Goal: Task Accomplishment & Management: Use online tool/utility

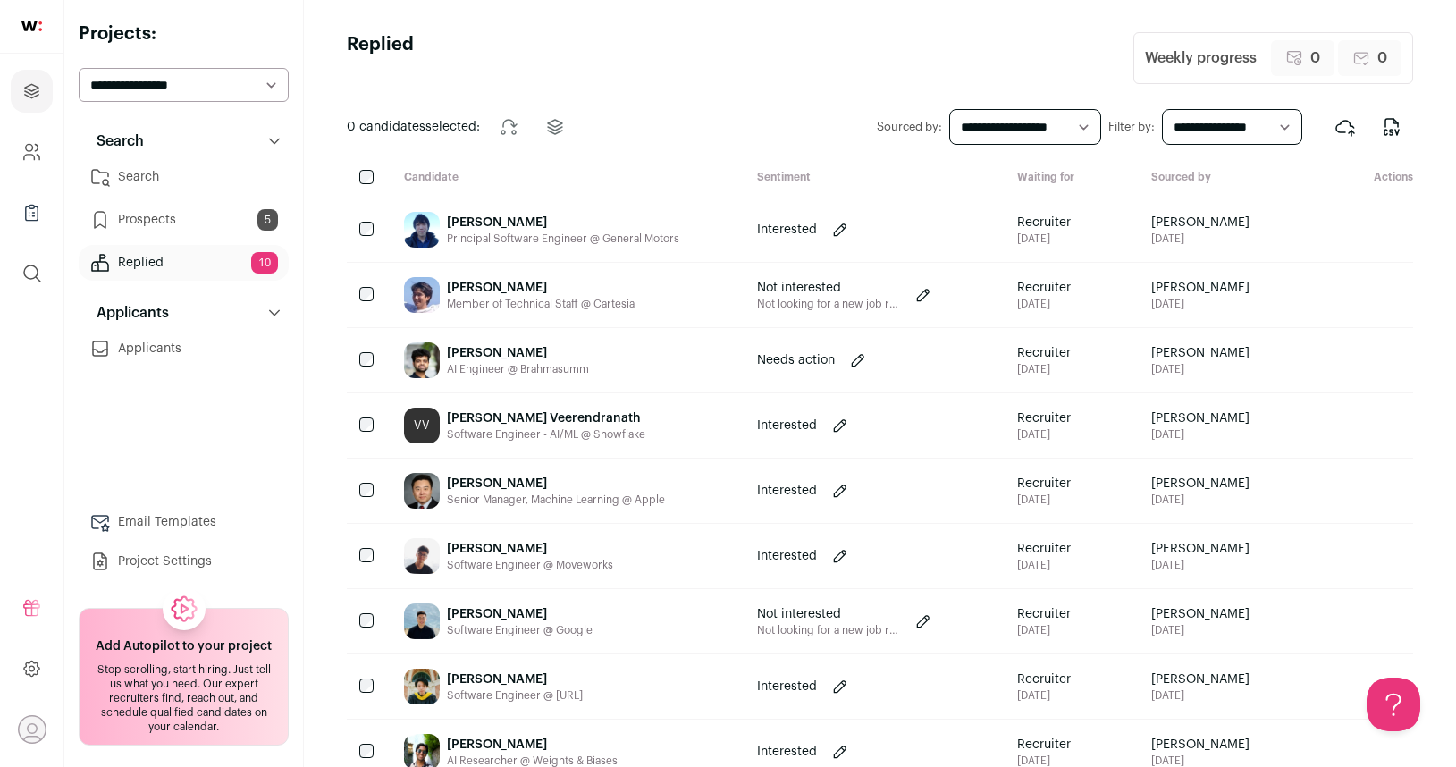
click at [148, 186] on link "Search" at bounding box center [184, 177] width 210 height 36
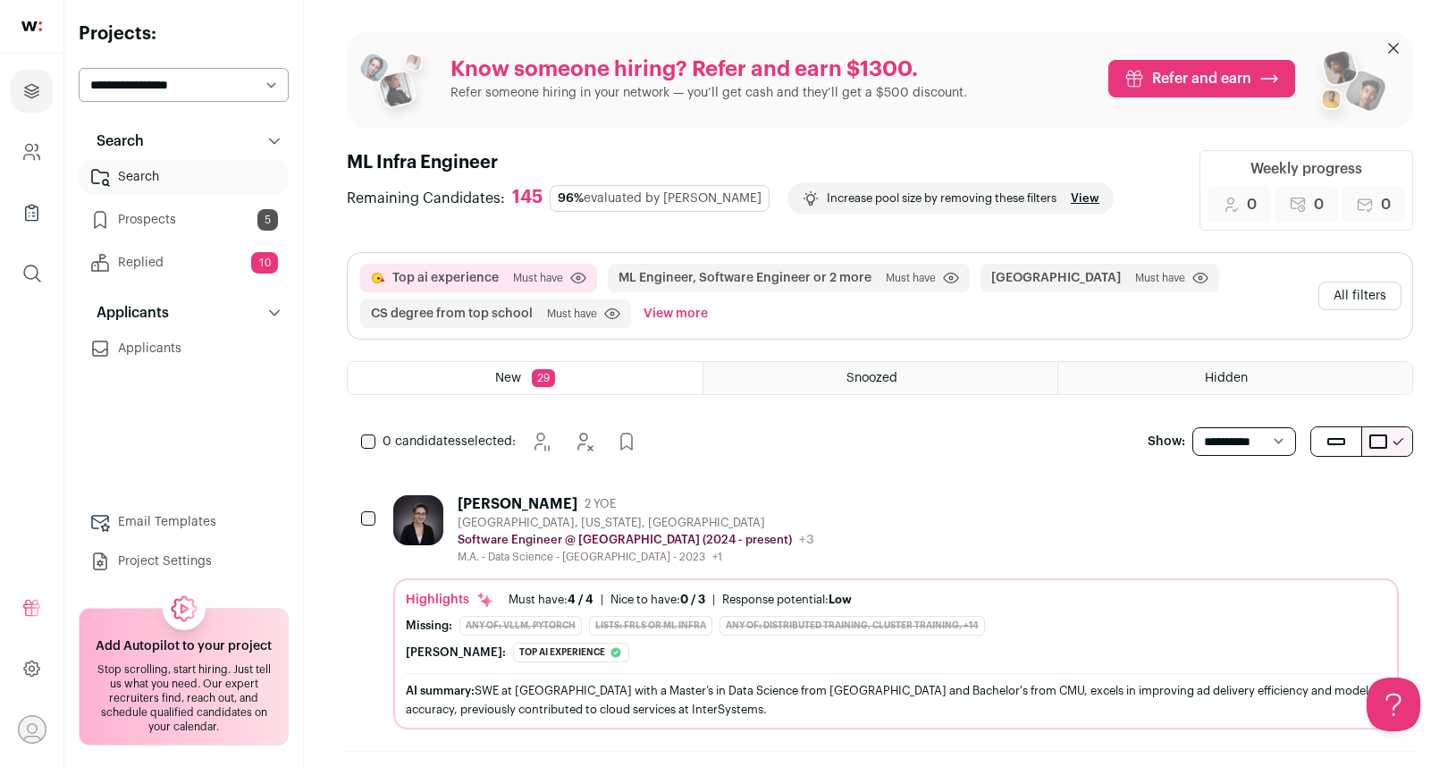
click at [664, 309] on button "View more" at bounding box center [676, 314] width 72 height 29
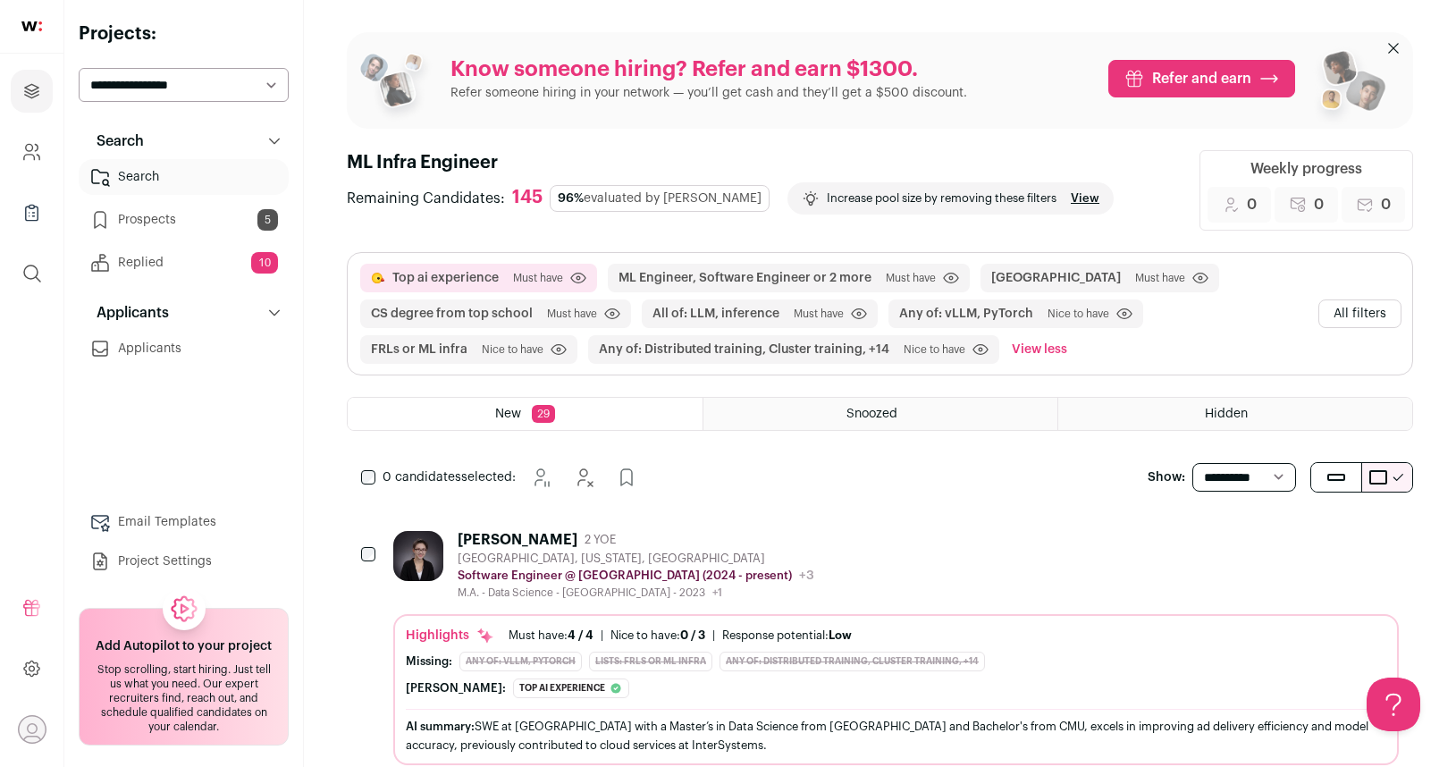
click at [1361, 314] on button "All filters" at bounding box center [1360, 314] width 83 height 29
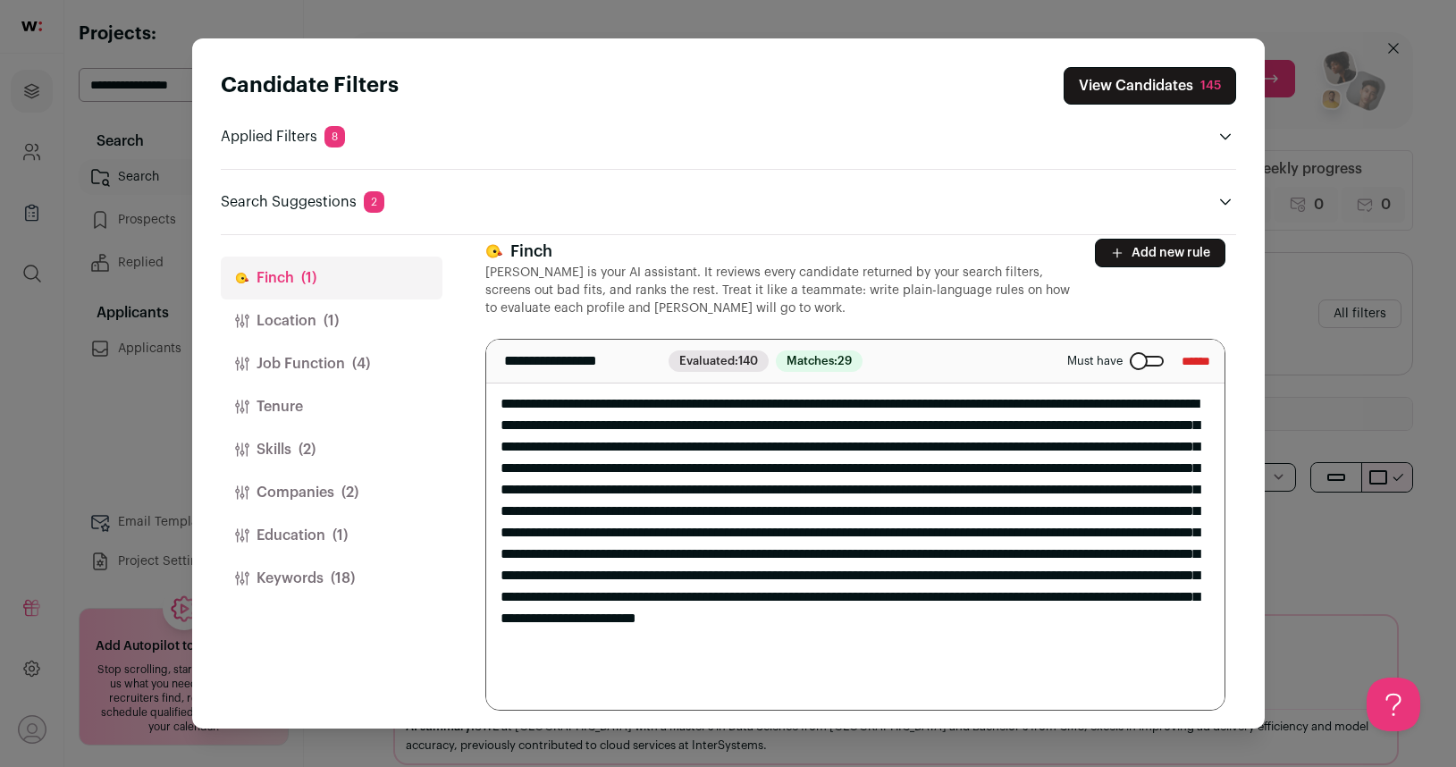
scroll to position [21, 0]
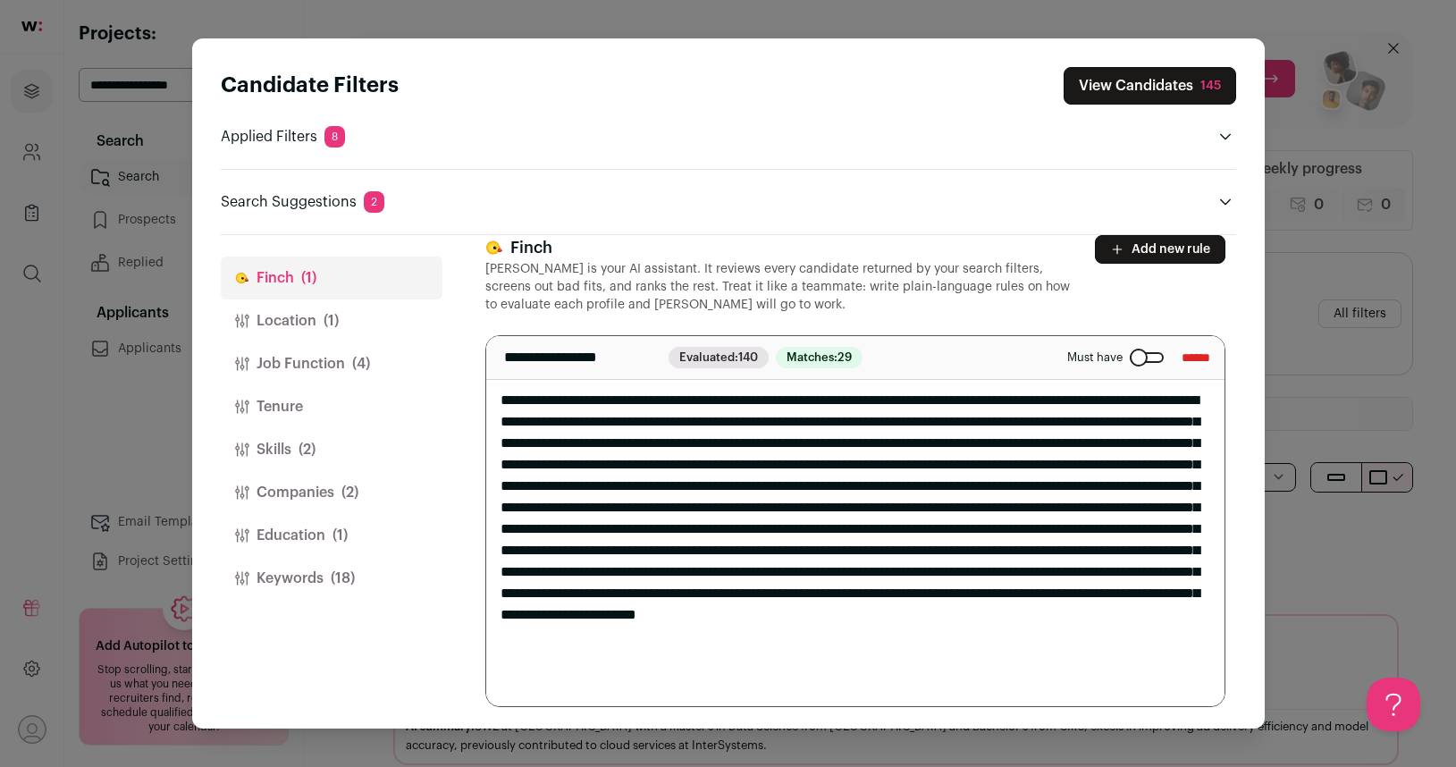
drag, startPoint x: 576, startPoint y: 690, endPoint x: 696, endPoint y: 575, distance: 166.3
click at [696, 575] on textarea "Close modal via background" at bounding box center [855, 521] width 738 height 370
click at [1051, 418] on textarea "Close modal via background" at bounding box center [855, 521] width 738 height 370
click at [1130, 352] on div "Close modal via background" at bounding box center [1147, 357] width 34 height 11
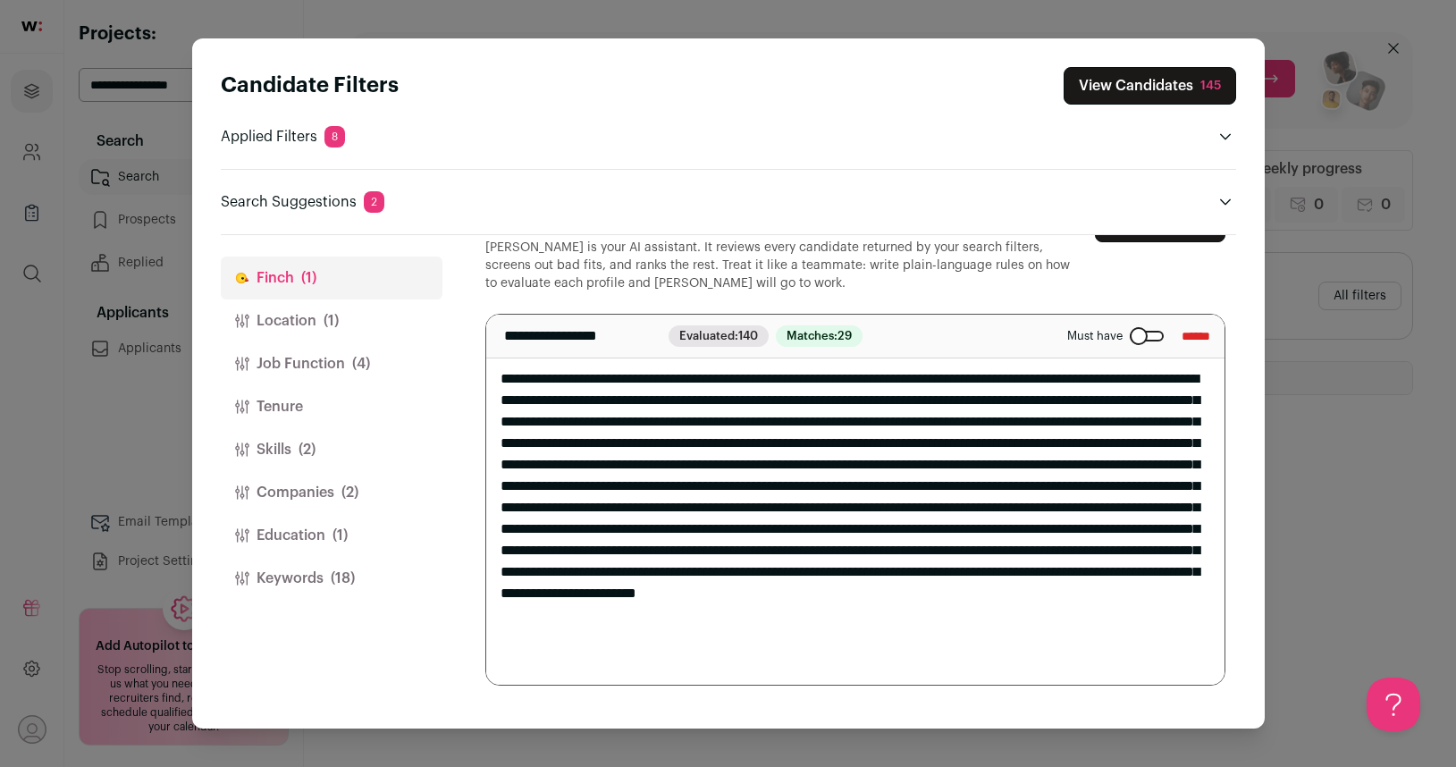
scroll to position [0, 0]
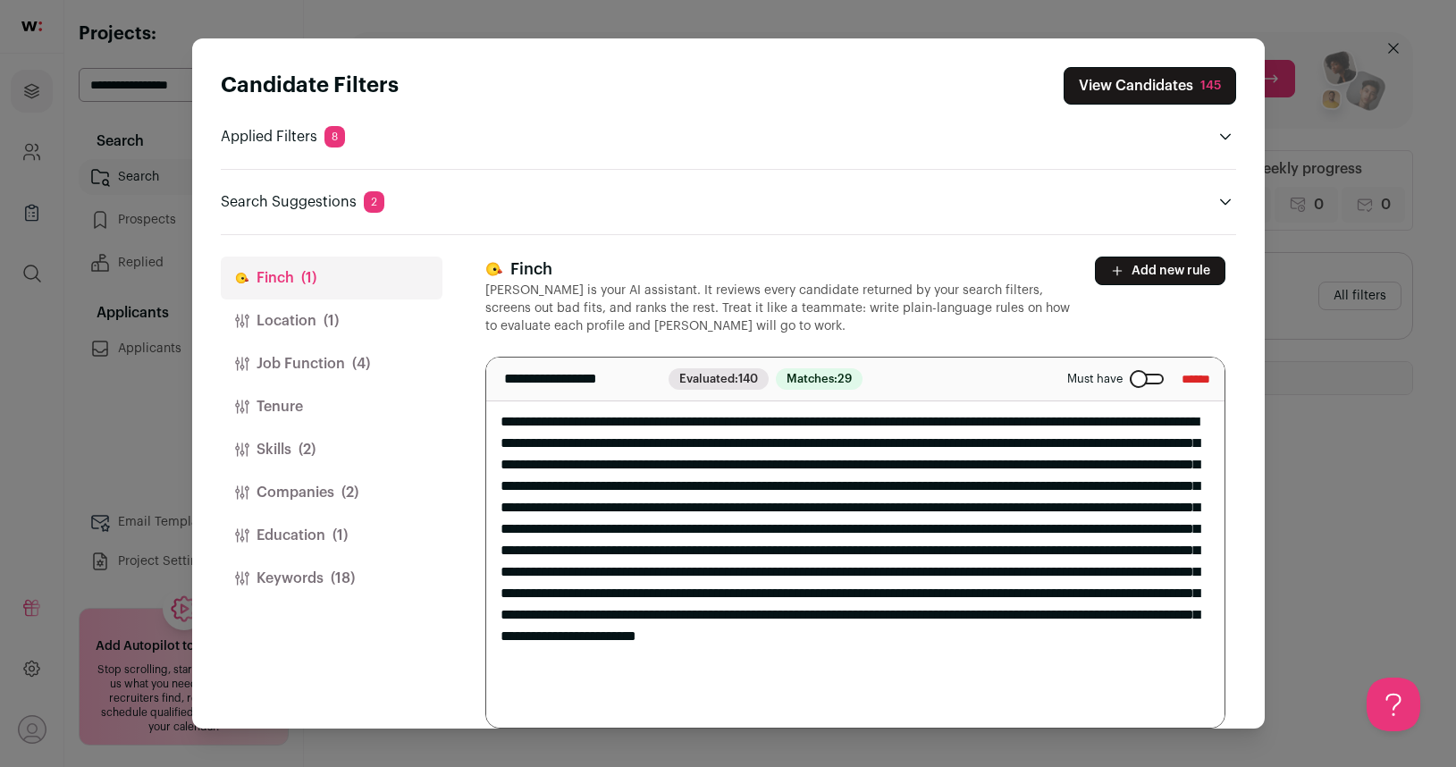
click at [1122, 272] on icon "Close modal via background" at bounding box center [1117, 271] width 14 height 14
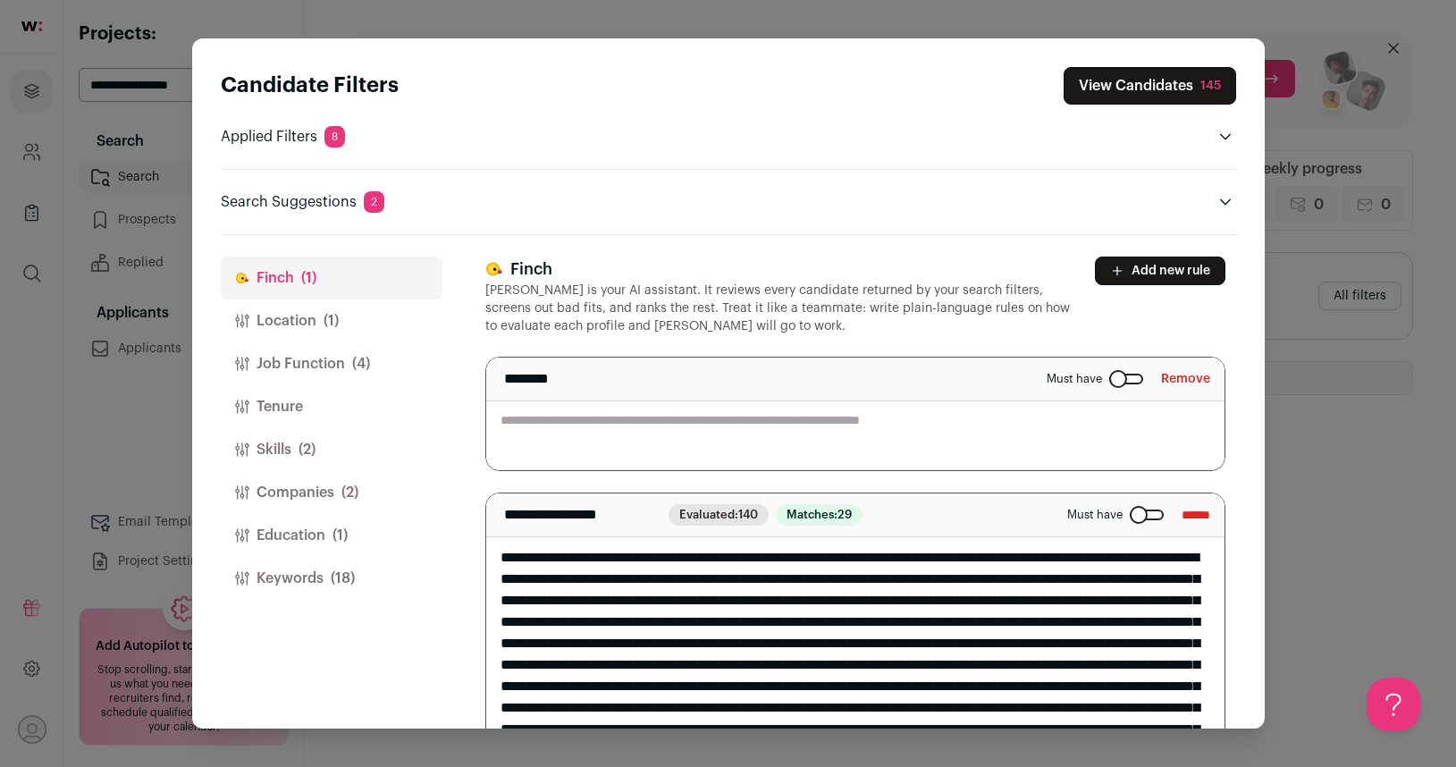
click at [761, 441] on textarea "Close modal via background" at bounding box center [855, 414] width 738 height 113
paste textarea "**********"
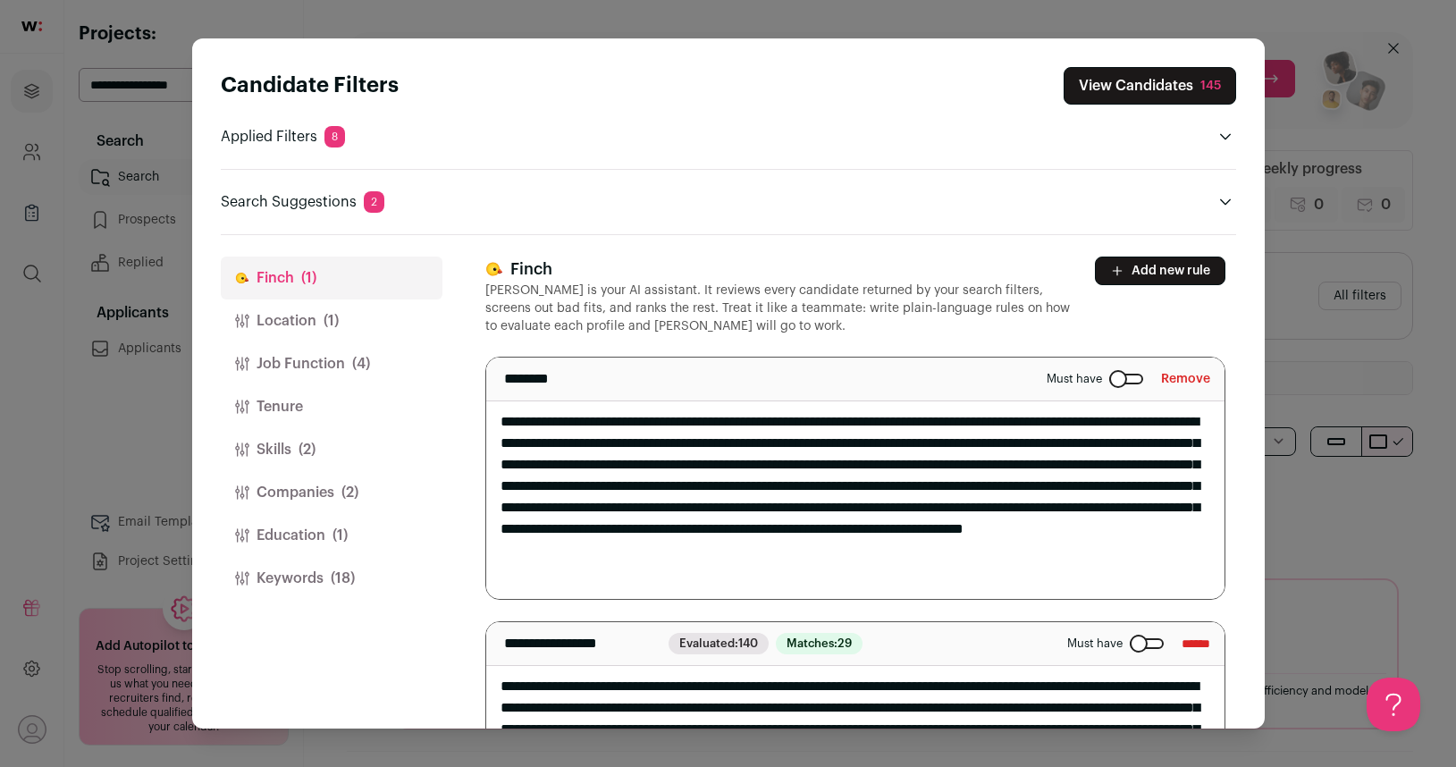
type textarea "**********"
click at [257, 316] on button "Location (1)" at bounding box center [332, 321] width 222 height 43
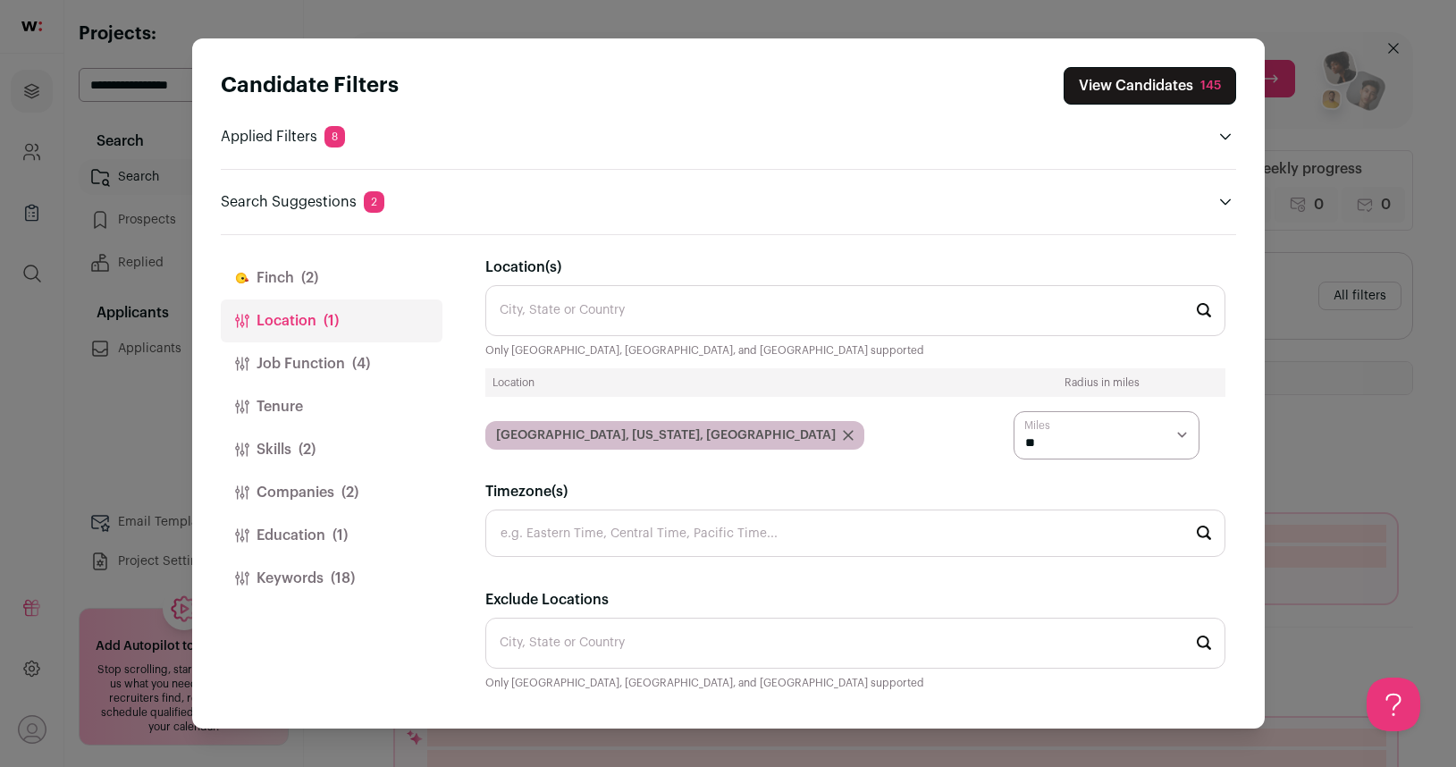
click at [1101, 447] on select "* ** ** **" at bounding box center [1107, 435] width 186 height 48
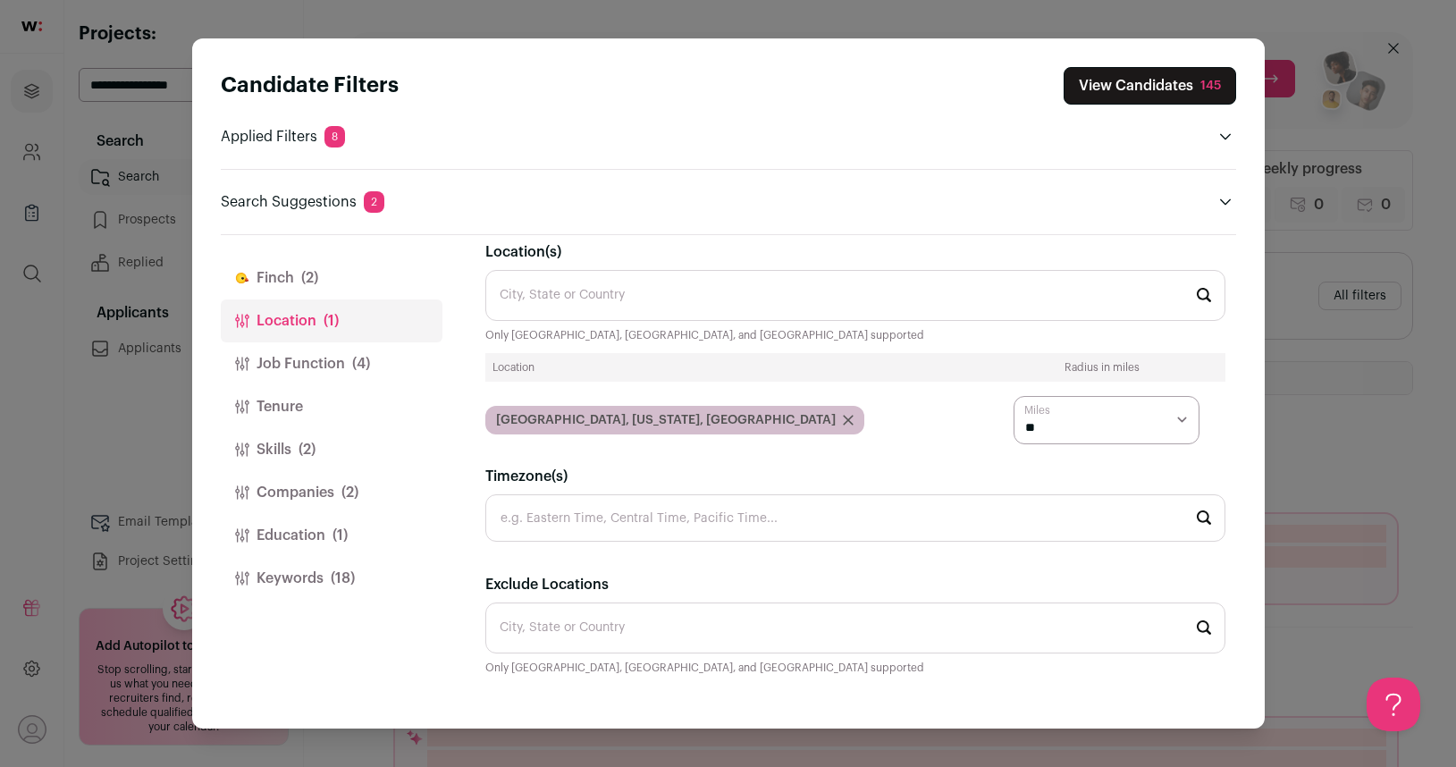
scroll to position [204, 0]
click at [323, 366] on button "Job Function (4)" at bounding box center [332, 363] width 222 height 43
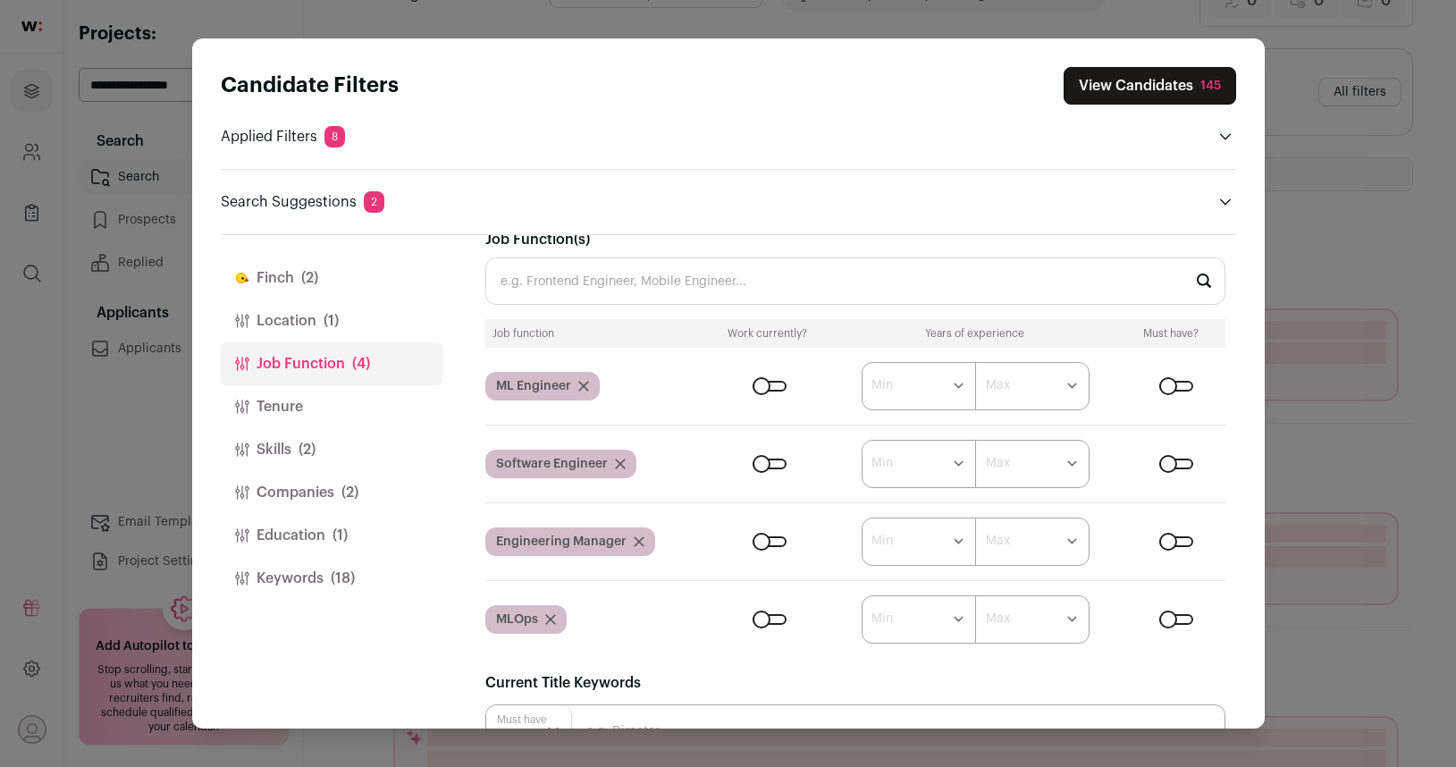
scroll to position [0, 0]
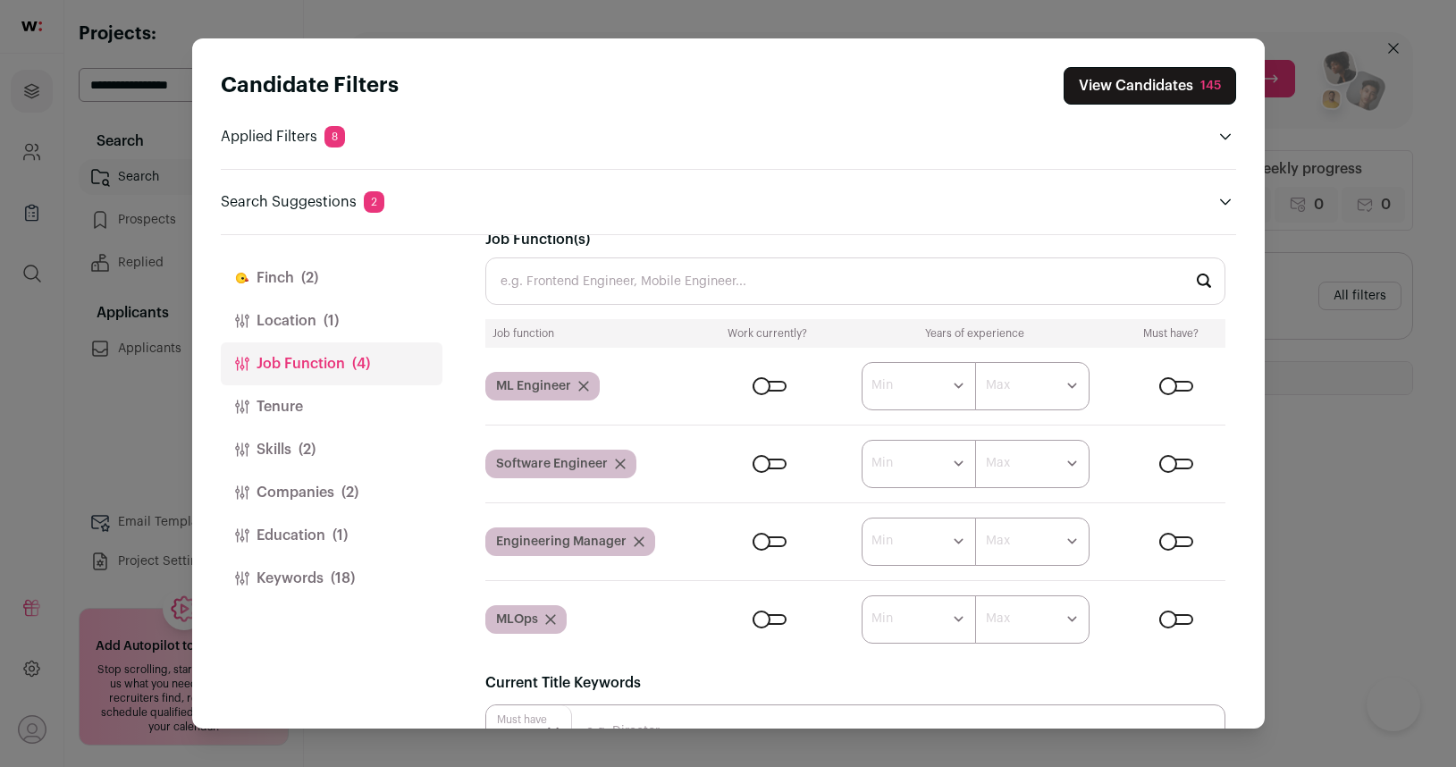
click at [632, 281] on input "Job Function(s)" at bounding box center [855, 280] width 740 height 47
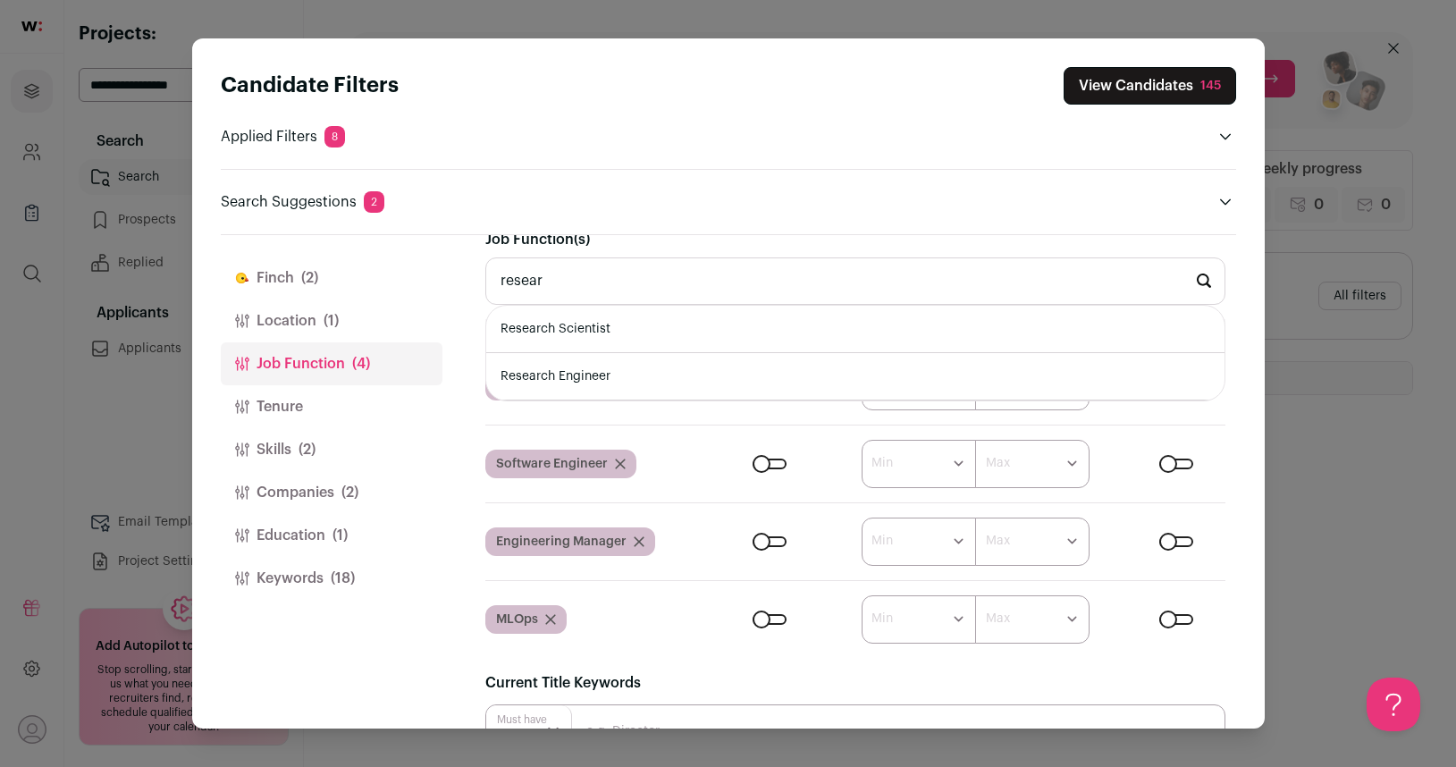
click at [578, 338] on li "Research Scientist" at bounding box center [855, 329] width 738 height 47
type input "Research Scientist"
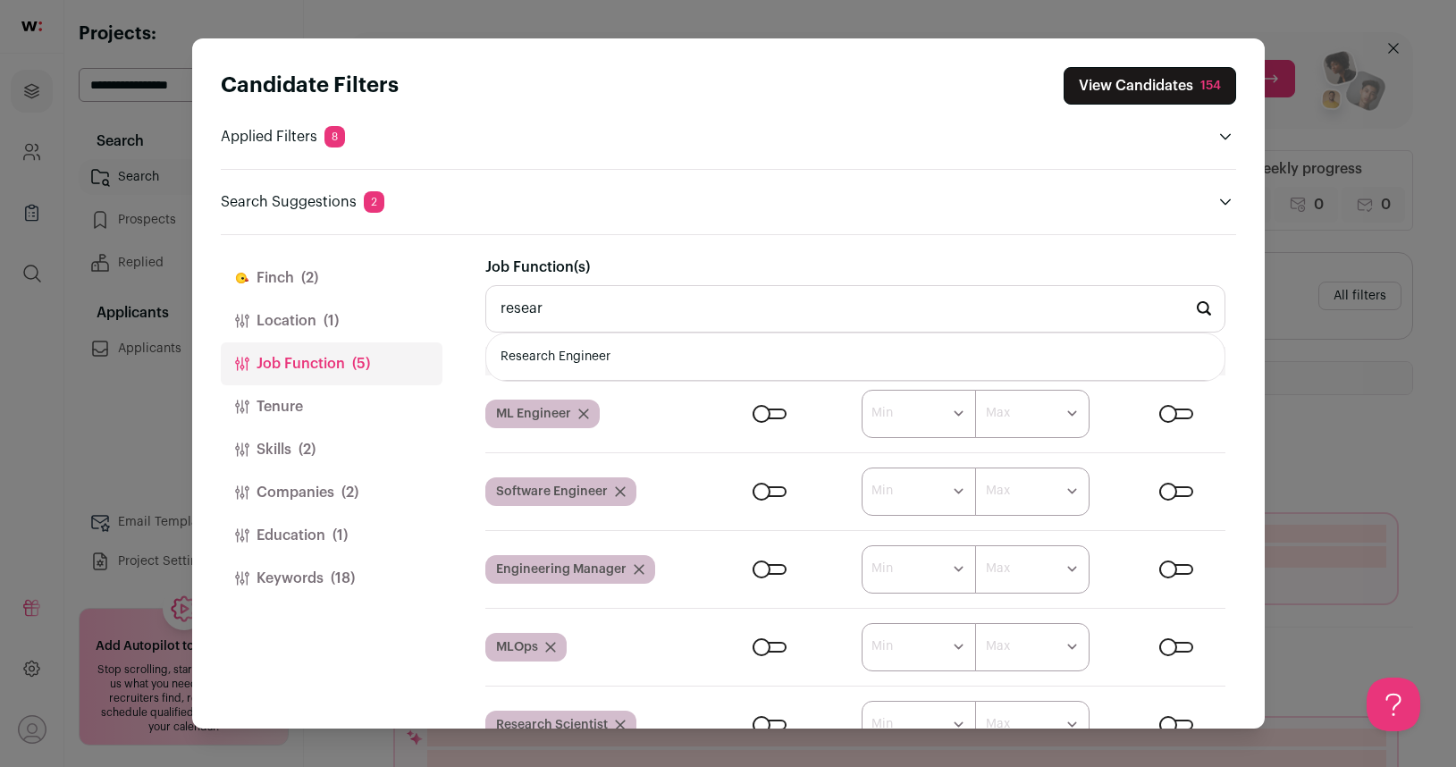
click at [584, 356] on li "Research Engineer" at bounding box center [855, 356] width 738 height 47
type input "Research Engineer"
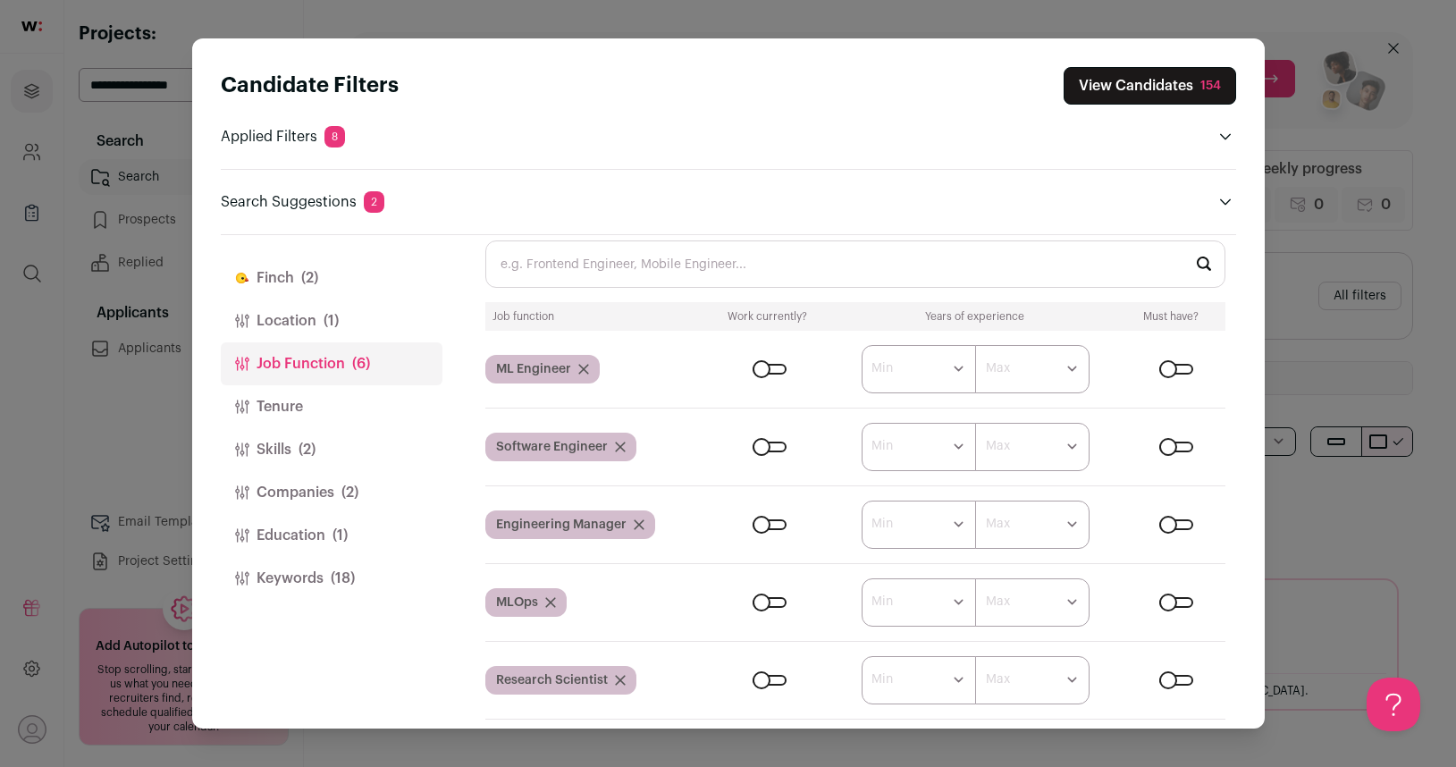
scroll to position [25, 0]
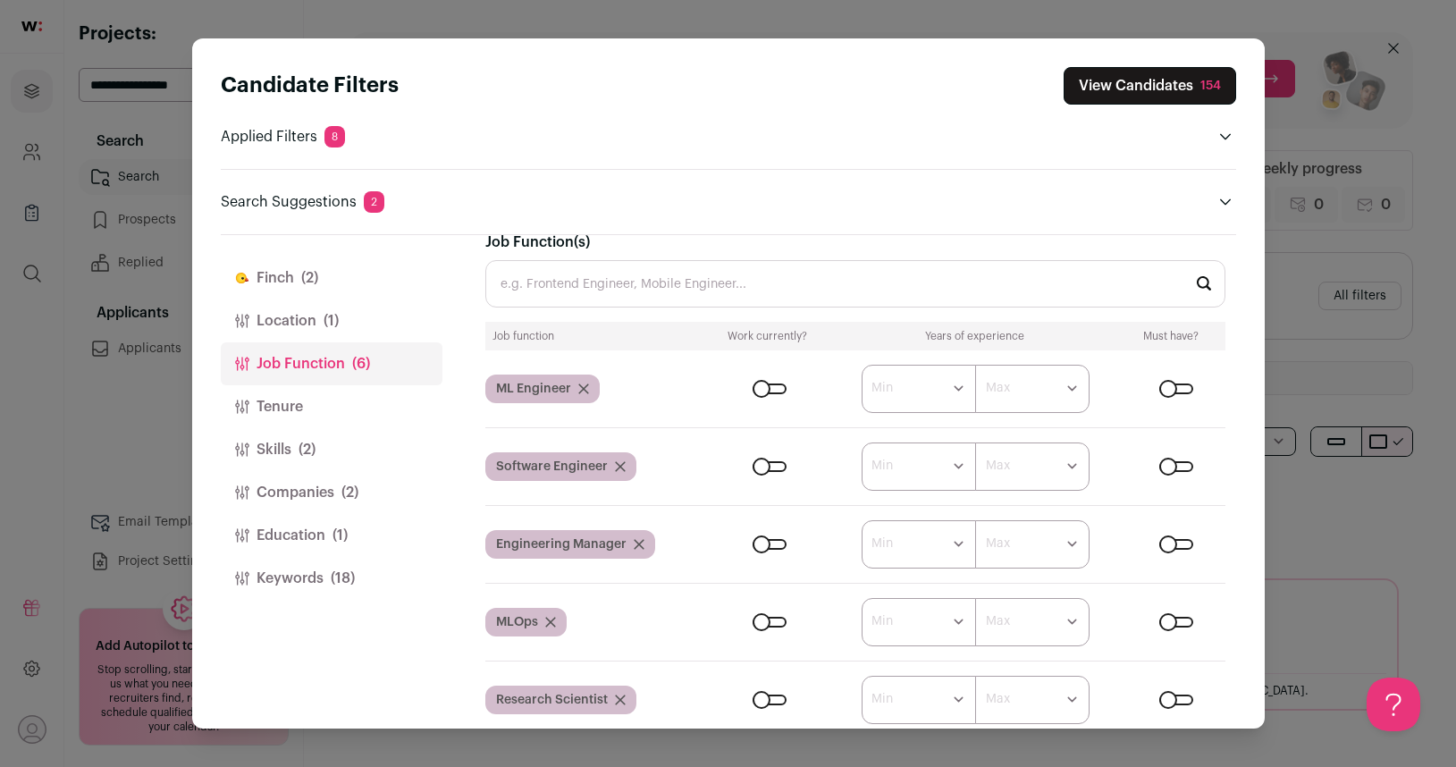
click at [646, 277] on input "Job Function(s)" at bounding box center [855, 283] width 740 height 47
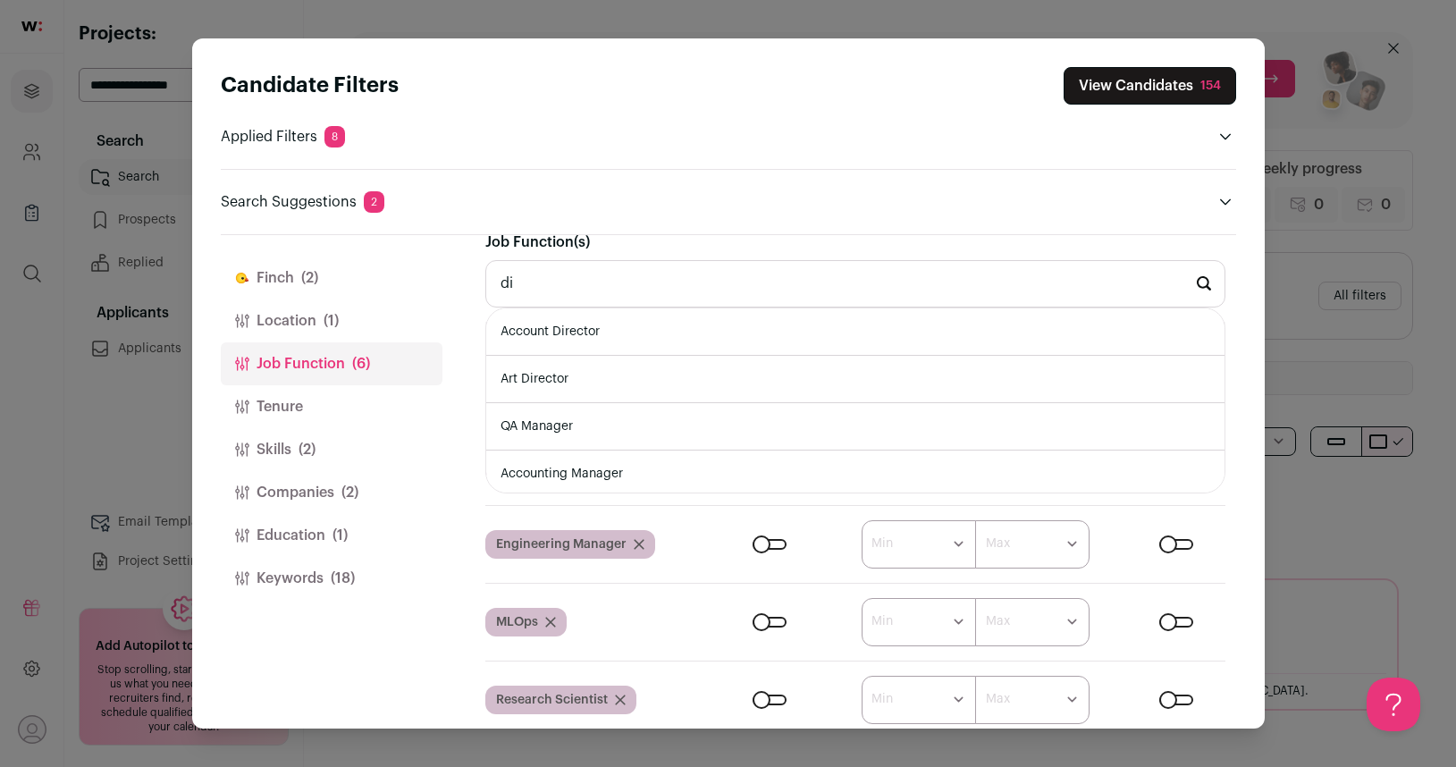
type input "d"
click at [575, 271] on input "engineering di" at bounding box center [855, 283] width 740 height 47
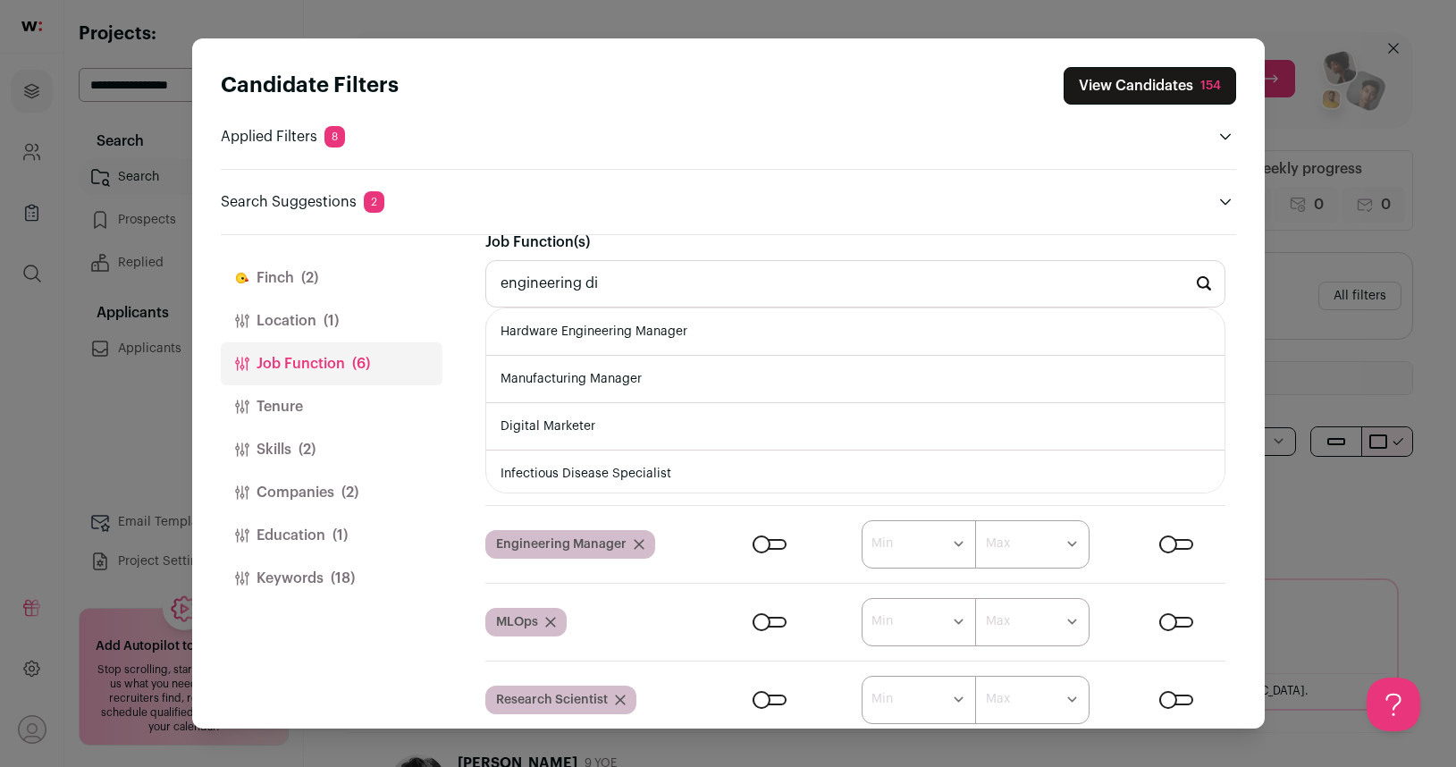
click at [599, 285] on input "engineering di" at bounding box center [855, 283] width 740 height 47
type input "engineering lead"
click at [606, 284] on input "engineering lead" at bounding box center [855, 283] width 740 height 47
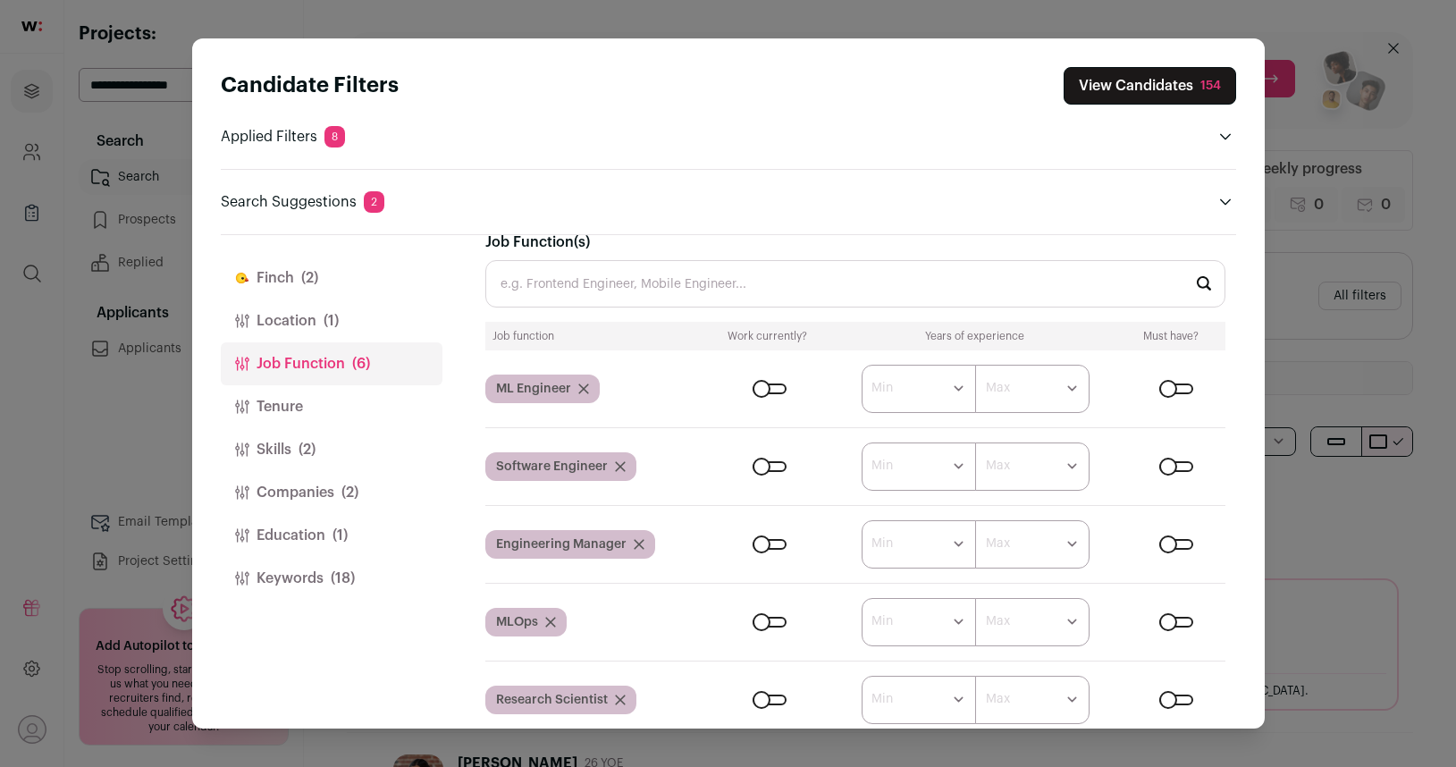
click at [672, 235] on div "Job Function(s)" at bounding box center [855, 270] width 740 height 76
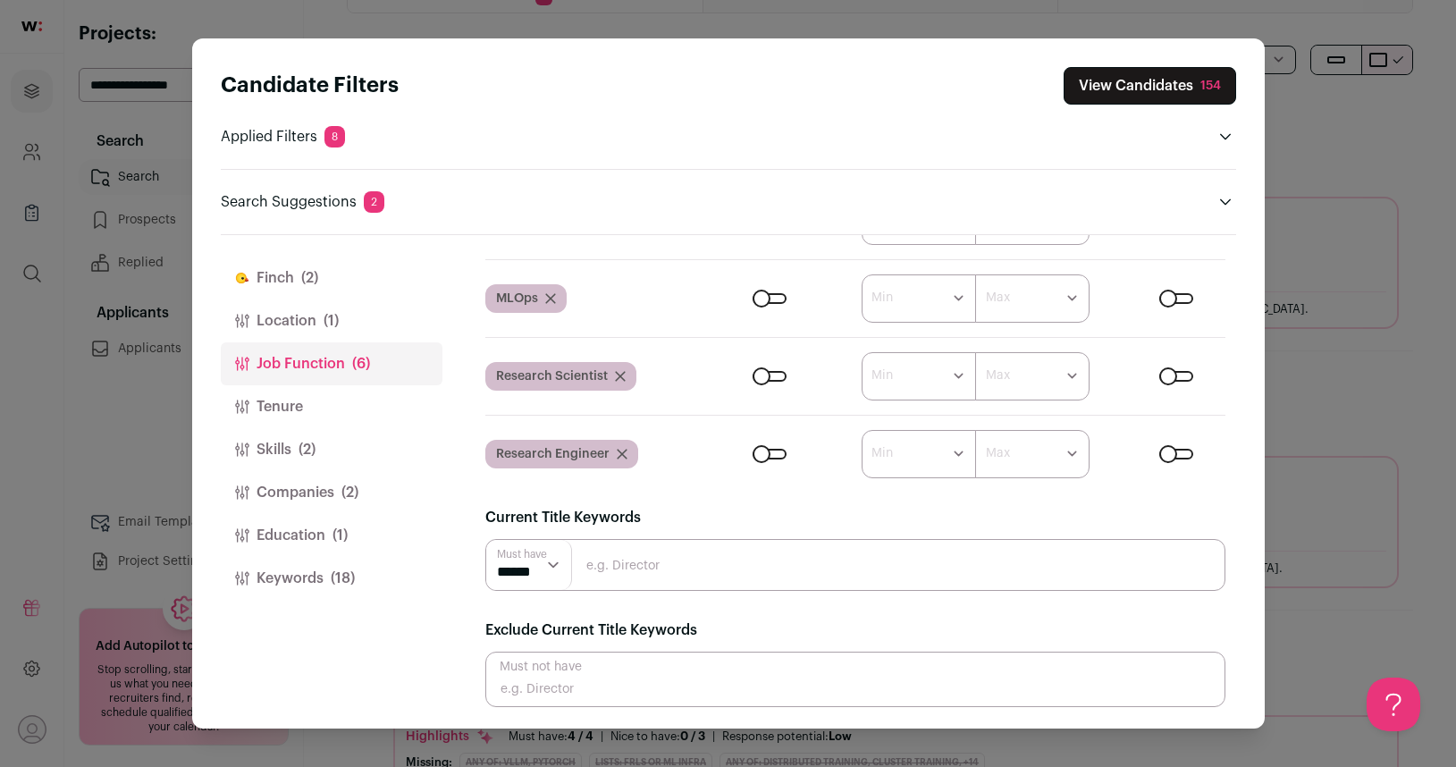
scroll to position [535, 0]
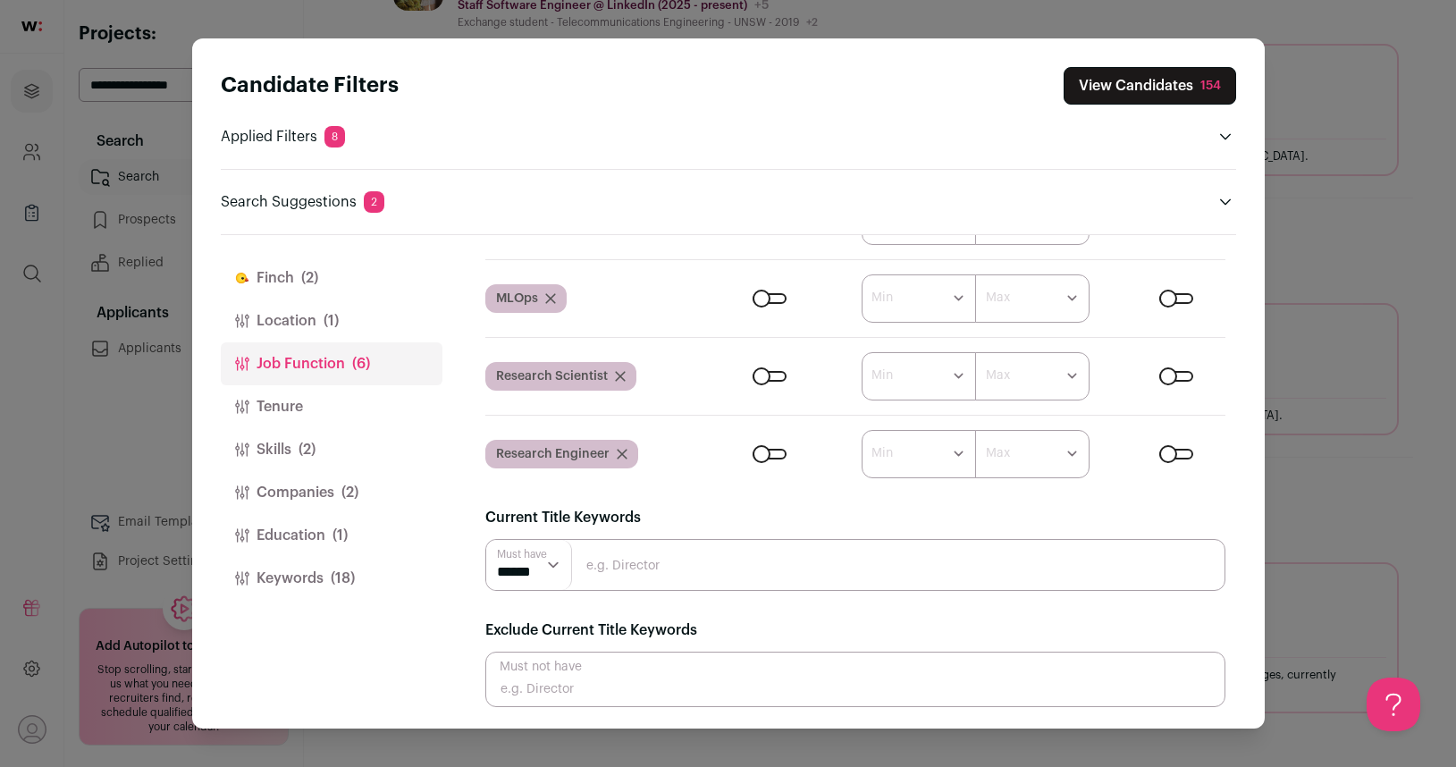
click at [288, 401] on button "Tenure" at bounding box center [332, 406] width 222 height 43
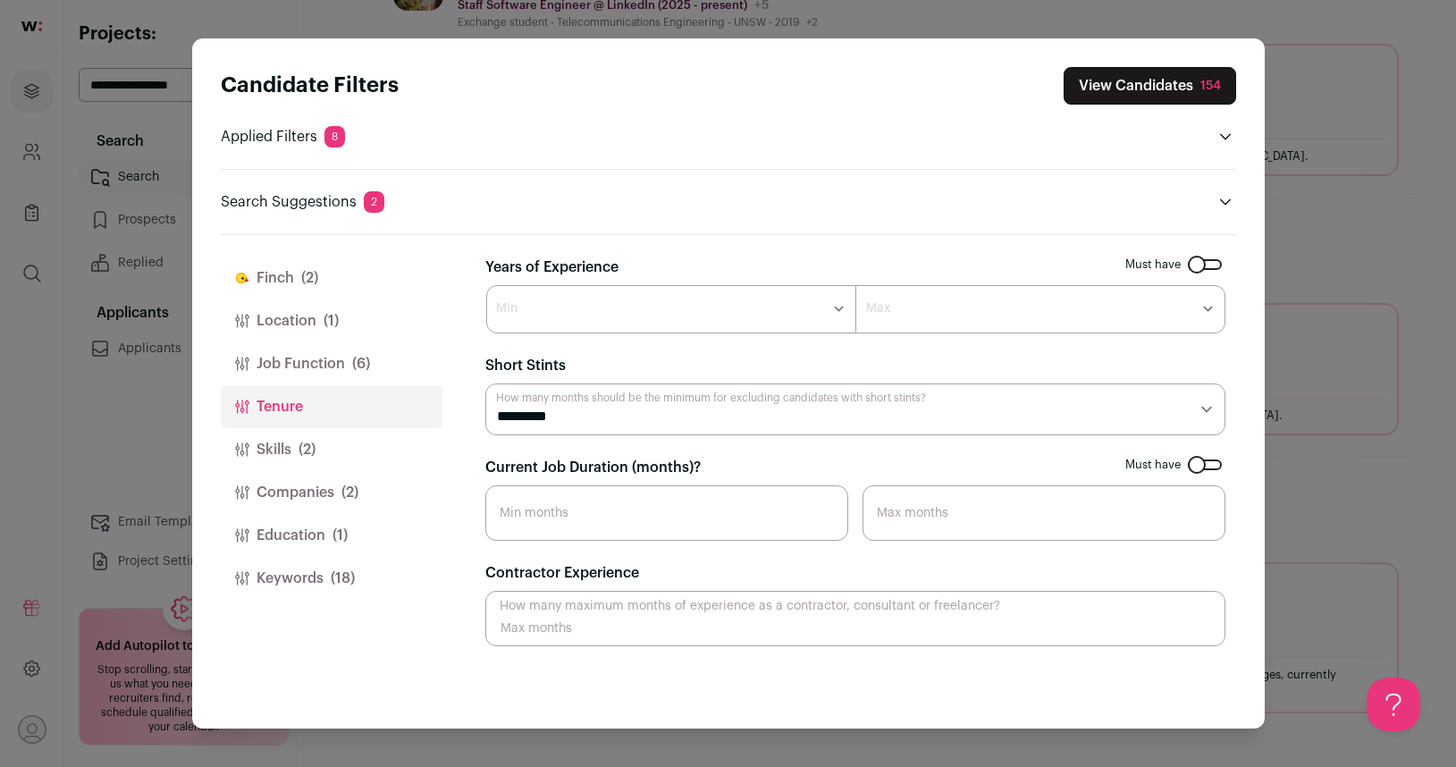
click at [297, 432] on button "Skills (2)" at bounding box center [332, 449] width 222 height 43
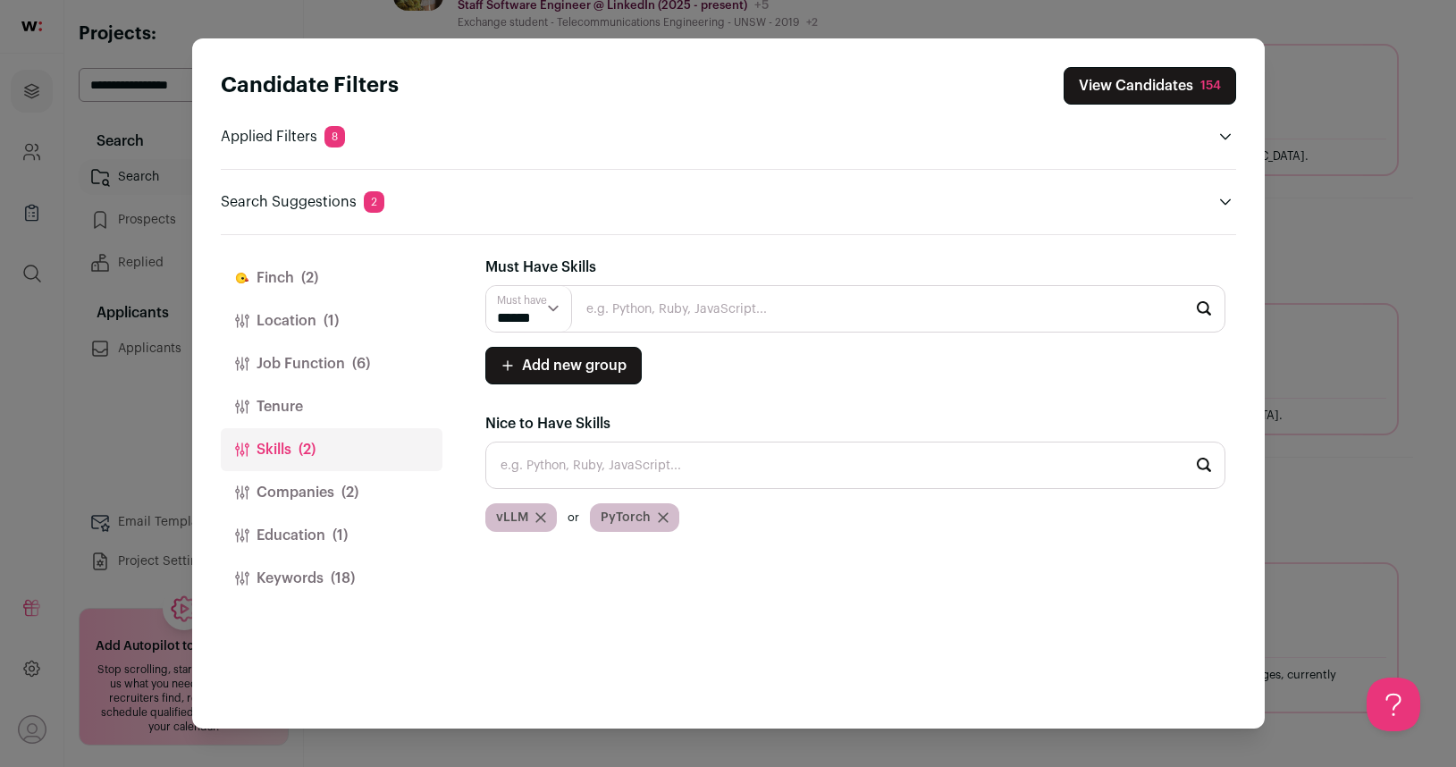
click at [579, 474] on input "Close modal via background" at bounding box center [855, 465] width 740 height 47
type input "s"
type input "S"
type input "s"
type input "d"
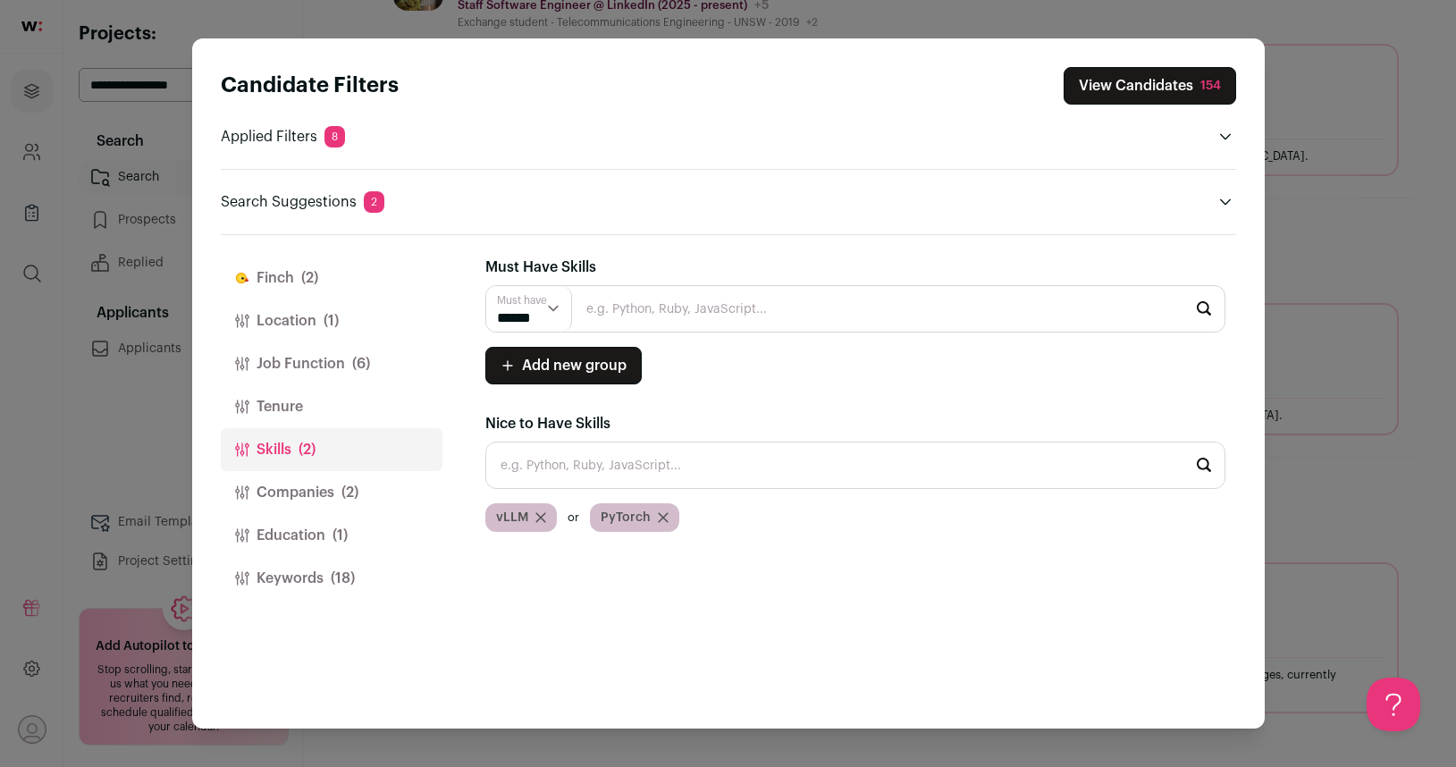
click at [358, 485] on span "(2)" at bounding box center [350, 492] width 17 height 21
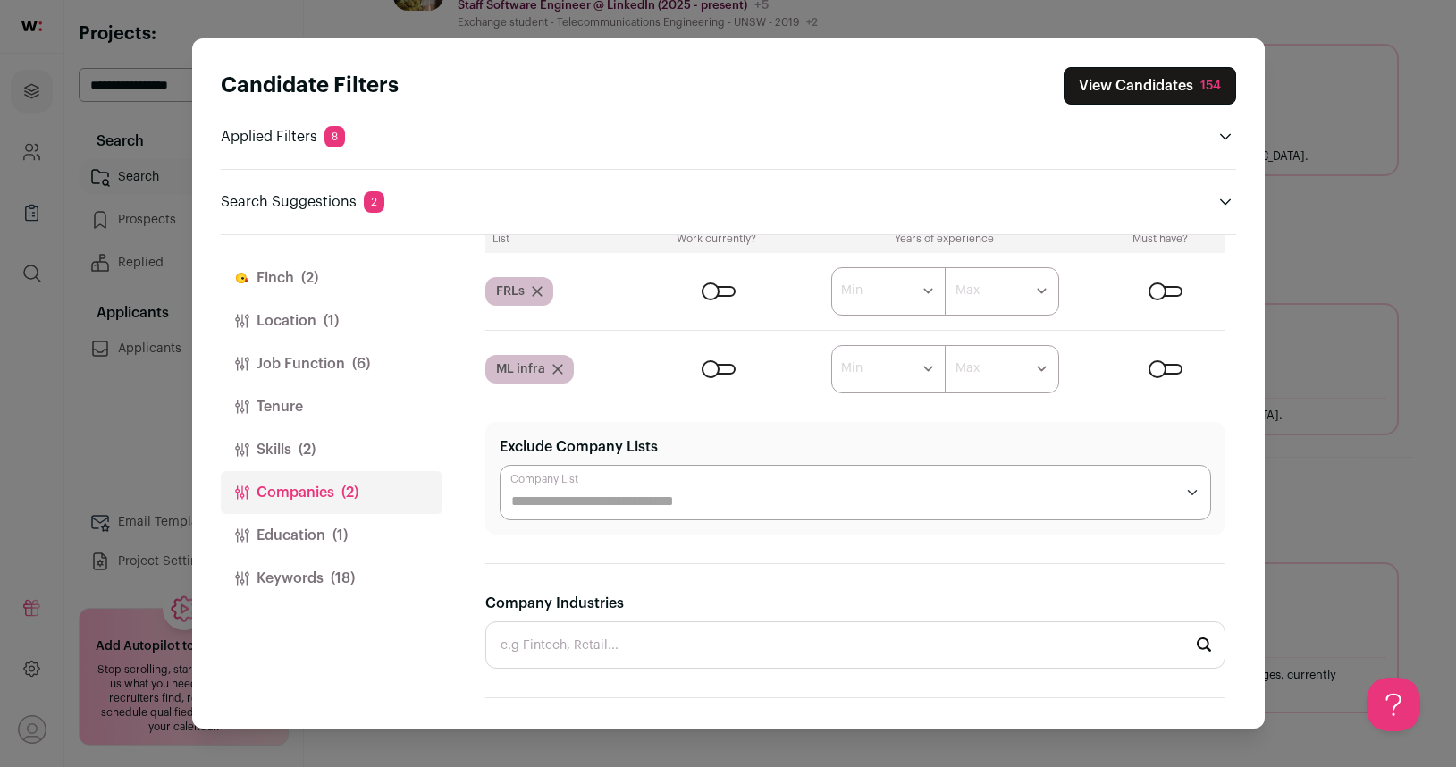
scroll to position [249, 0]
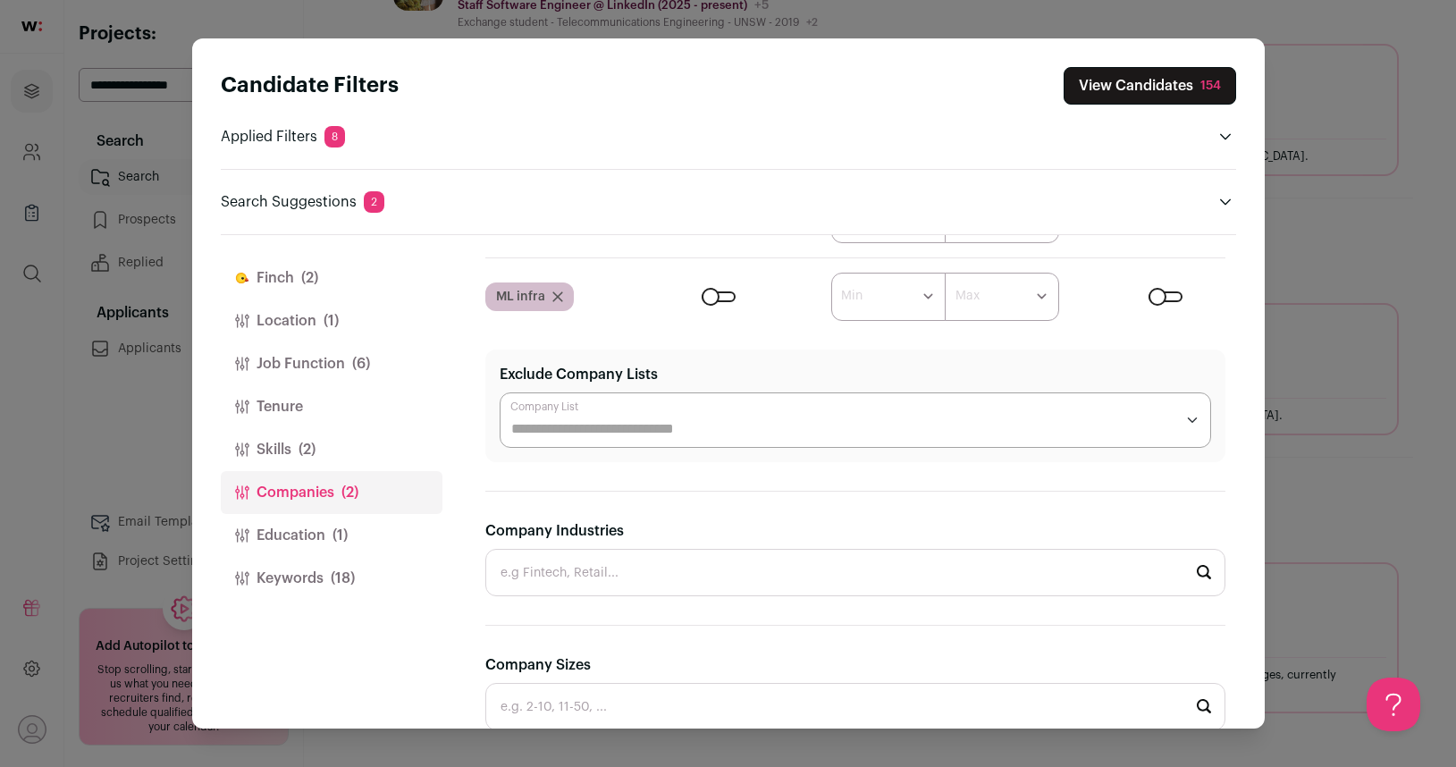
click at [312, 532] on button "Education (1)" at bounding box center [332, 535] width 222 height 43
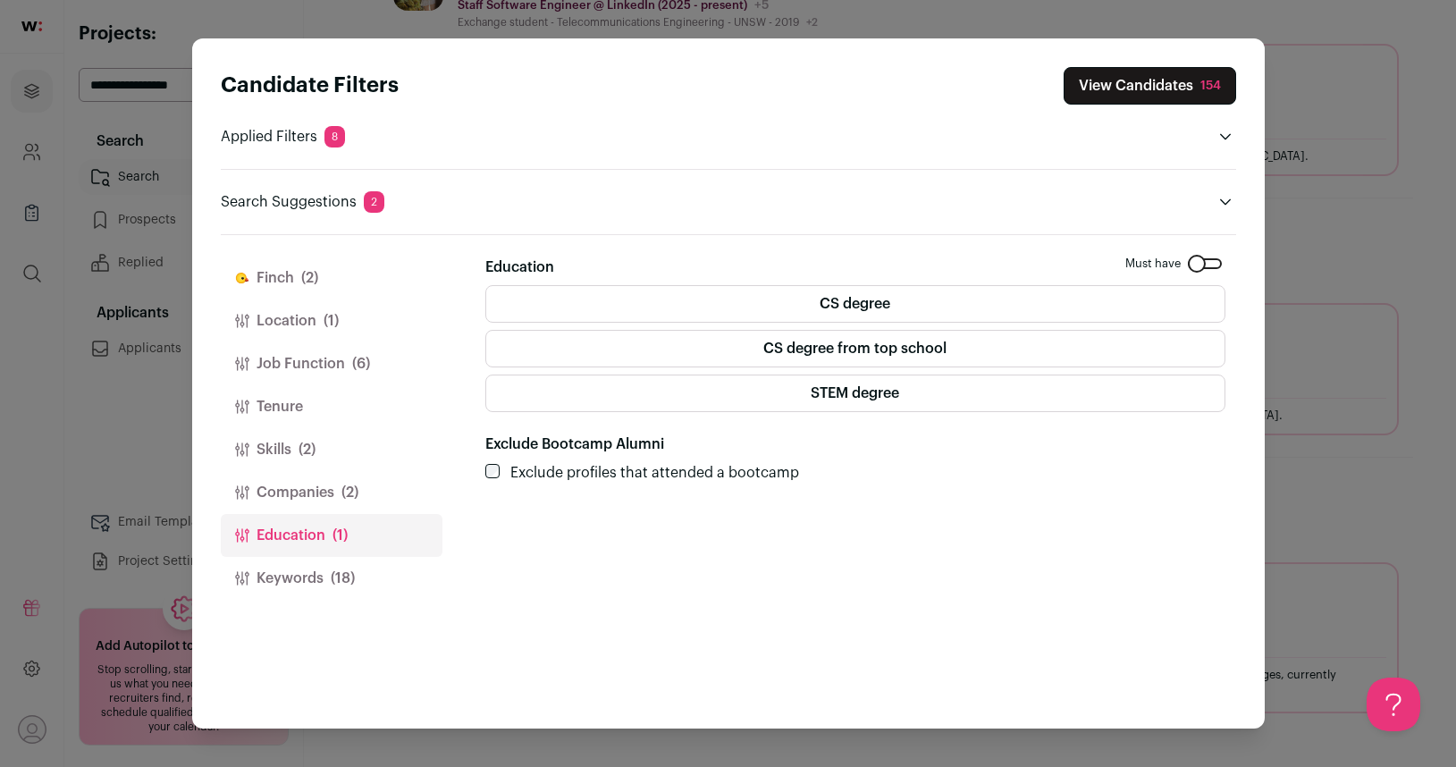
scroll to position [0, 0]
click at [315, 587] on button "Keywords (18)" at bounding box center [332, 578] width 222 height 43
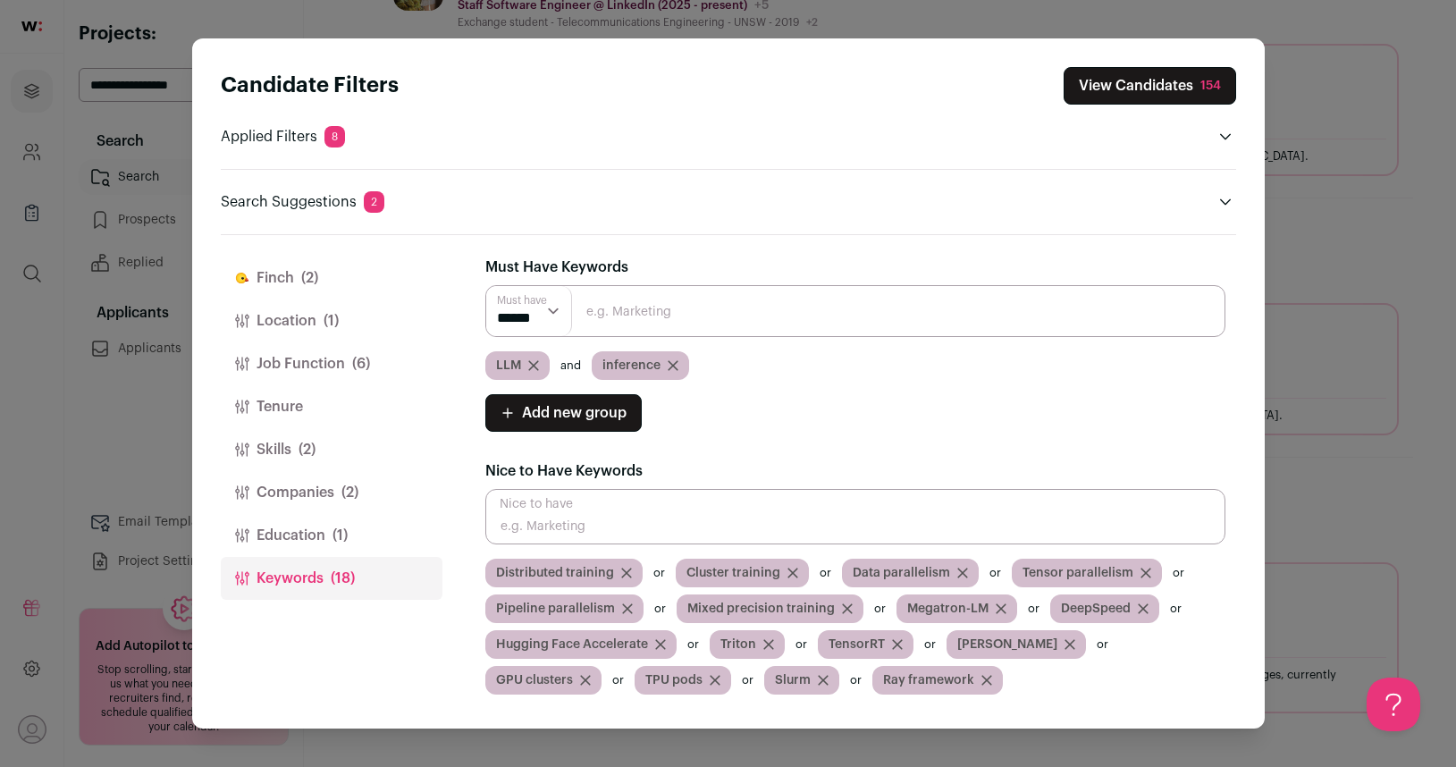
click at [287, 288] on button "Finch (2)" at bounding box center [332, 278] width 222 height 43
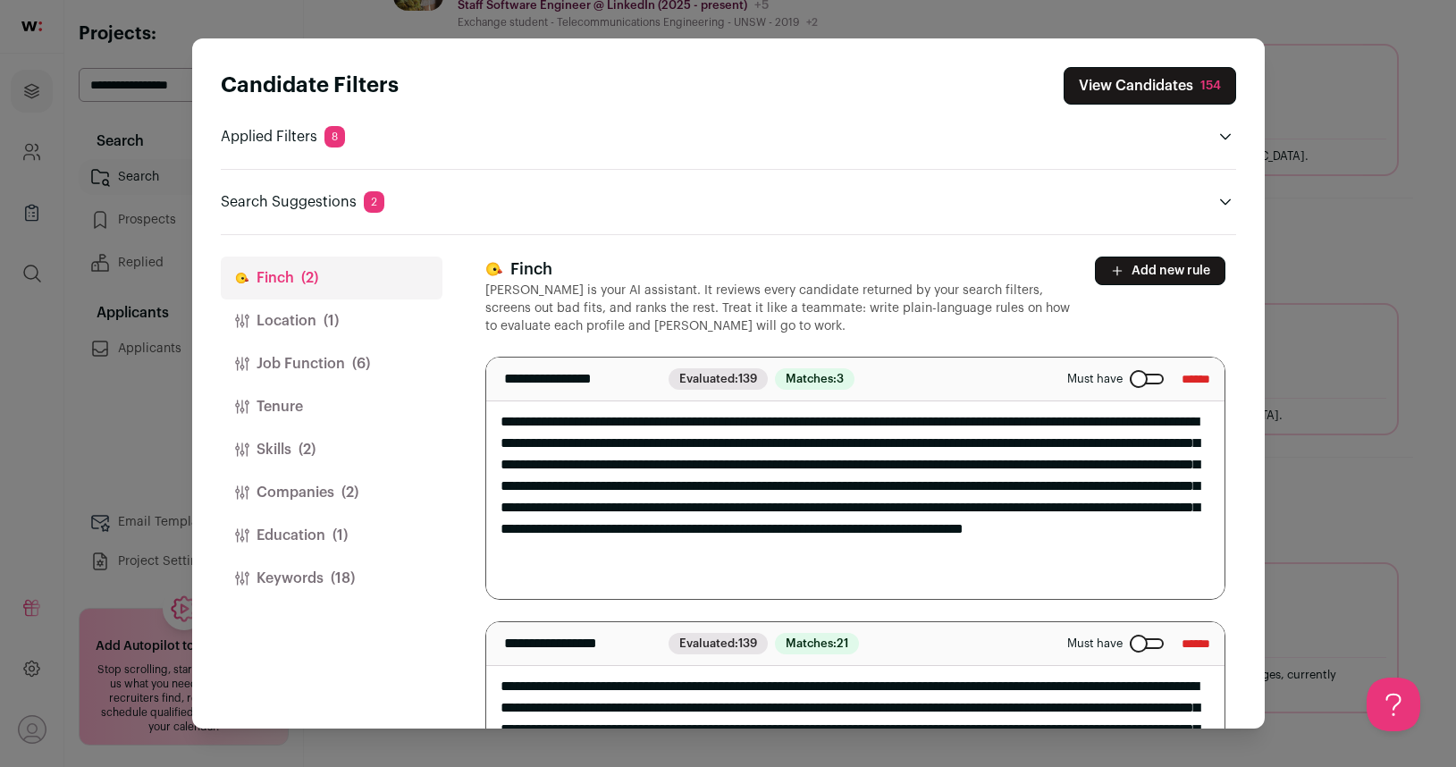
click at [1130, 82] on button "View Candidates 154" at bounding box center [1150, 86] width 173 height 38
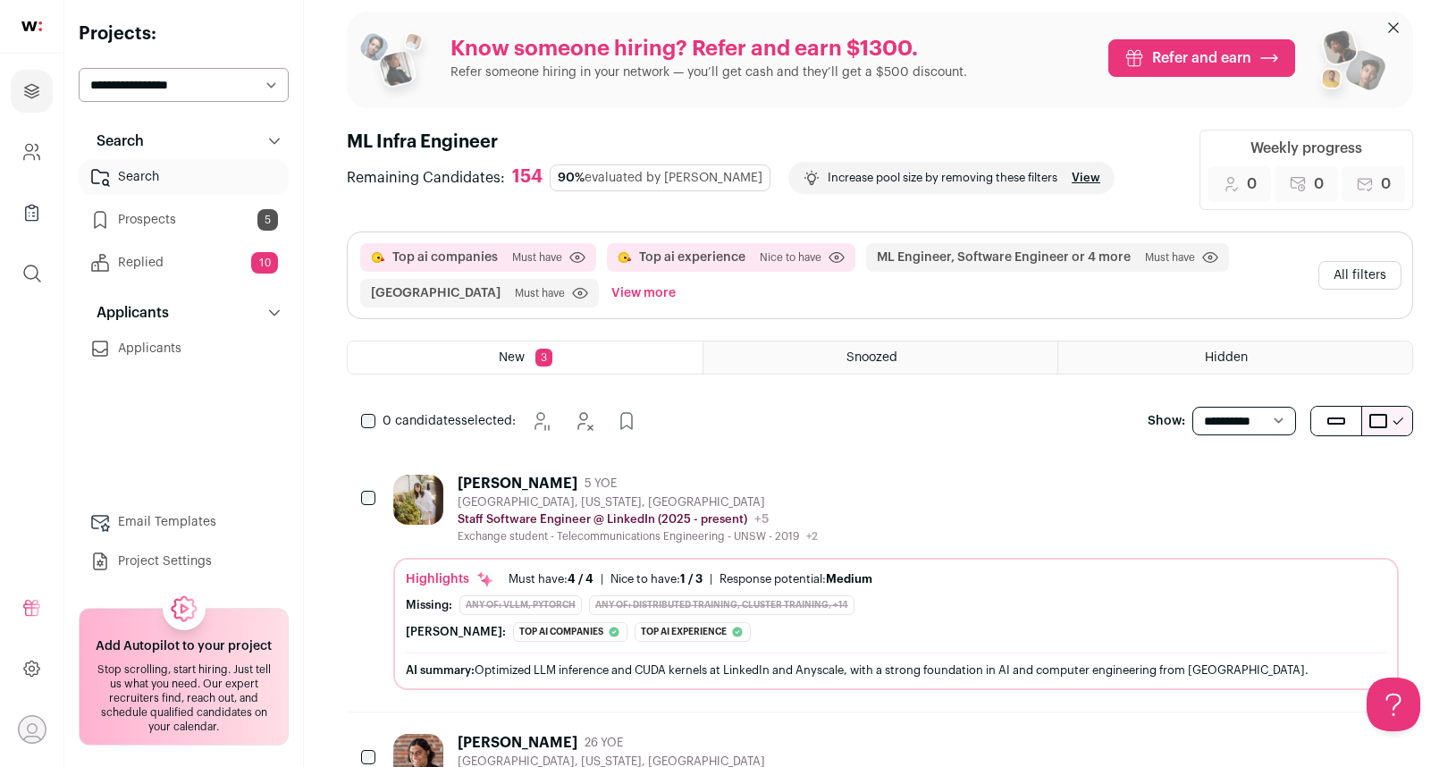
scroll to position [24, 0]
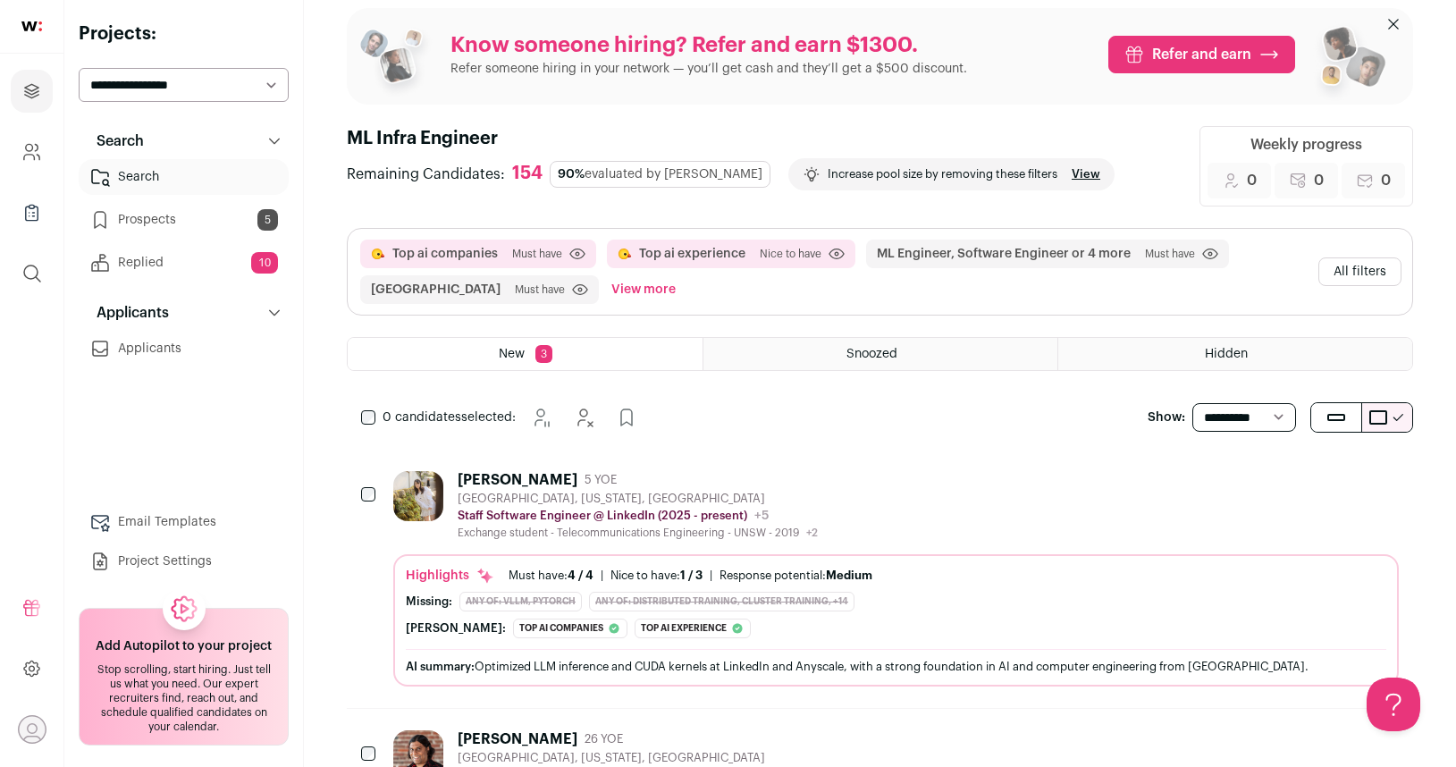
click at [857, 495] on div "Yue Zhang 5 YOE Santa Clara, California, United States Staff Software Engineer …" at bounding box center [896, 505] width 1006 height 69
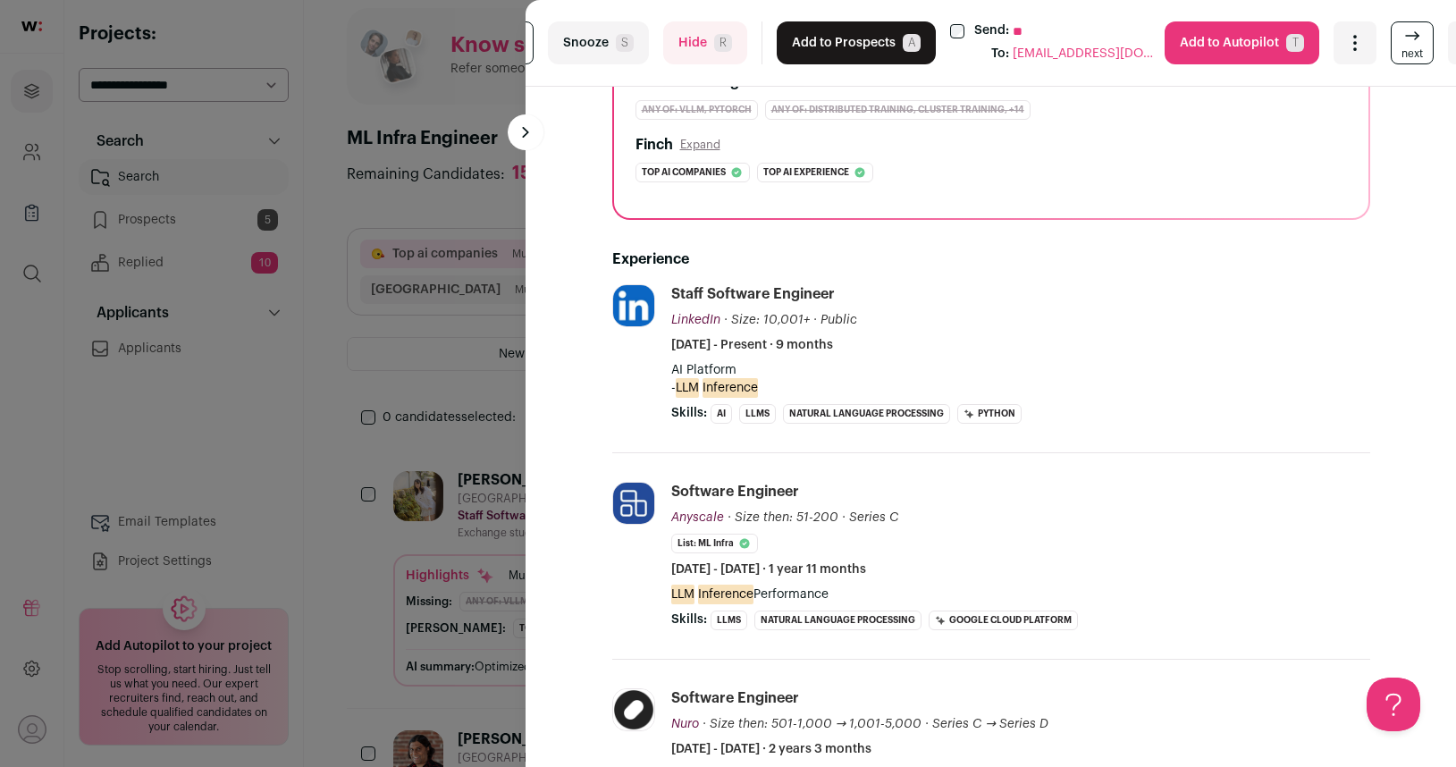
scroll to position [0, 0]
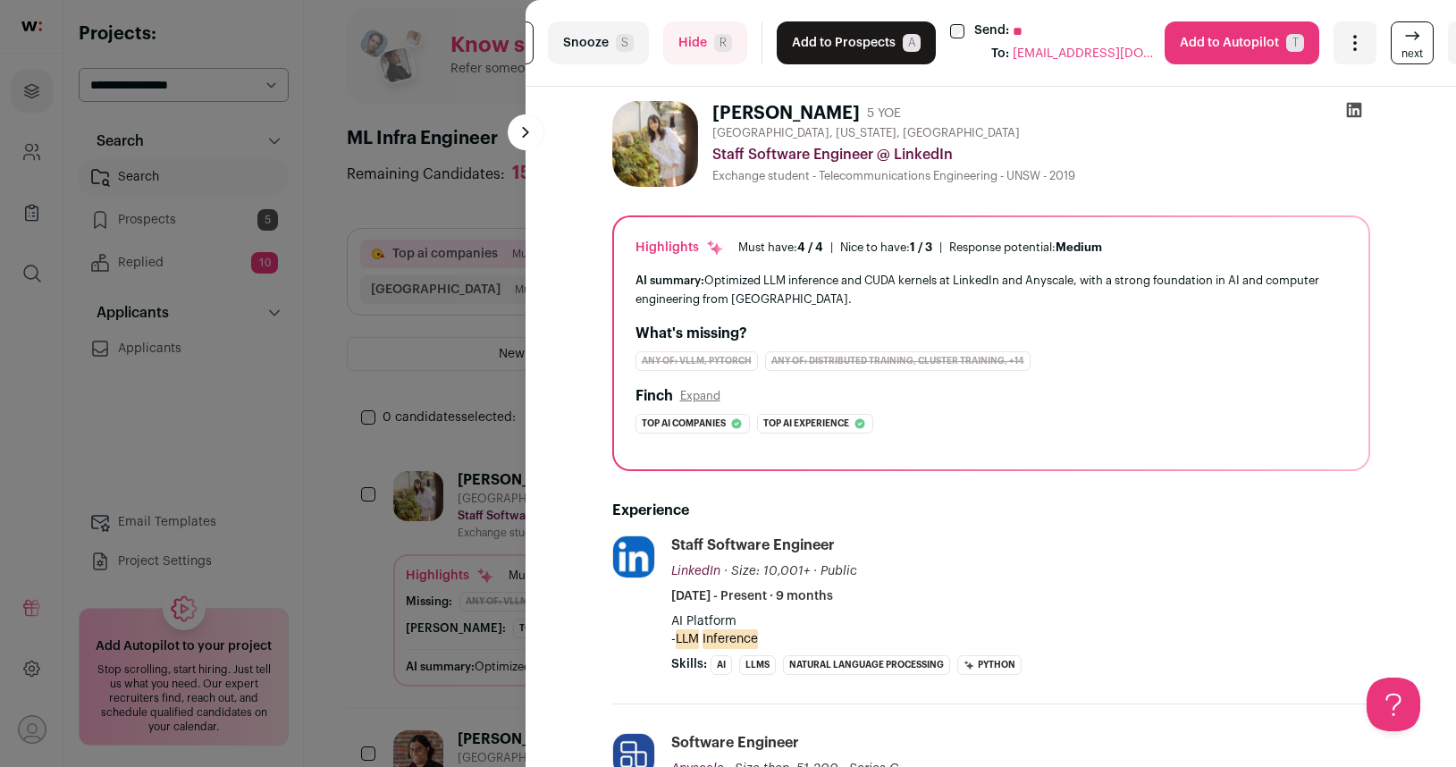
click at [193, 193] on div "last Snooze S Hide R Add to Prospects A Send: ** To: yz2455@cornell.edu Are you…" at bounding box center [728, 383] width 1456 height 767
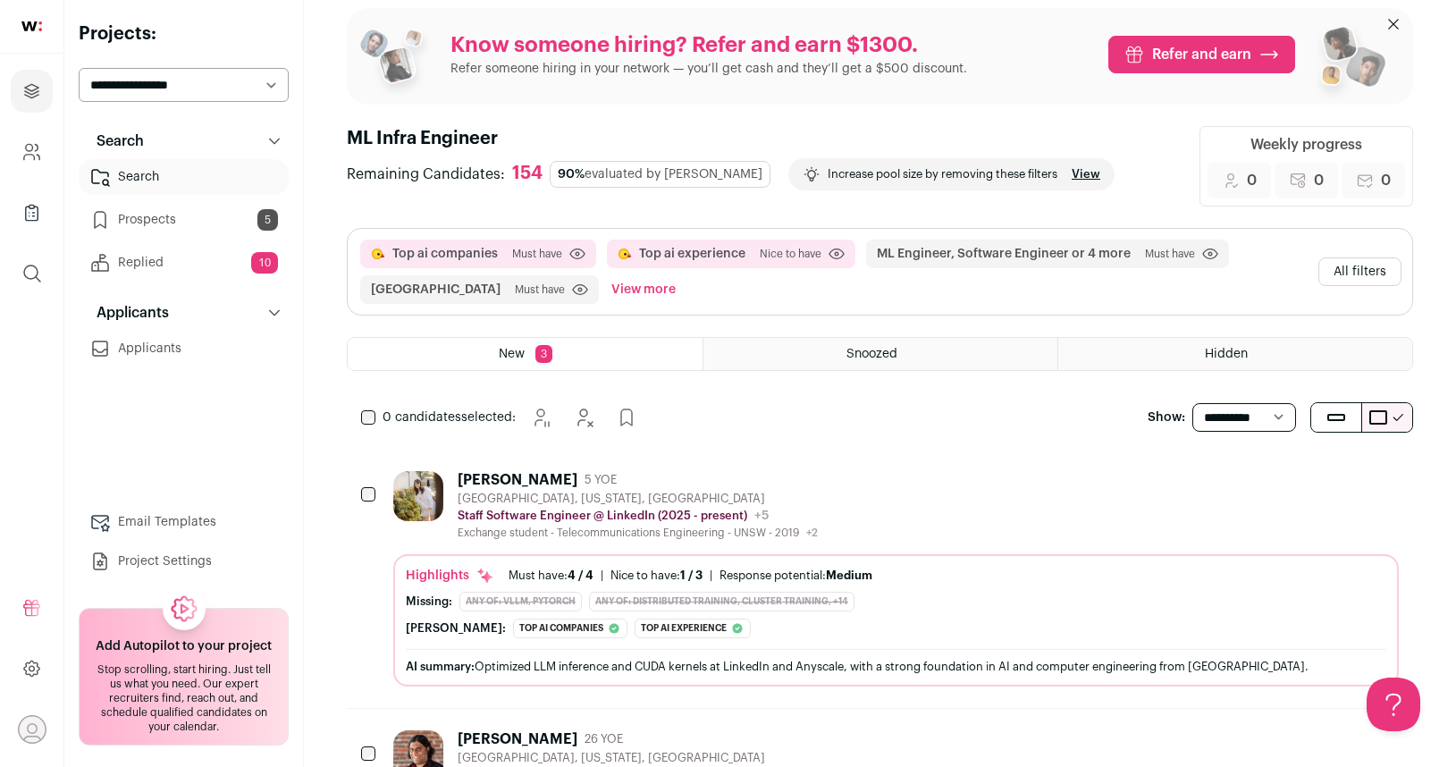
click at [193, 217] on link "Prospects 5" at bounding box center [184, 220] width 210 height 36
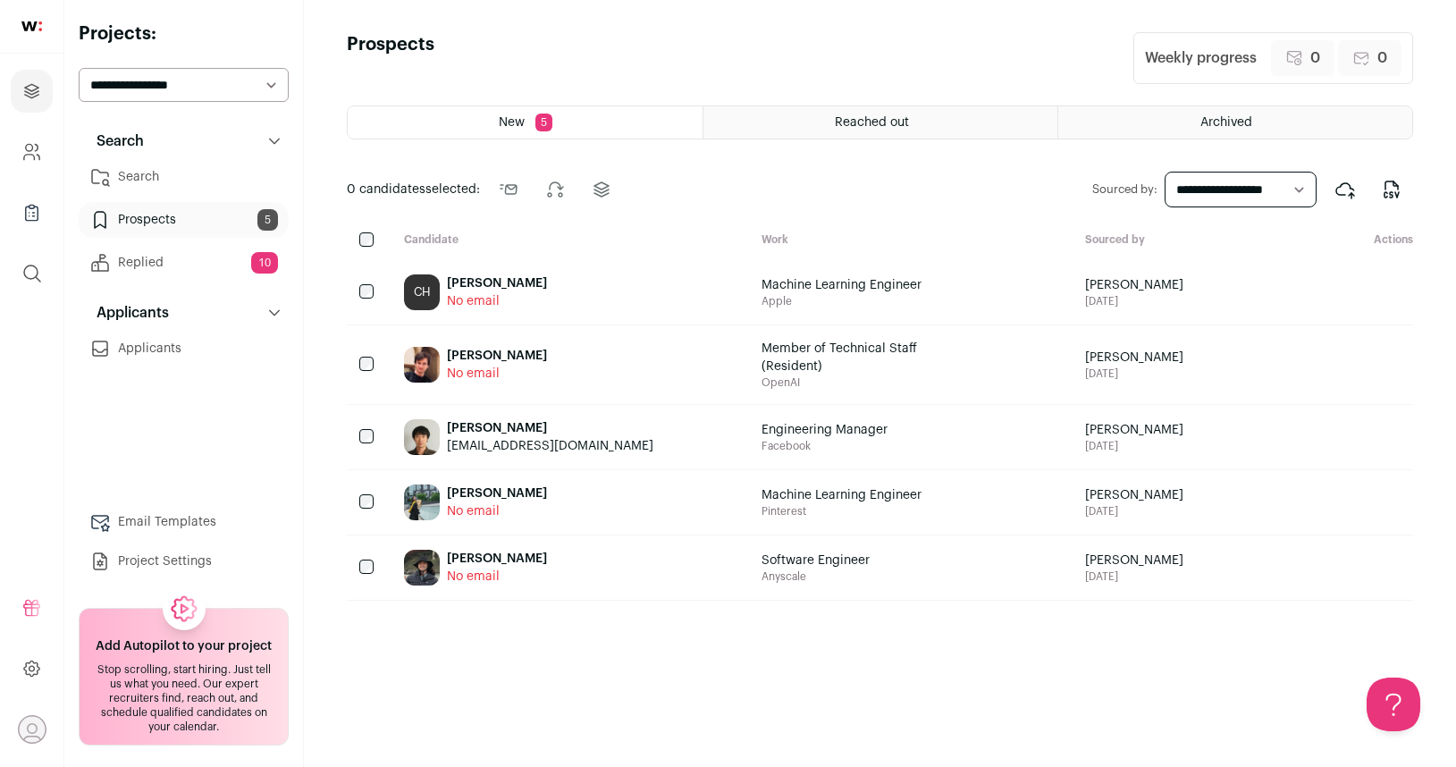
click at [774, 124] on div "Reached out" at bounding box center [881, 122] width 354 height 32
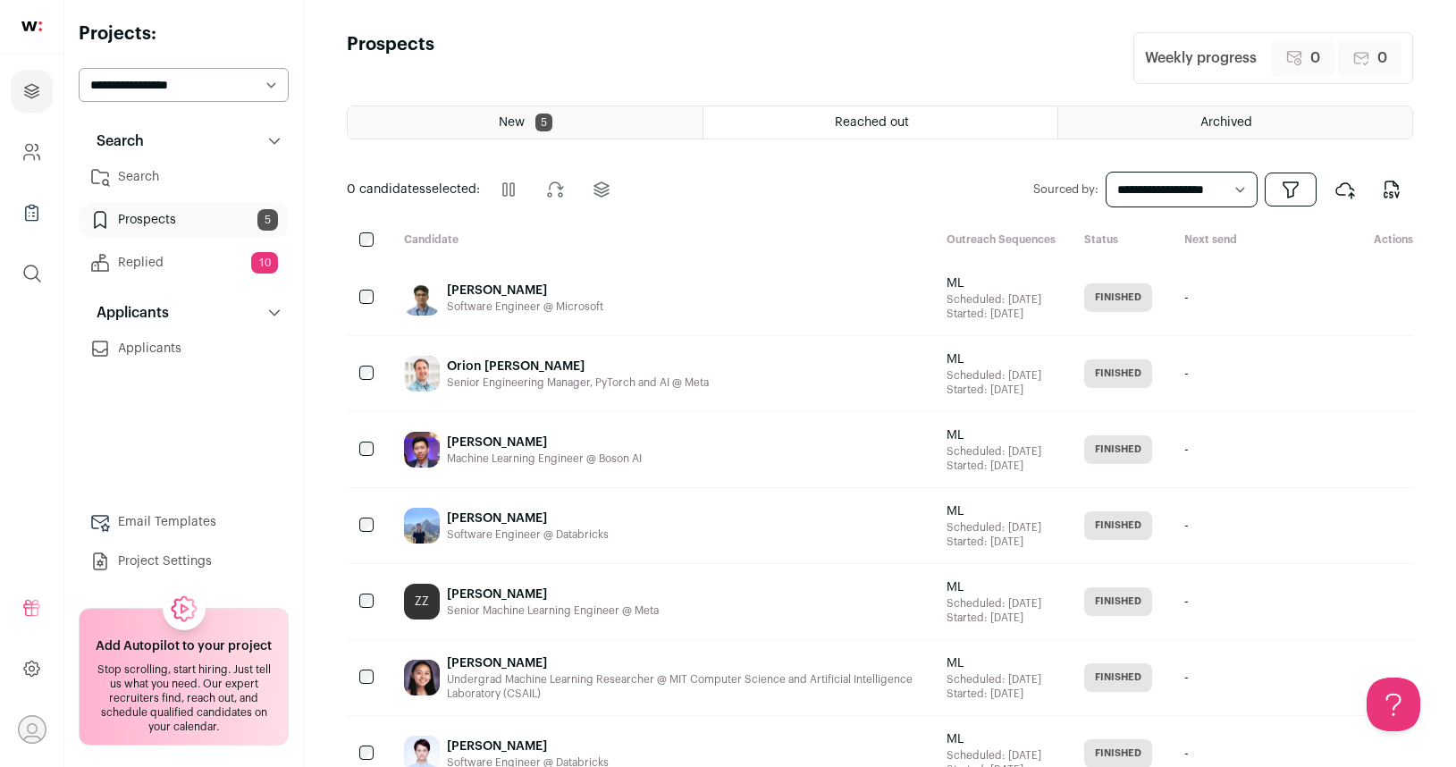
click at [654, 313] on div "Shantanu Patankar Software Engineer @ Microsoft" at bounding box center [661, 297] width 543 height 75
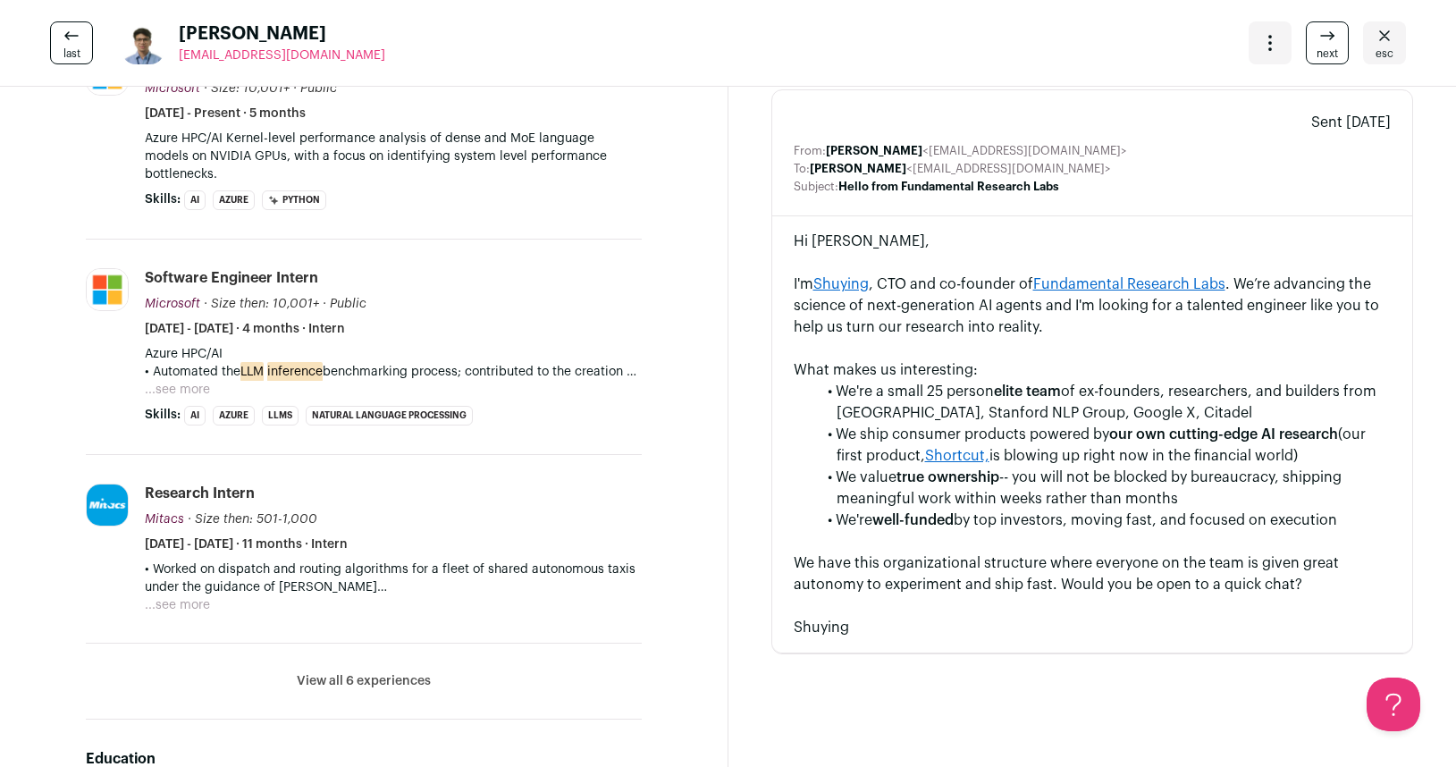
scroll to position [569, 0]
click at [848, 279] on link "Shuying" at bounding box center [841, 283] width 55 height 14
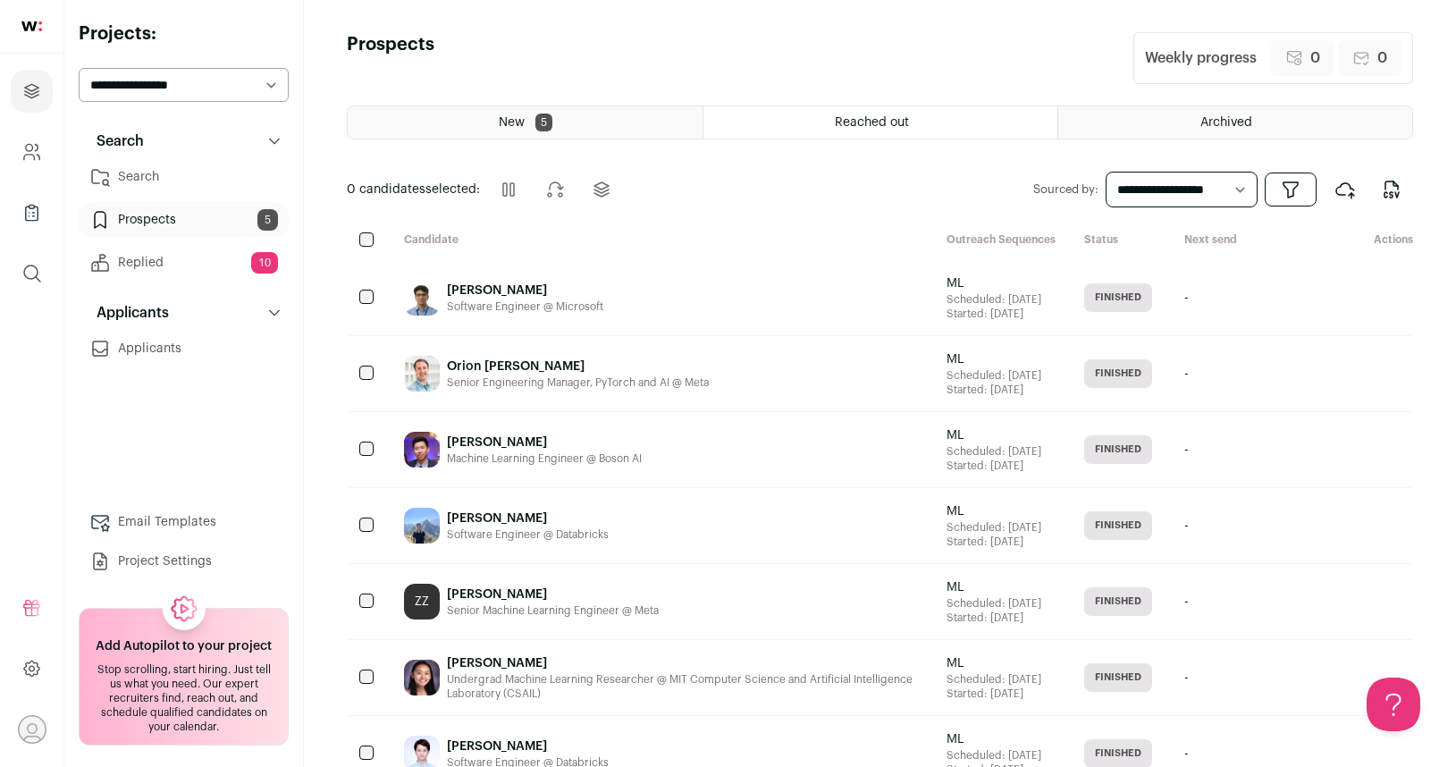
click at [515, 299] on div "[PERSON_NAME]" at bounding box center [525, 291] width 156 height 18
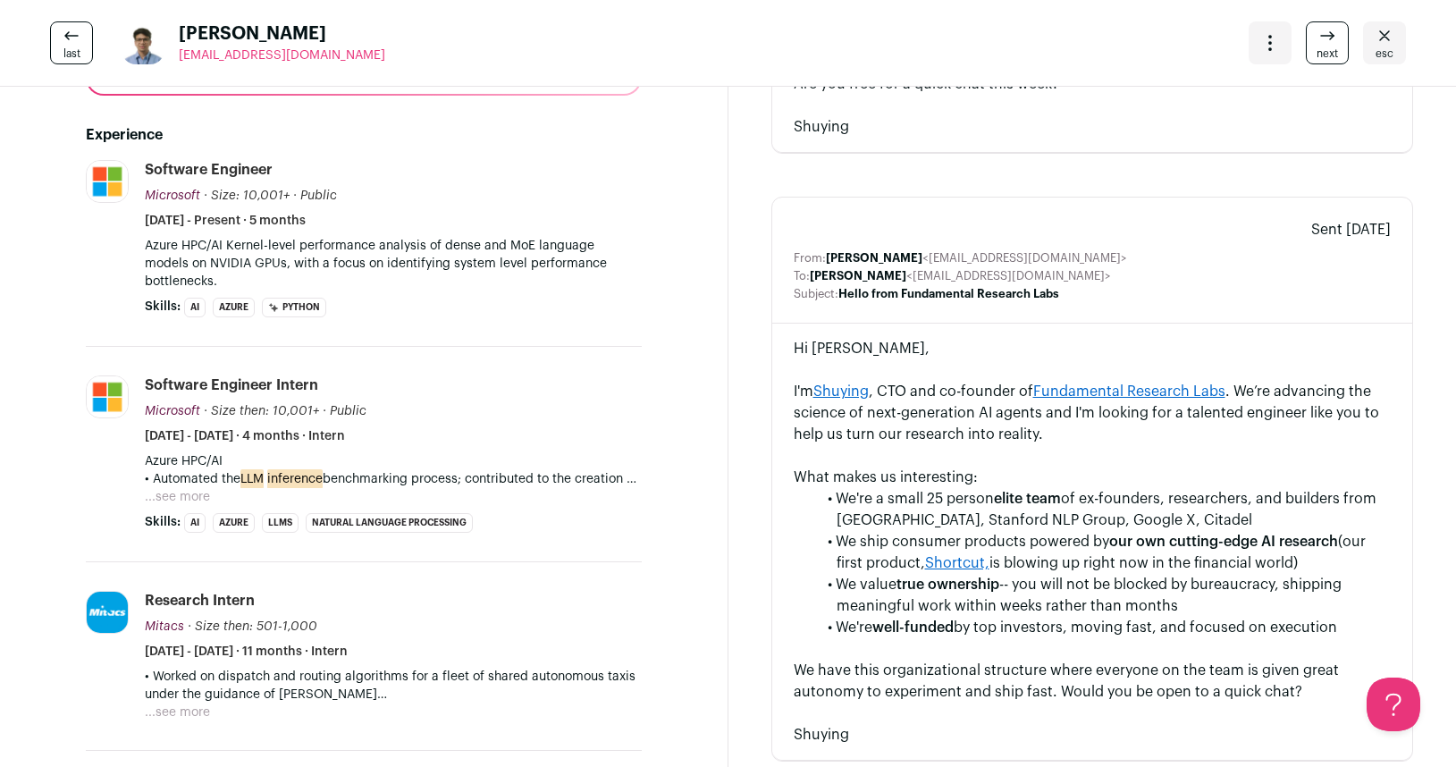
scroll to position [473, 0]
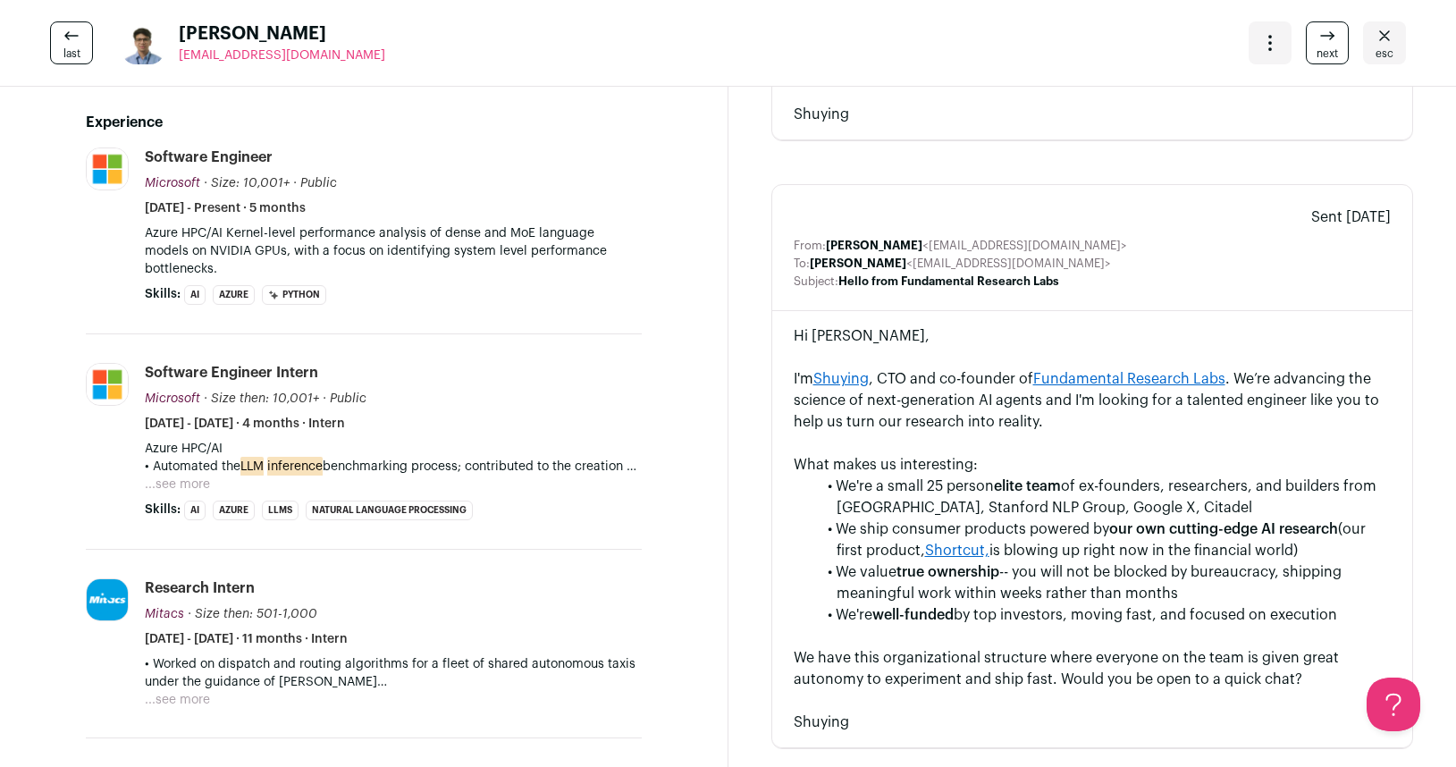
click at [1072, 381] on link "Fundamental Research Labs" at bounding box center [1130, 379] width 192 height 14
click at [956, 551] on link "Shortcut," at bounding box center [957, 551] width 64 height 14
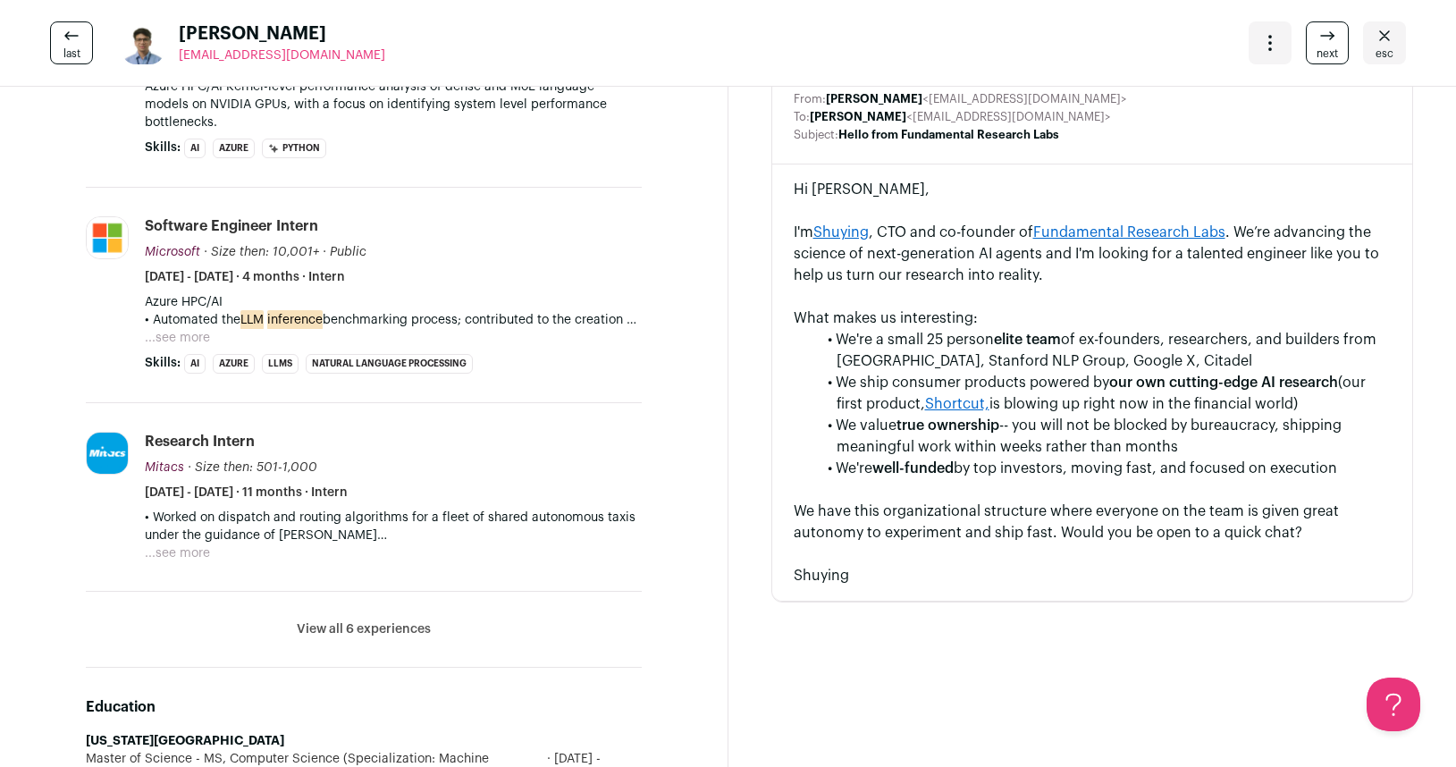
scroll to position [621, 0]
click at [1400, 31] on link "esc" at bounding box center [1384, 42] width 43 height 43
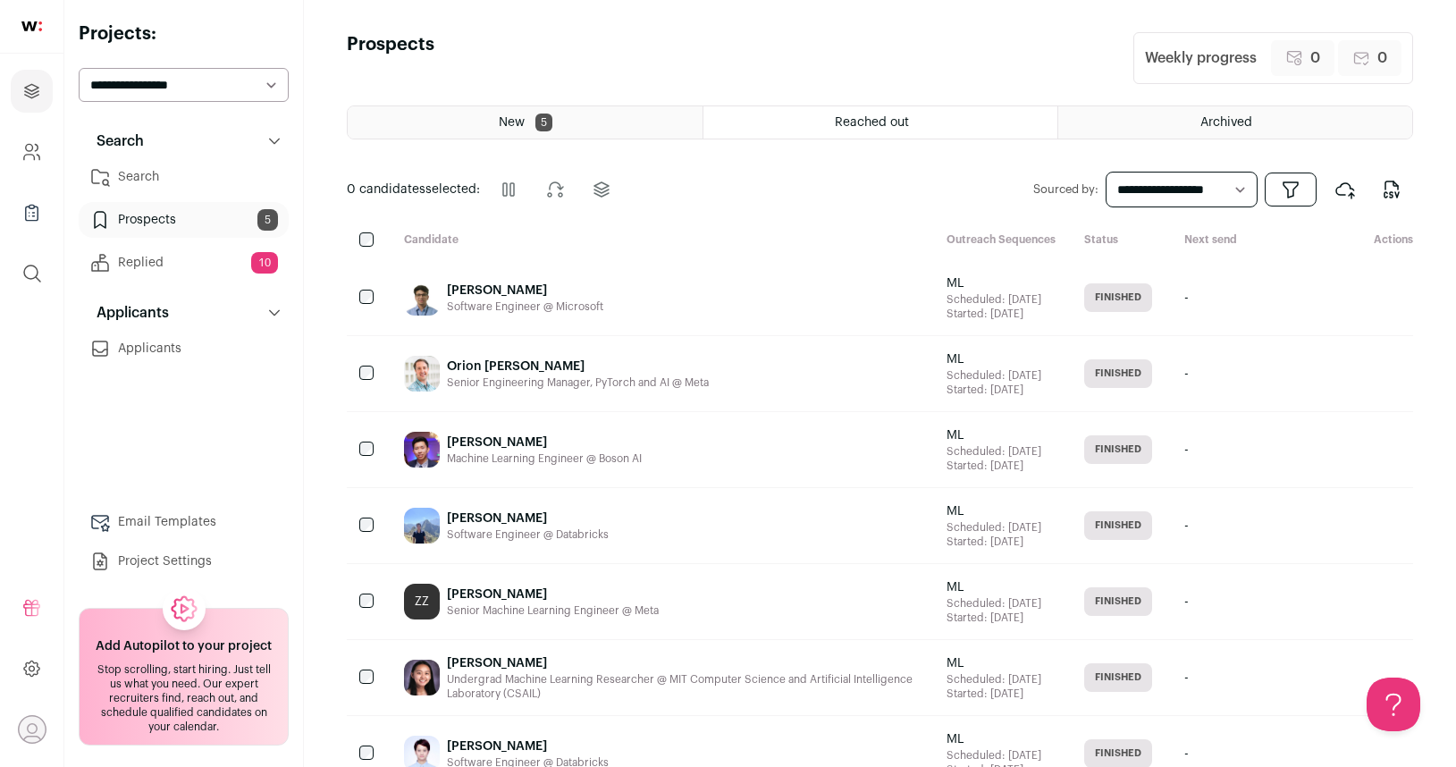
click at [156, 528] on link "Email Templates" at bounding box center [184, 522] width 210 height 36
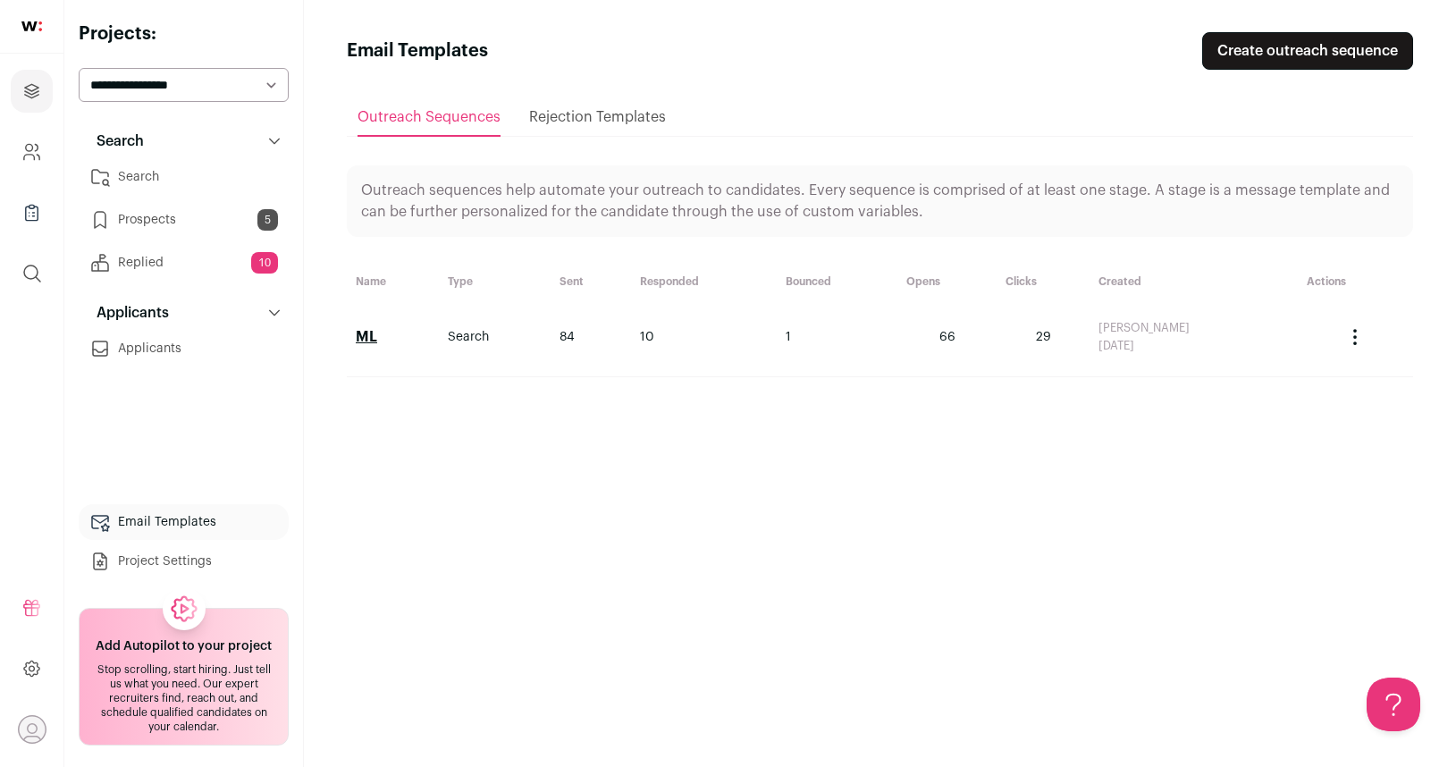
click at [430, 342] on h2 "ML" at bounding box center [393, 336] width 74 height 21
click at [367, 331] on link "ML" at bounding box center [366, 337] width 21 height 14
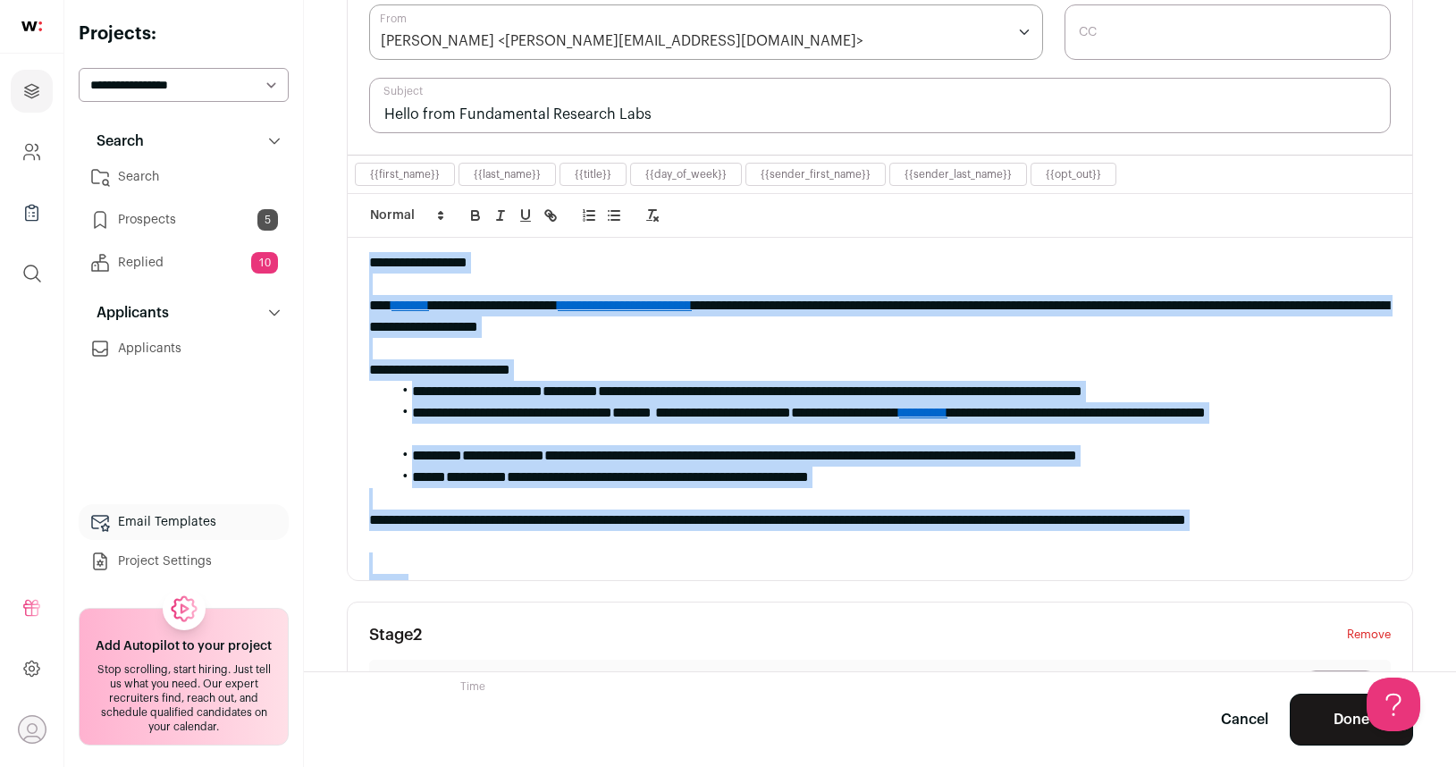
drag, startPoint x: 456, startPoint y: 551, endPoint x: 405, endPoint y: 220, distance: 334.7
click at [404, 220] on div "**********" at bounding box center [880, 364] width 1065 height 343
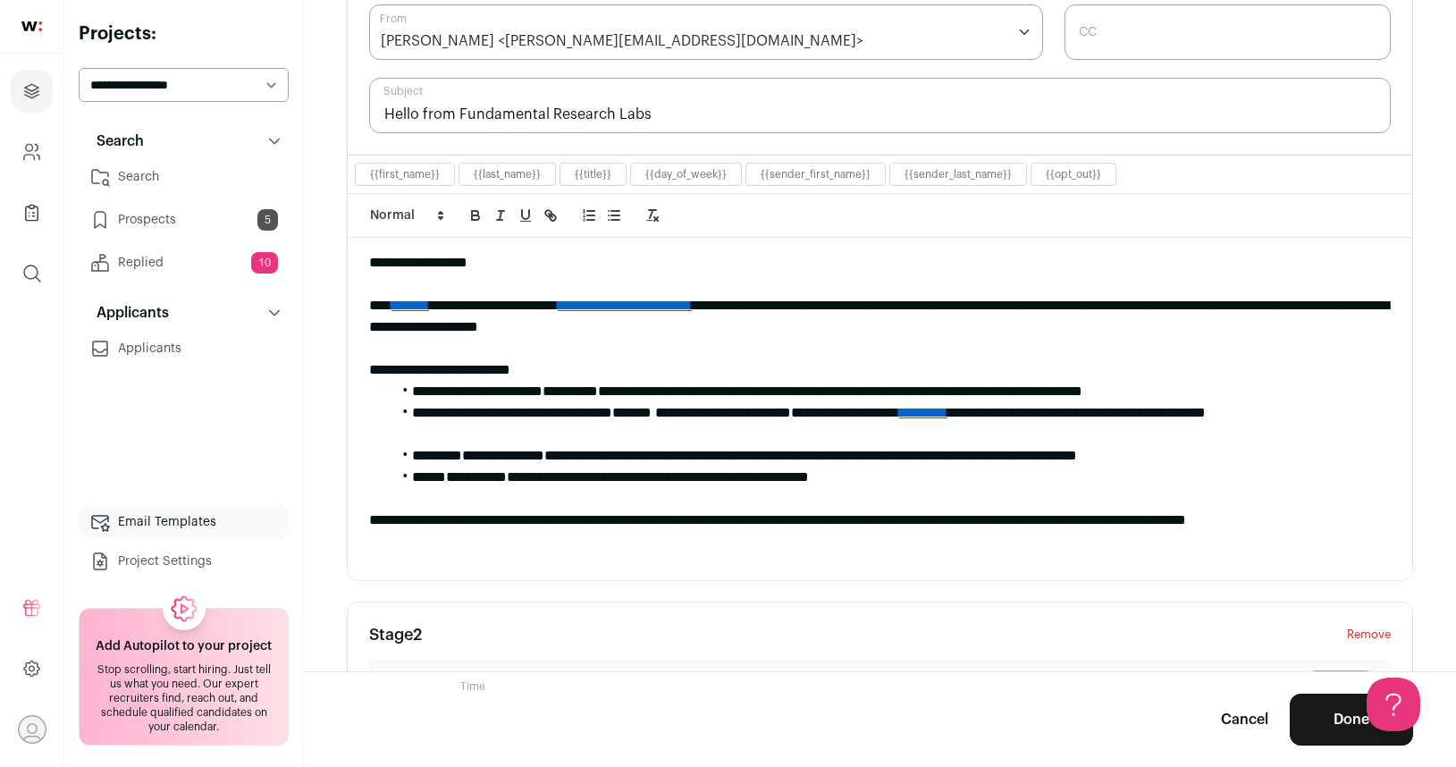
click at [375, 289] on div at bounding box center [880, 284] width 1022 height 21
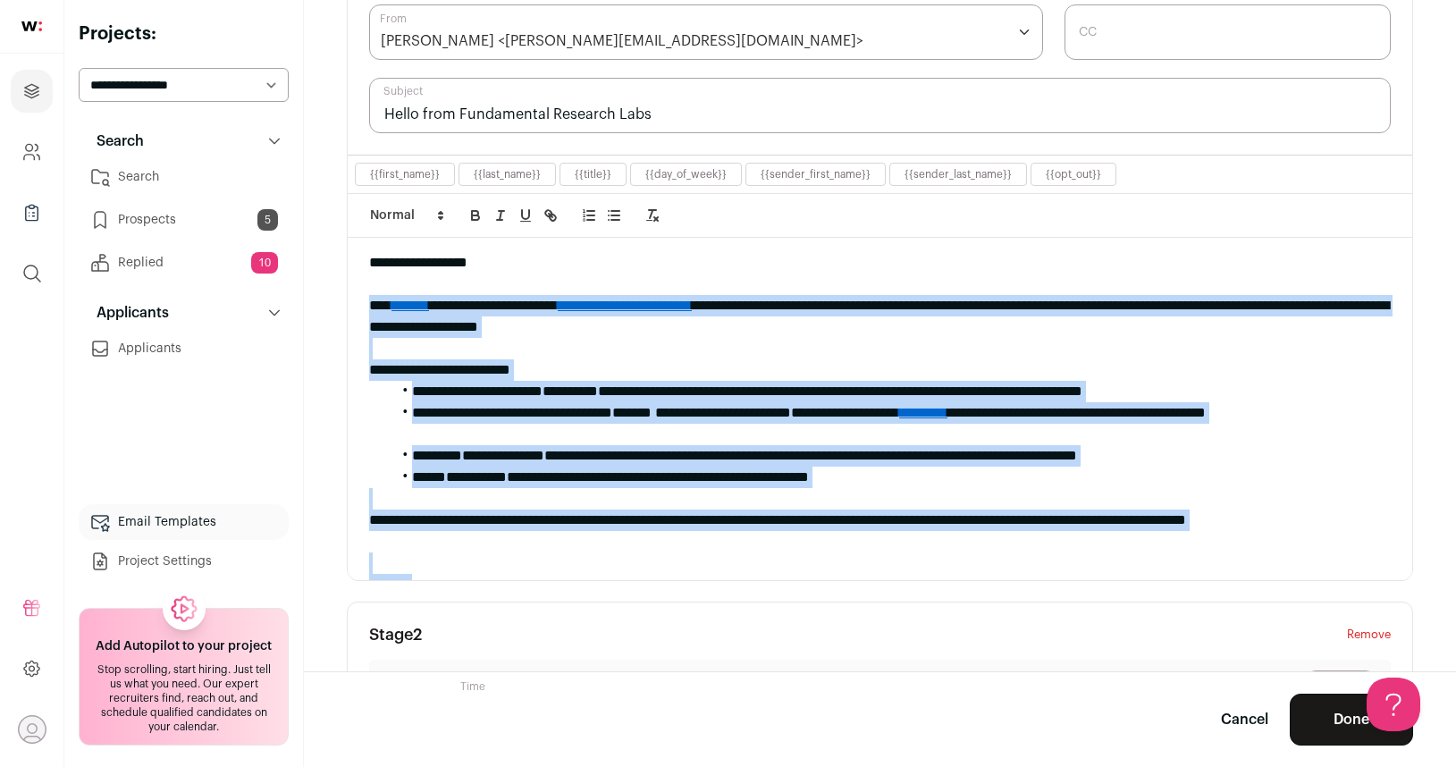
scroll to position [51, 0]
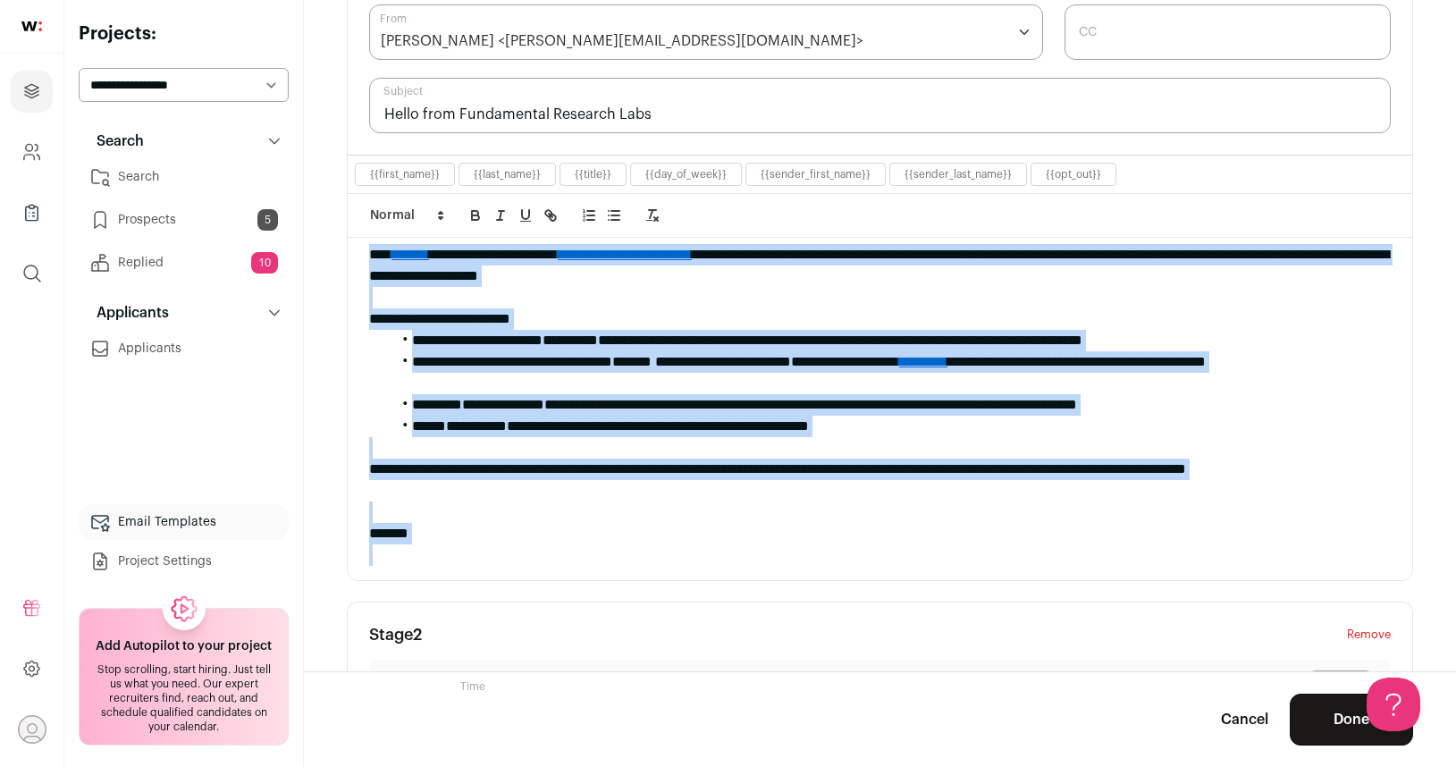
drag, startPoint x: 370, startPoint y: 302, endPoint x: 452, endPoint y: 648, distance: 355.6
click at [452, 649] on section "**********" at bounding box center [880, 704] width 1067 height 1516
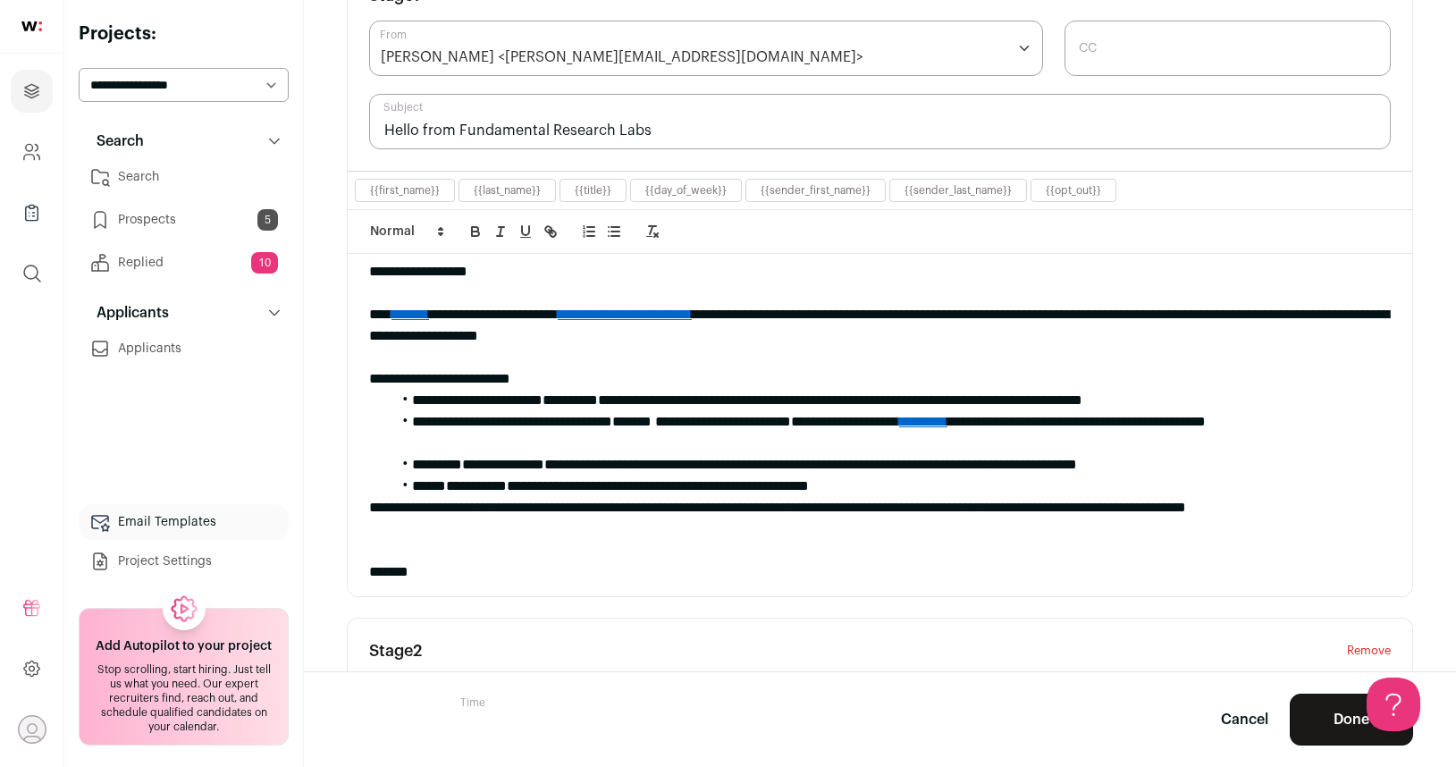
scroll to position [8, 0]
click at [958, 487] on li "**********" at bounding box center [891, 485] width 1000 height 21
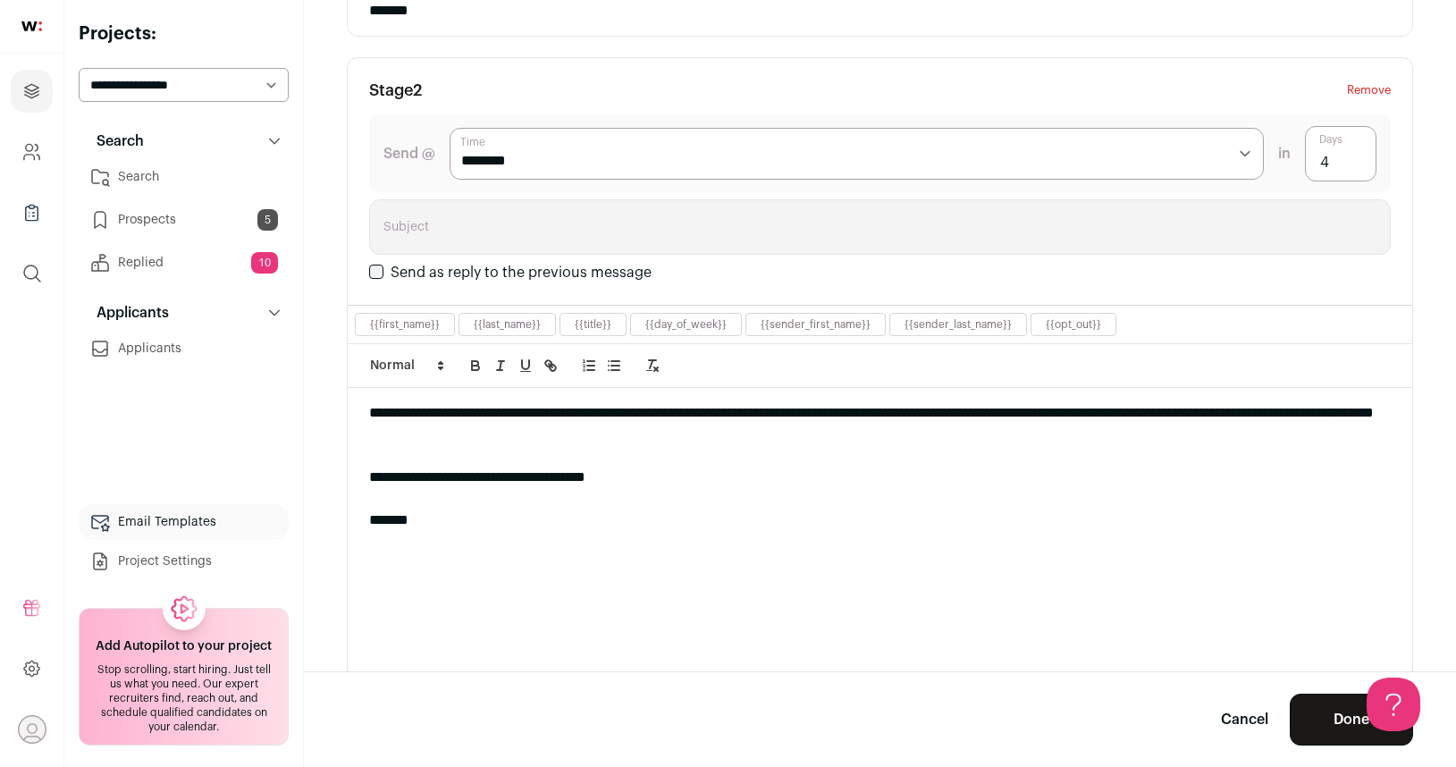
scroll to position [834, 0]
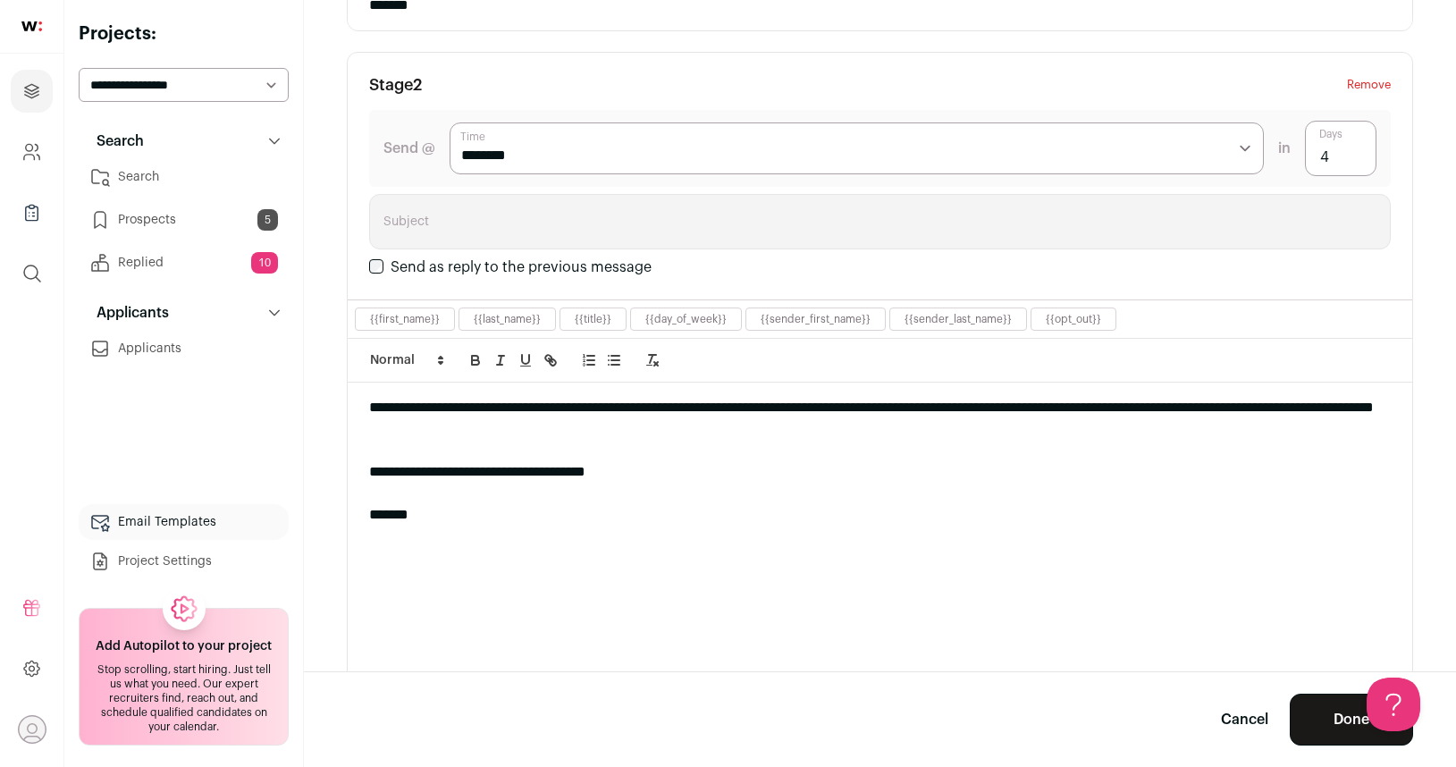
click at [1313, 732] on button "Done" at bounding box center [1351, 720] width 123 height 52
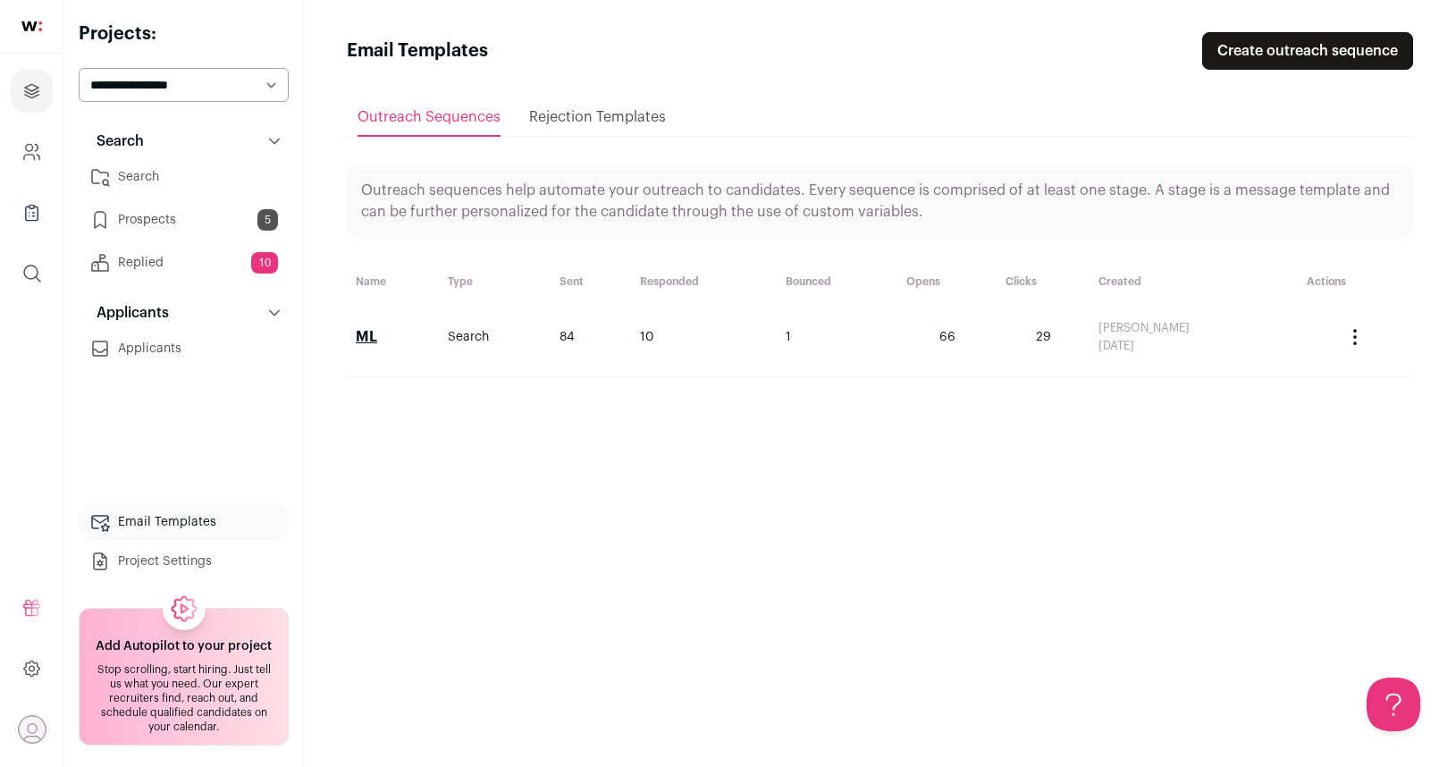
click at [372, 336] on link "ML" at bounding box center [366, 337] width 21 height 14
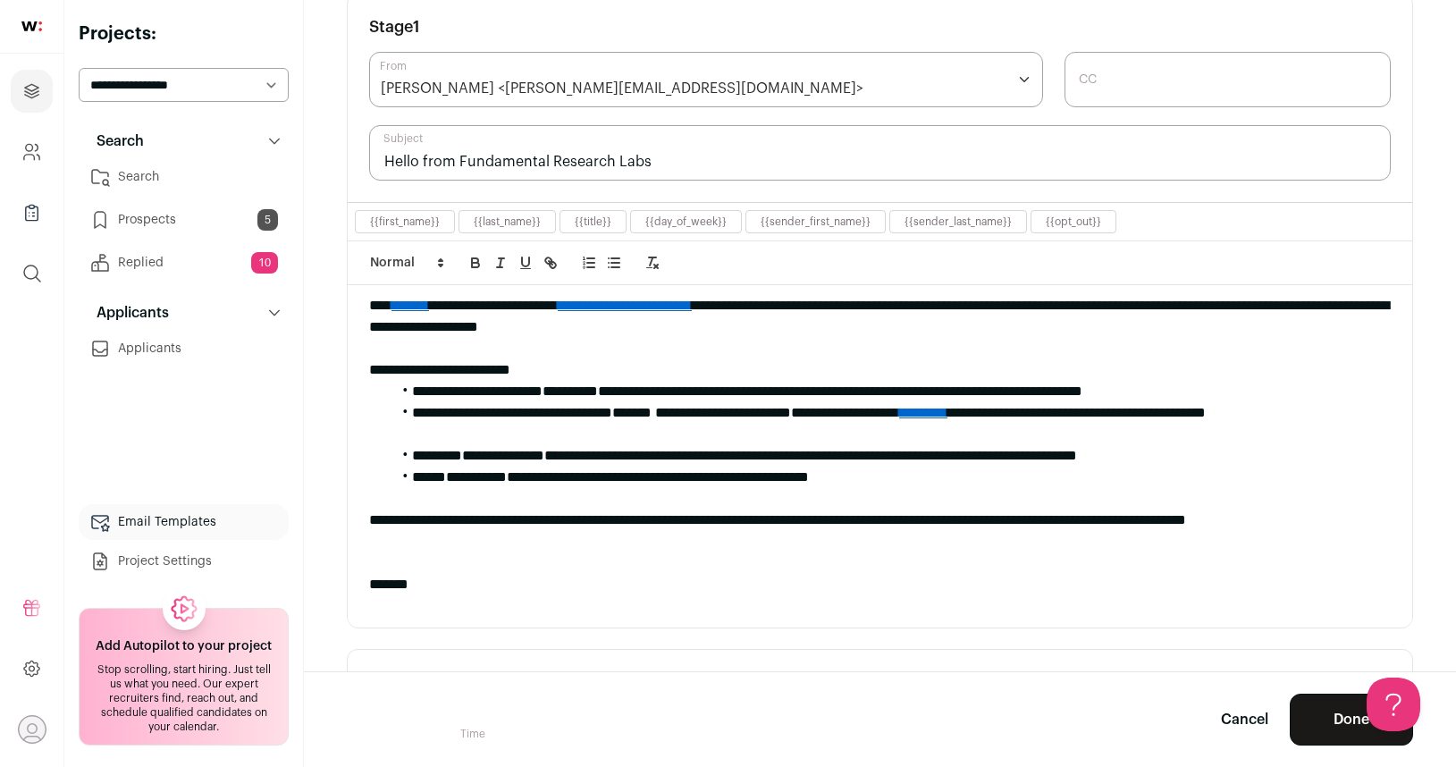
scroll to position [51, 0]
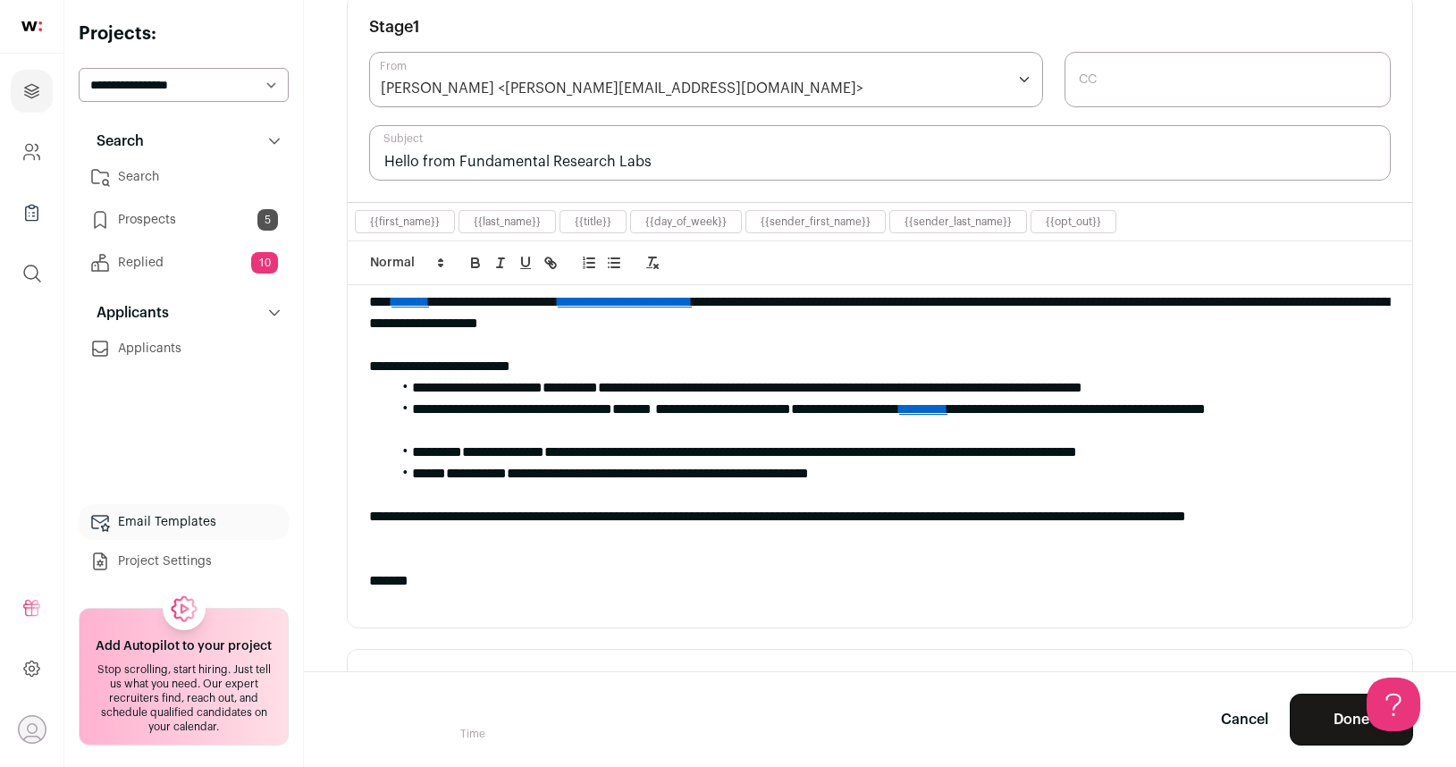
click at [162, 183] on link "Search" at bounding box center [184, 177] width 210 height 36
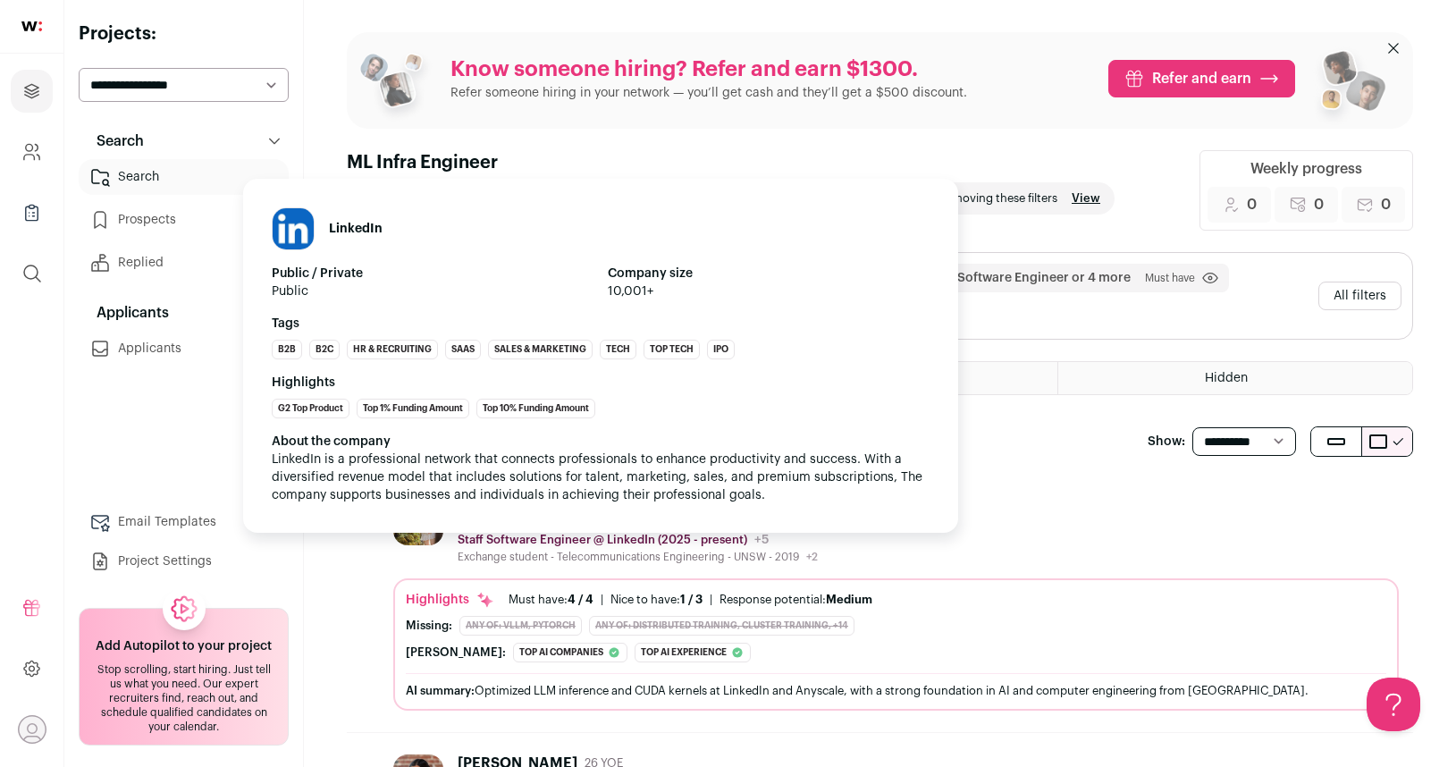
click at [678, 542] on p "Staff Software Engineer @ LinkedIn (2025 - present)" at bounding box center [603, 540] width 290 height 14
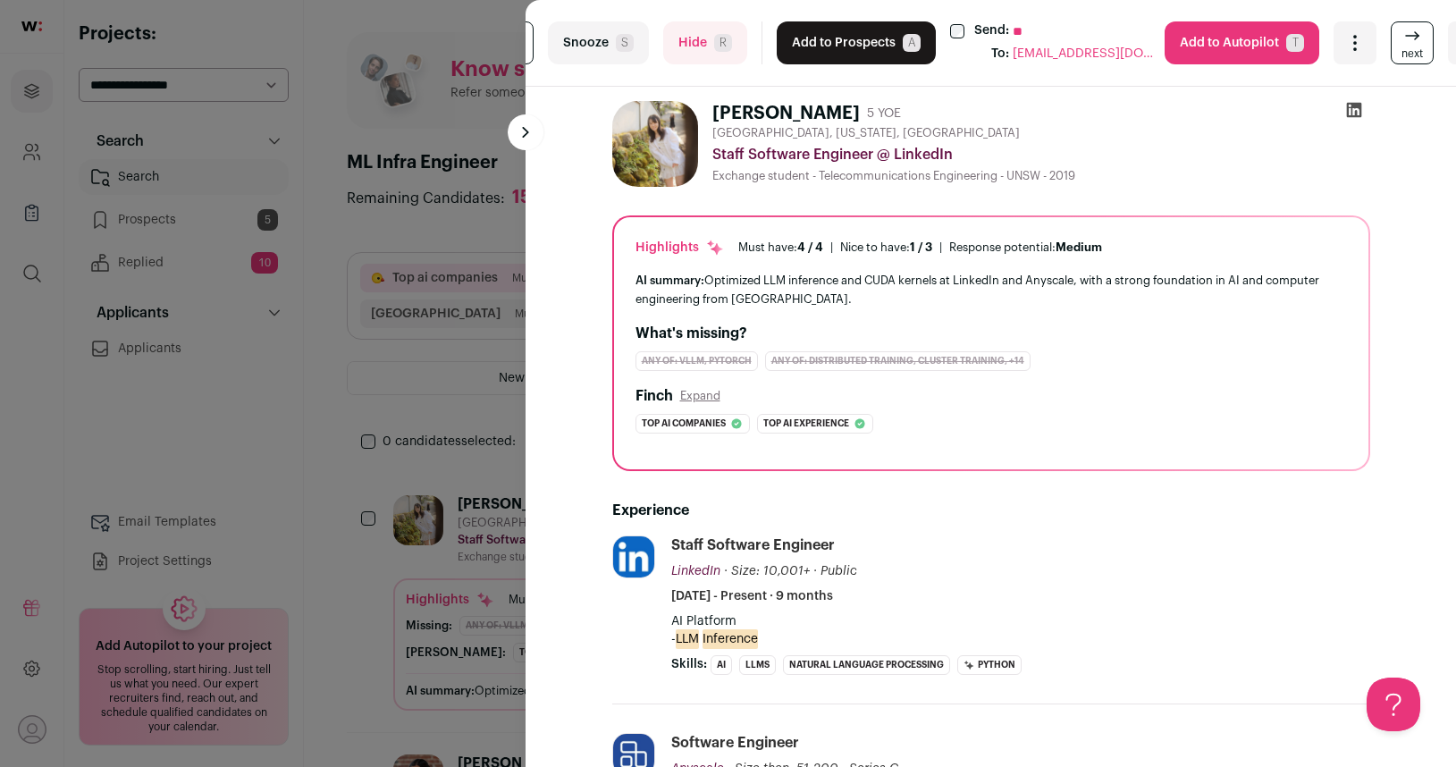
click at [831, 50] on button "Add to Prospects A" at bounding box center [856, 42] width 159 height 43
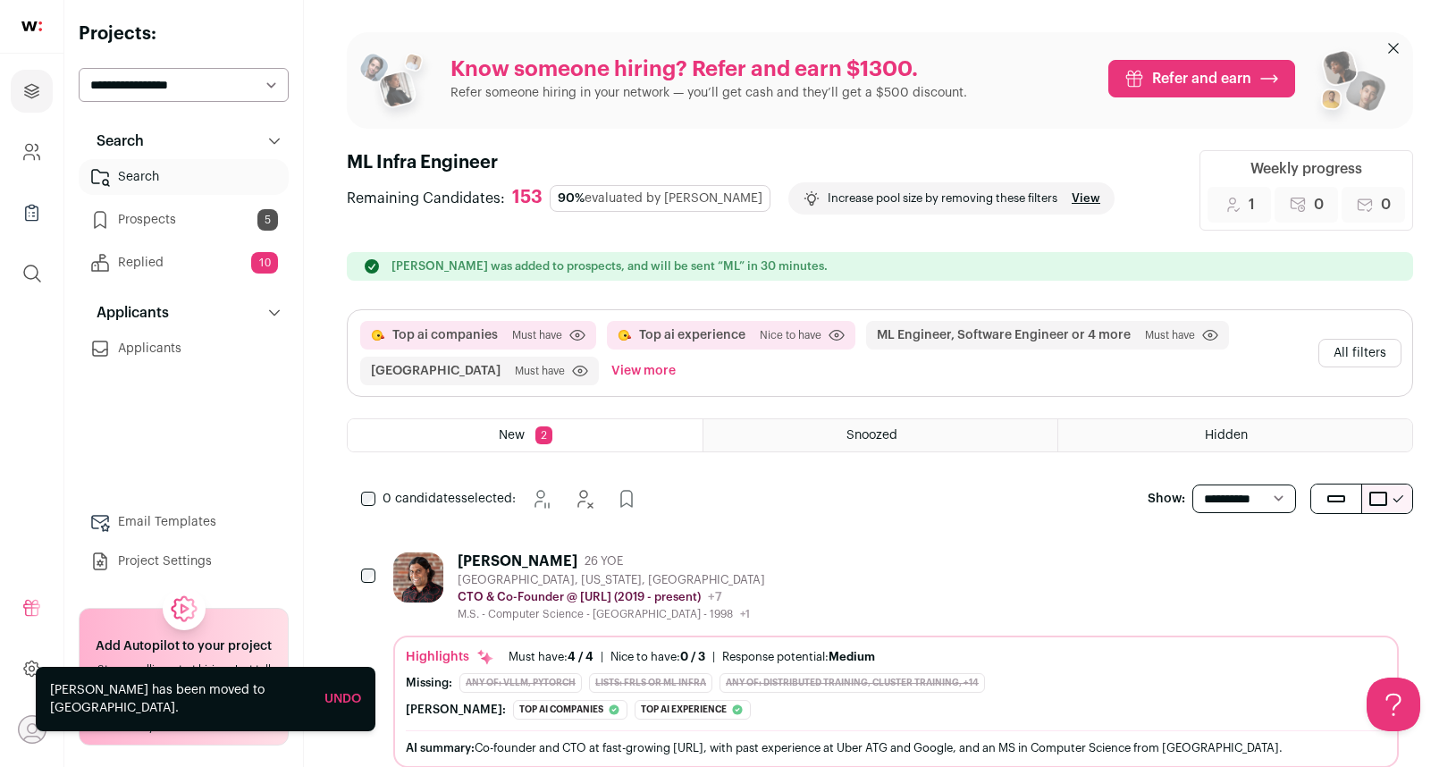
click at [504, 558] on div "[PERSON_NAME]" at bounding box center [518, 562] width 120 height 18
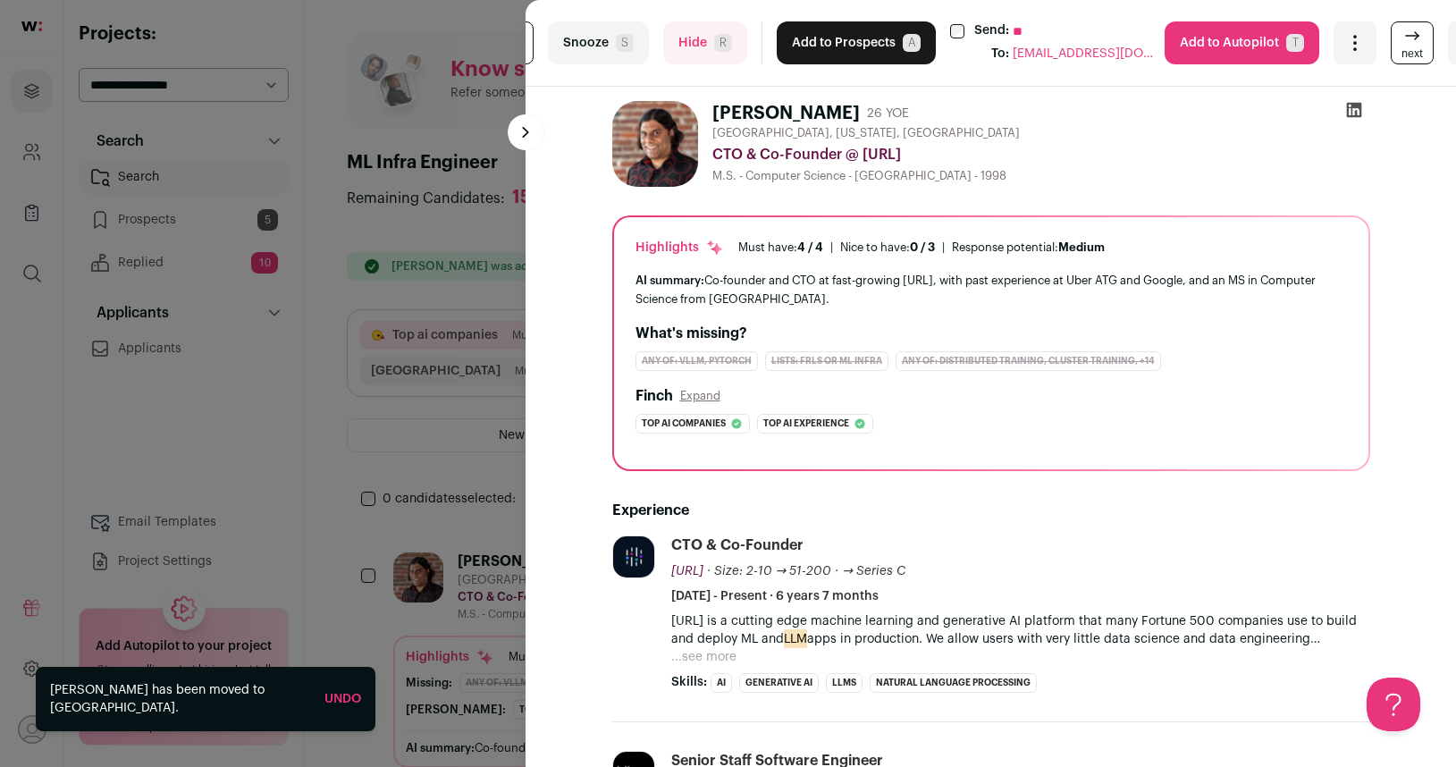
click at [730, 49] on span "R" at bounding box center [723, 43] width 18 height 18
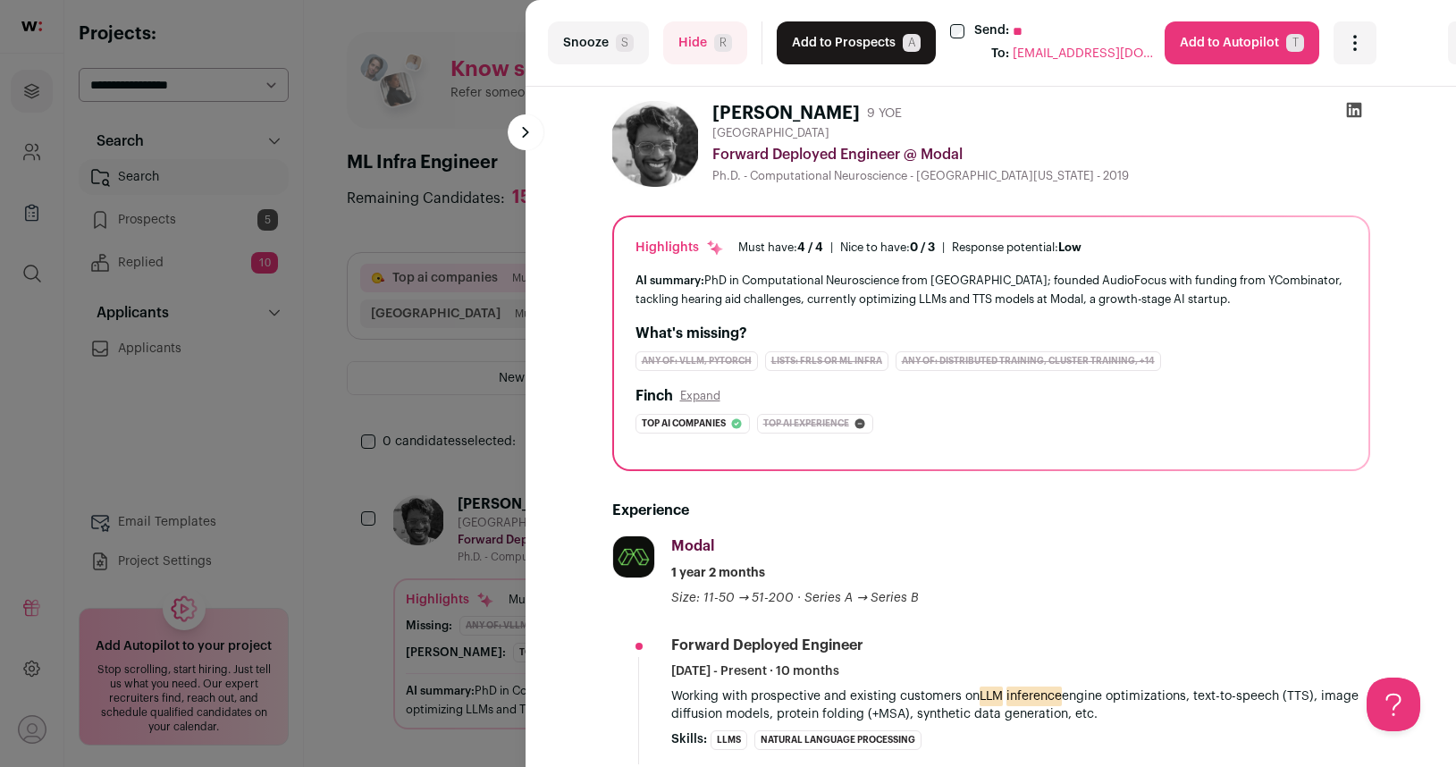
click at [823, 35] on button "Add to Prospects A" at bounding box center [856, 42] width 159 height 43
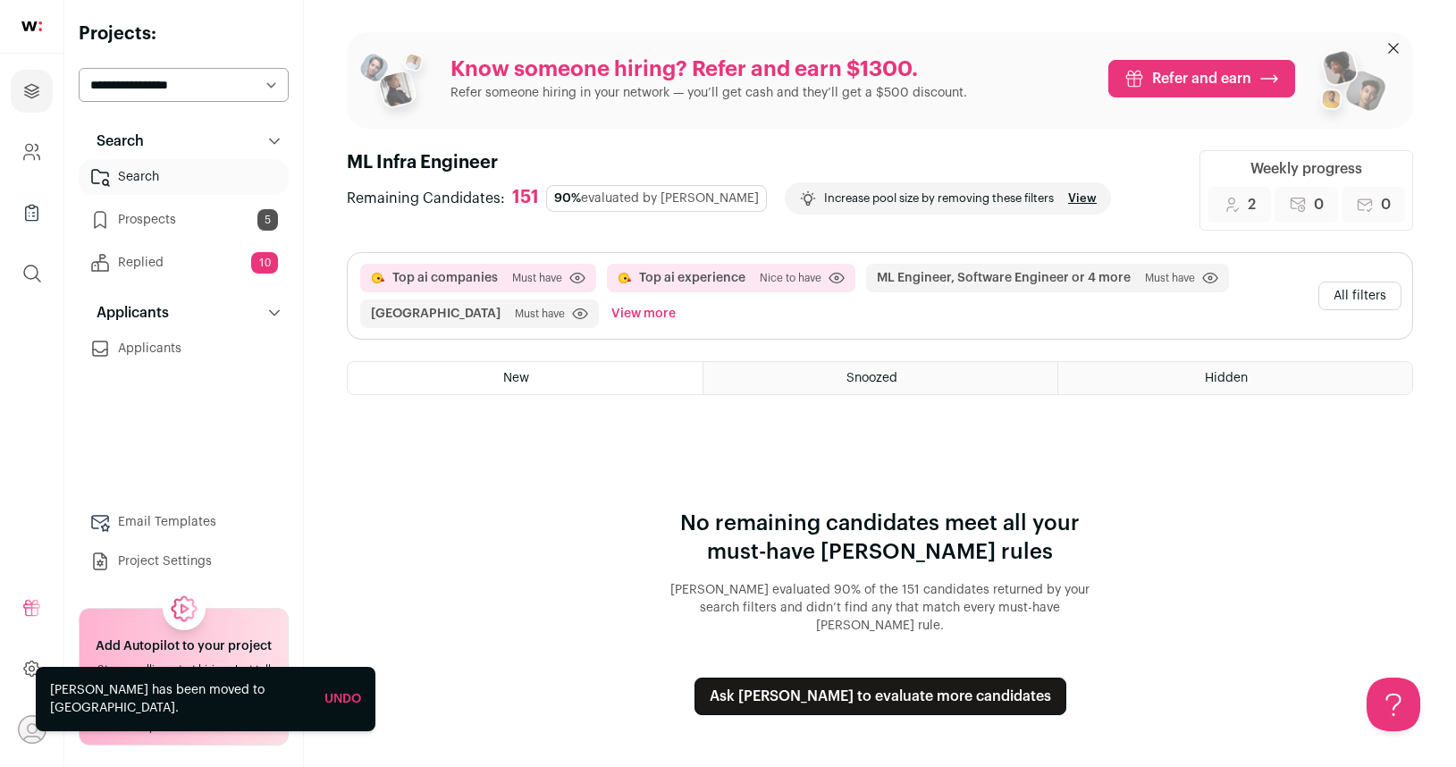
click at [831, 684] on button "Ask [PERSON_NAME] to evaluate more candidates" at bounding box center [881, 697] width 372 height 38
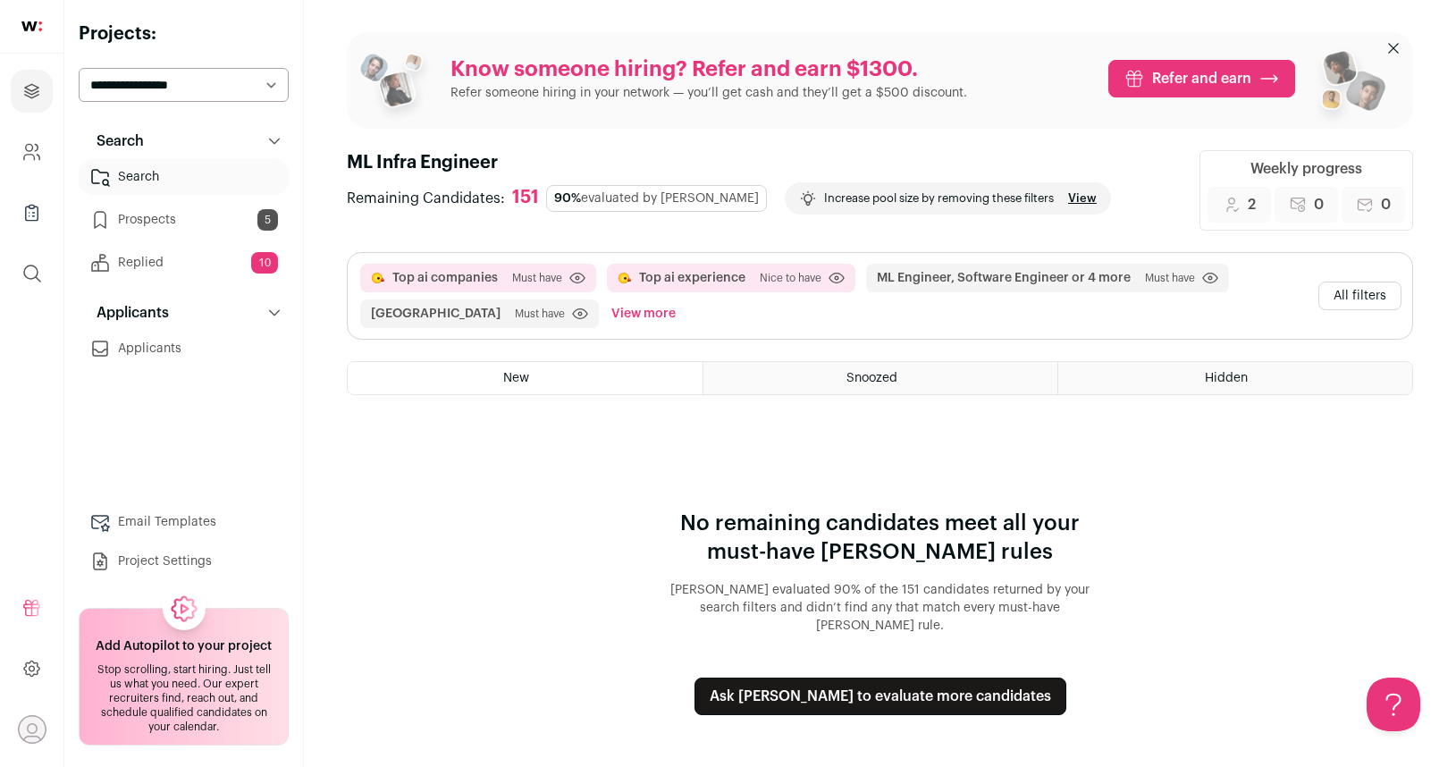
click at [1068, 193] on link "View" at bounding box center [1082, 198] width 29 height 14
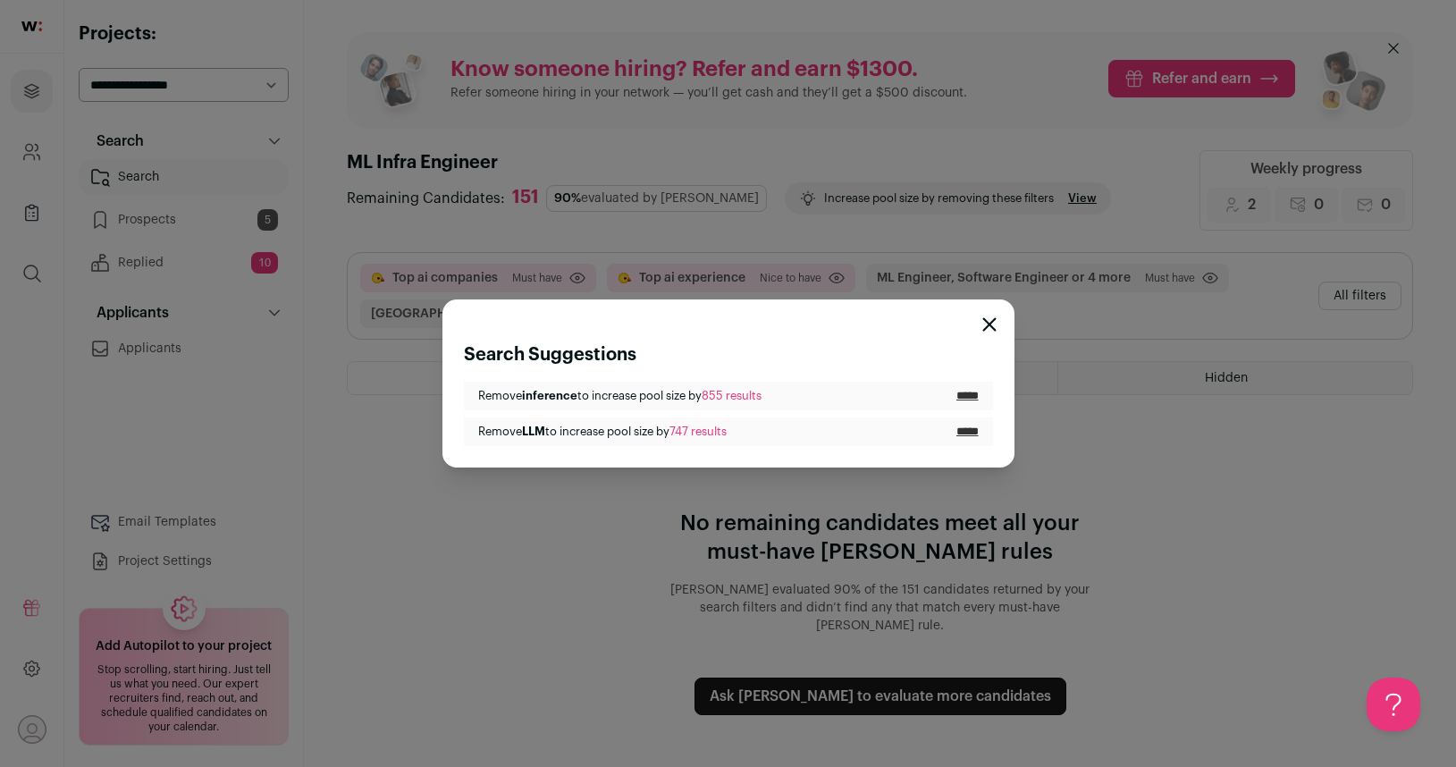
click at [957, 393] on input "*****" at bounding box center [968, 396] width 22 height 14
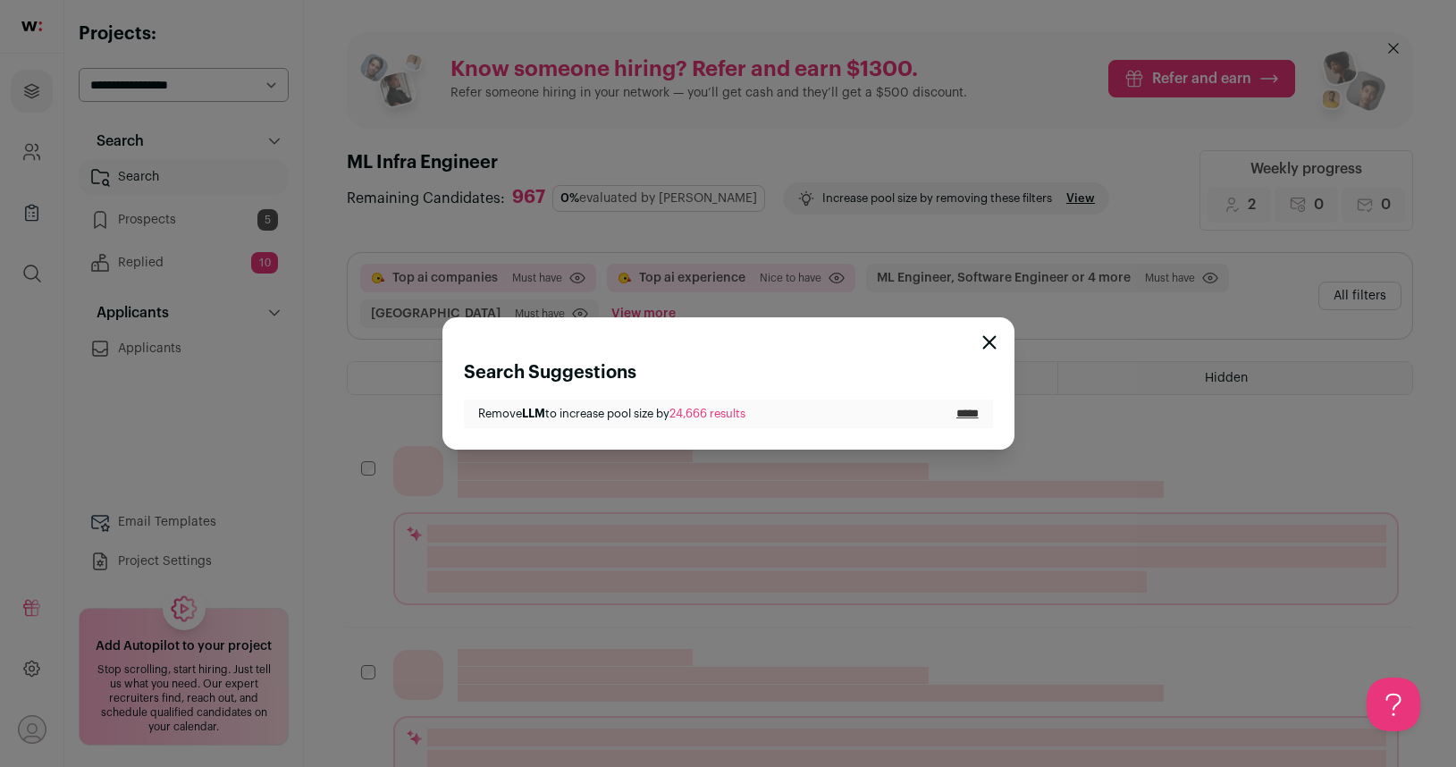
click at [957, 413] on input "*****" at bounding box center [968, 414] width 22 height 14
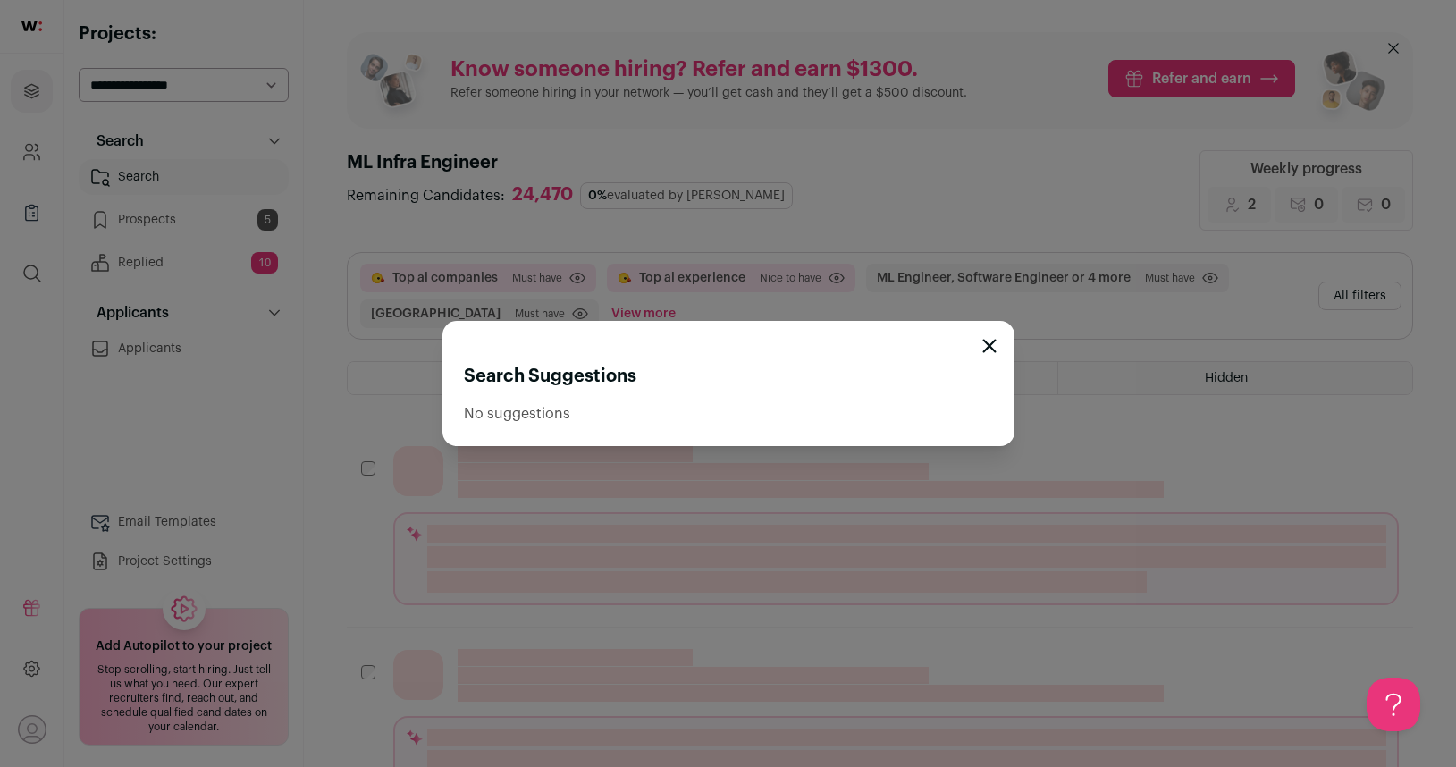
click at [984, 345] on icon "Close modal" at bounding box center [990, 346] width 14 height 14
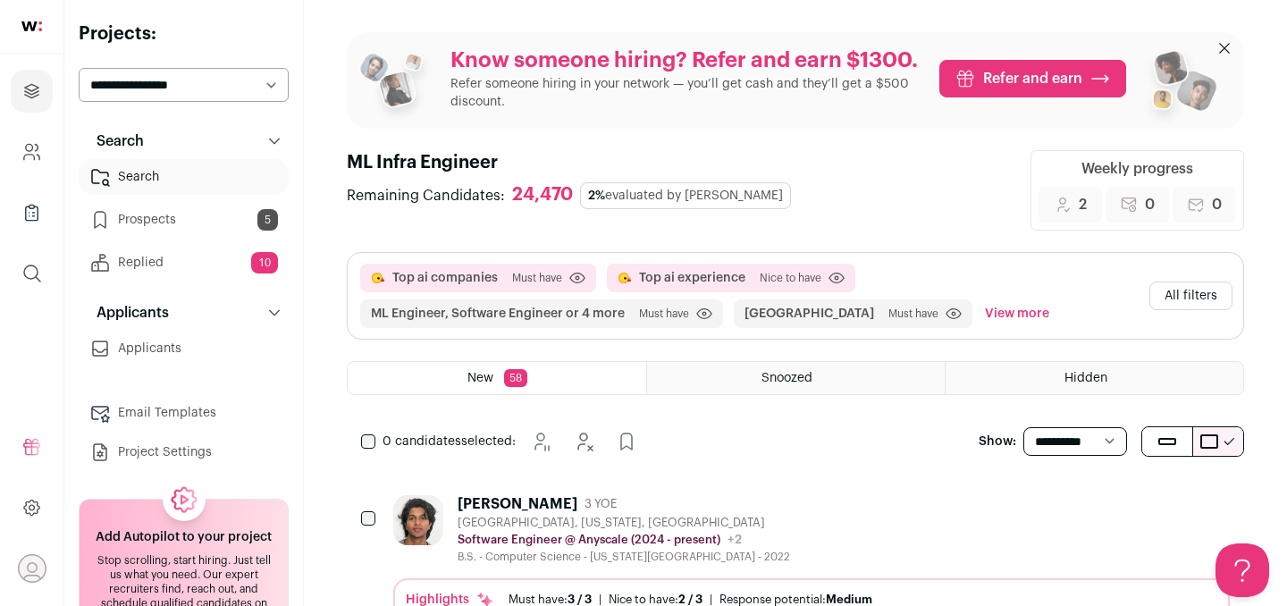
click at [787, 528] on div "[PERSON_NAME] 3 YOE [GEOGRAPHIC_DATA], [US_STATE], [GEOGRAPHIC_DATA] Software E…" at bounding box center [811, 529] width 837 height 69
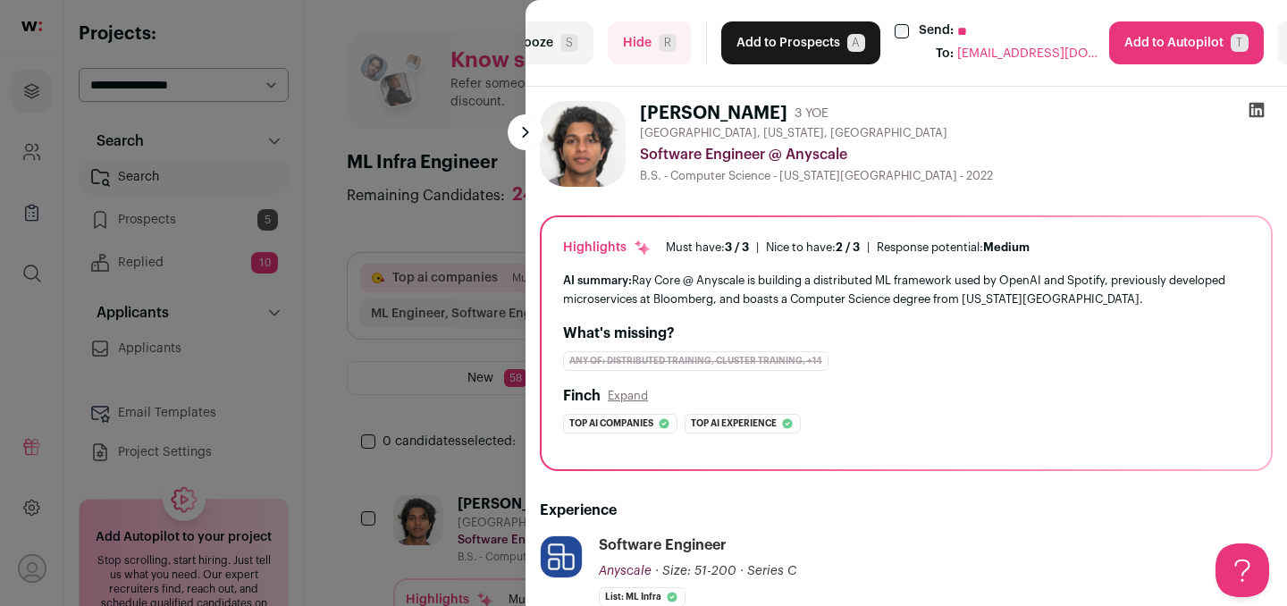
click at [159, 213] on div "last Snooze S Hide R Add to Prospects A Send: ** To: [EMAIL_ADDRESS][DOMAIN_NAM…" at bounding box center [643, 303] width 1287 height 606
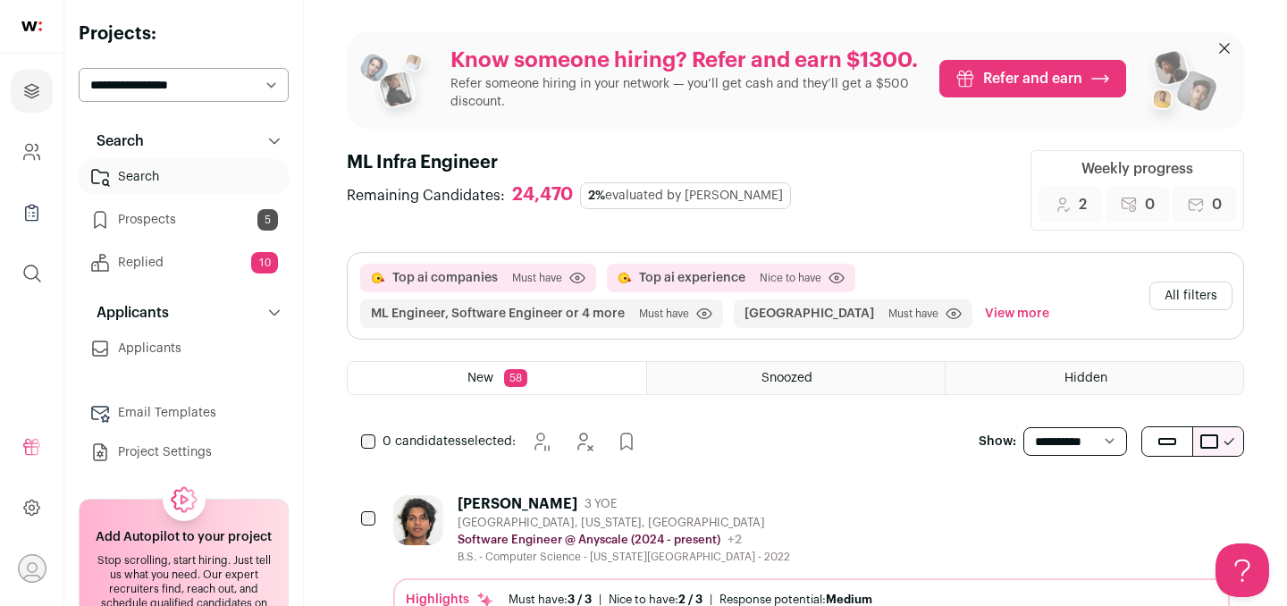
click at [214, 215] on link "Prospects 5" at bounding box center [184, 220] width 210 height 36
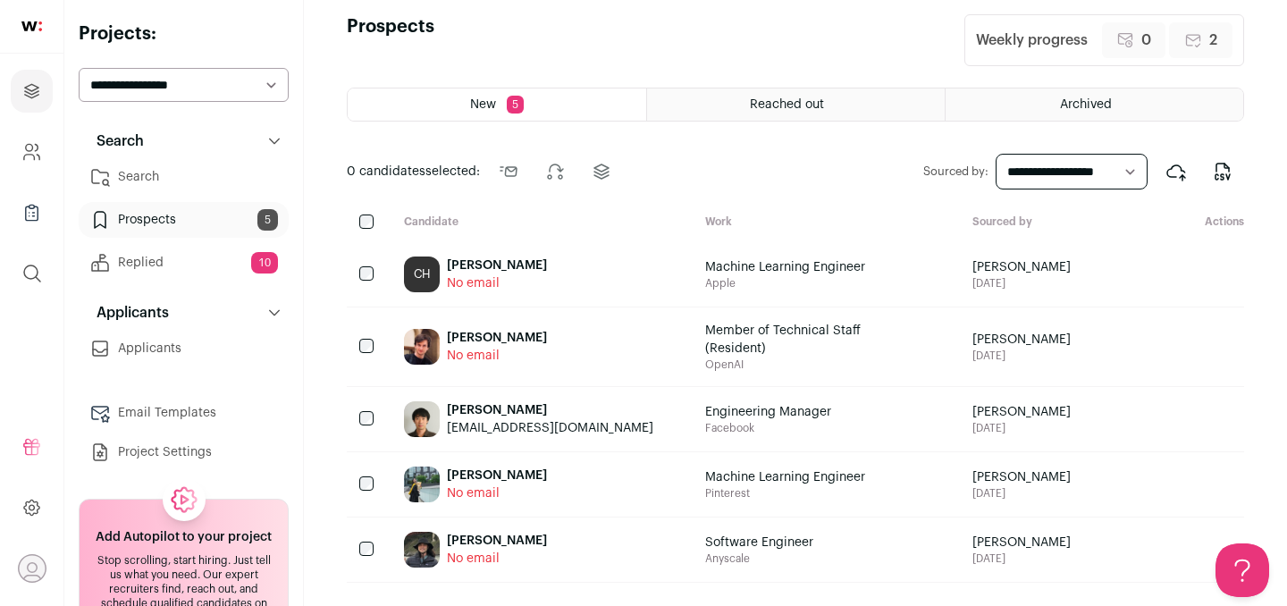
scroll to position [20, 0]
click at [781, 111] on div "Reached out" at bounding box center [796, 103] width 298 height 32
